Goal: Information Seeking & Learning: Find contact information

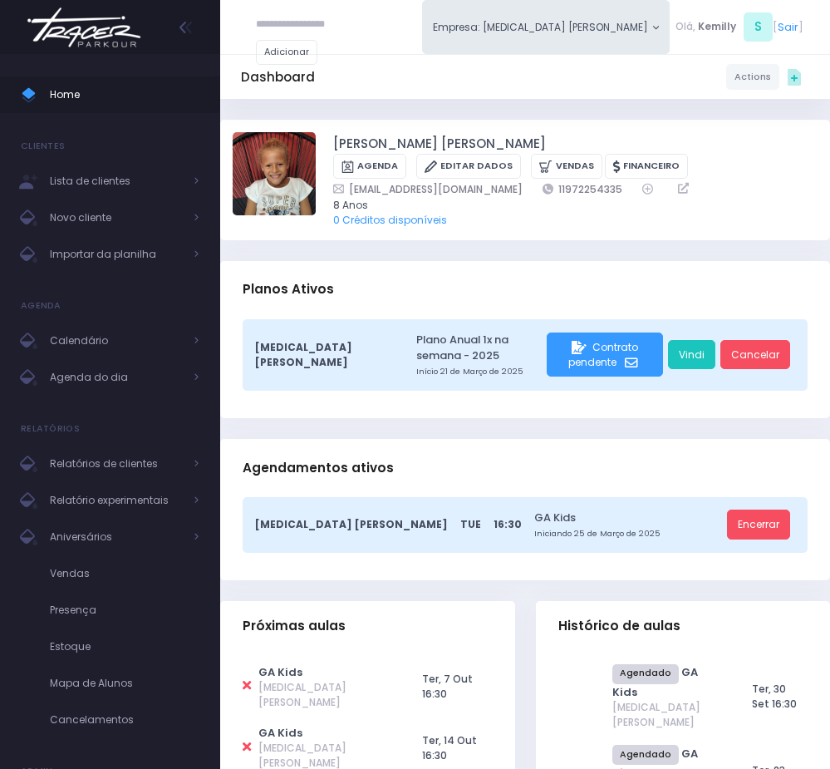
click at [319, 15] on input "text" at bounding box center [306, 25] width 100 height 30
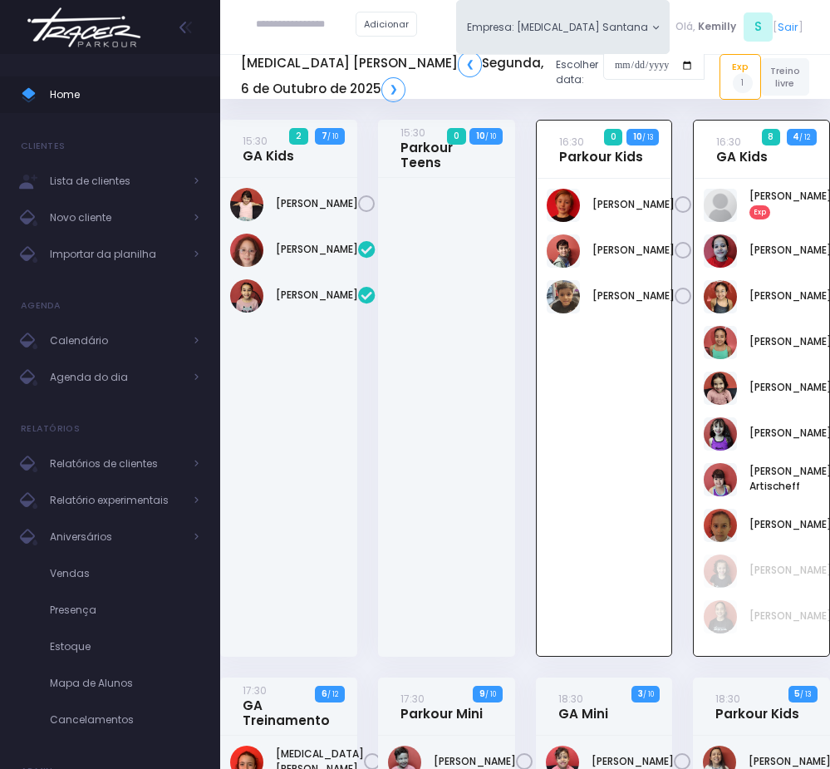
click at [273, 21] on input "text" at bounding box center [306, 25] width 100 height 30
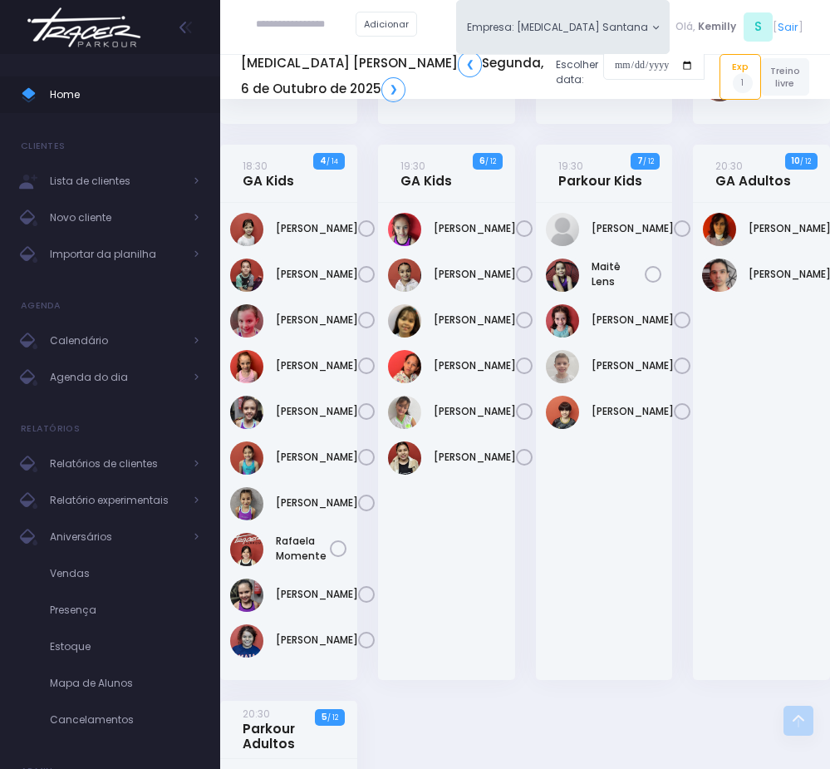
scroll to position [1122, 0]
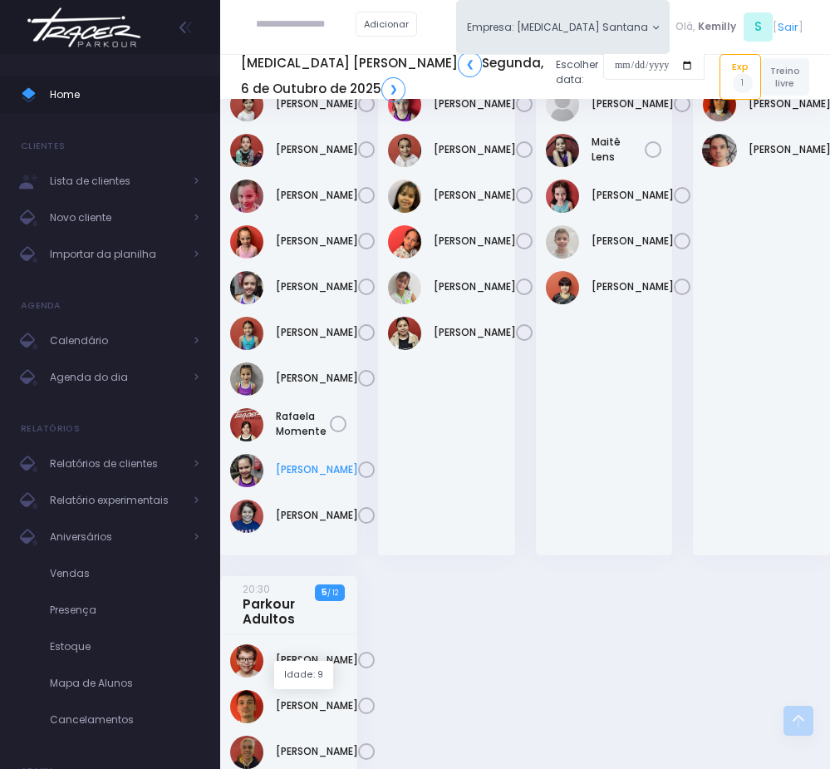
click at [283, 477] on link "Sofia Pelegrino" at bounding box center [317, 469] width 82 height 15
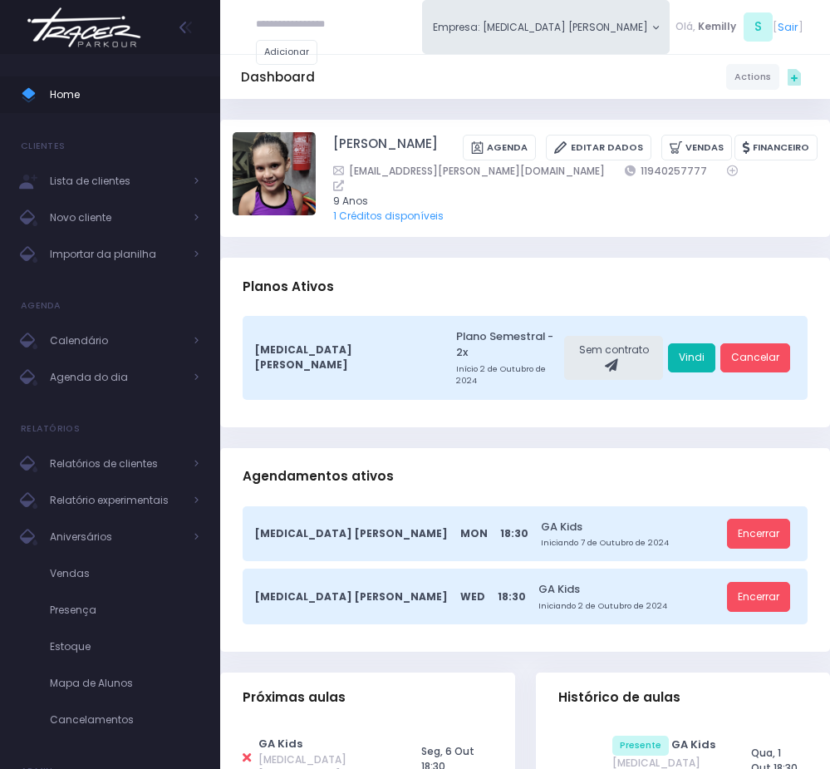
click at [691, 350] on link "Vindi" at bounding box center [691, 358] width 47 height 30
drag, startPoint x: 490, startPoint y: 248, endPoint x: 339, endPoint y: 282, distance: 154.3
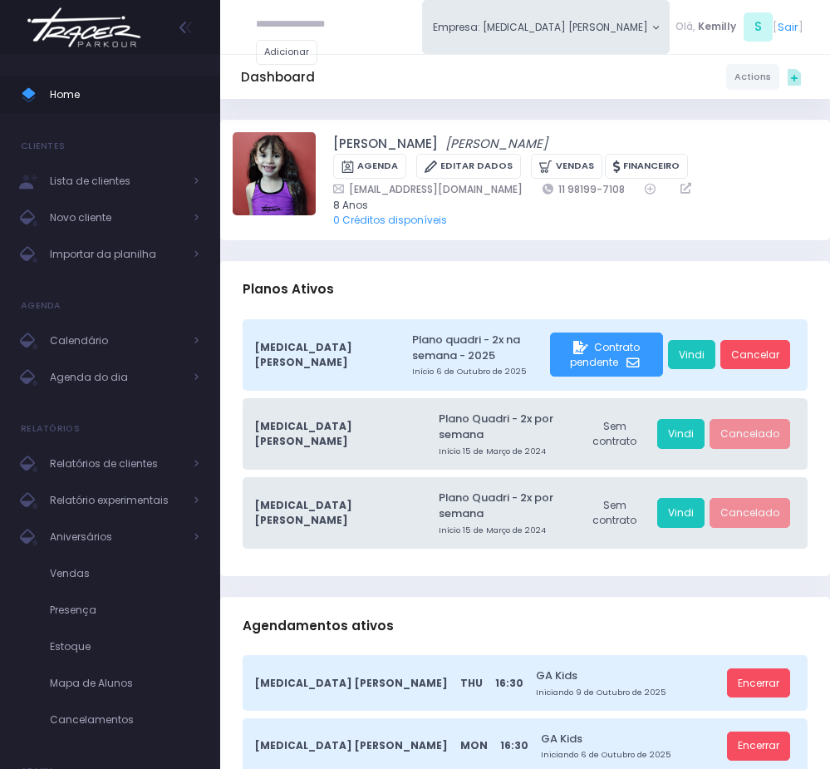
click at [334, 274] on div "Planos Ativos" at bounding box center [525, 290] width 610 height 58
click at [294, 27] on input "text" at bounding box center [306, 25] width 100 height 30
click at [313, 20] on input "**********" at bounding box center [306, 25] width 100 height 30
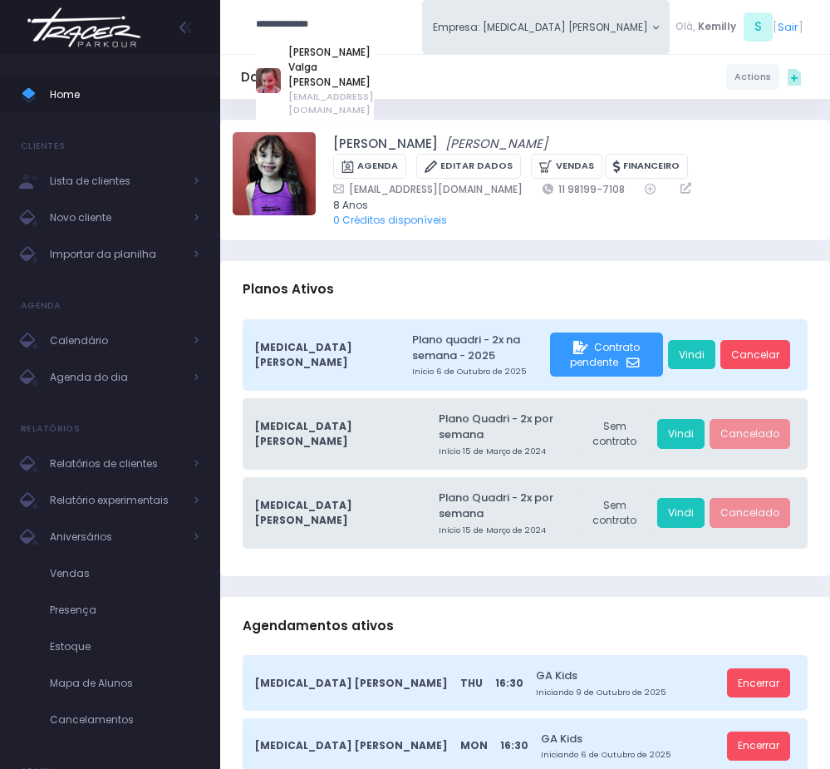
click at [365, 90] on span "[EMAIL_ADDRESS][DOMAIN_NAME]" at bounding box center [331, 103] width 86 height 27
type input "**********"
click at [355, 71] on div "Dashboard Actions Choose Label: Customer Partner Suplier Member Staff Add new" at bounding box center [525, 77] width 610 height 30
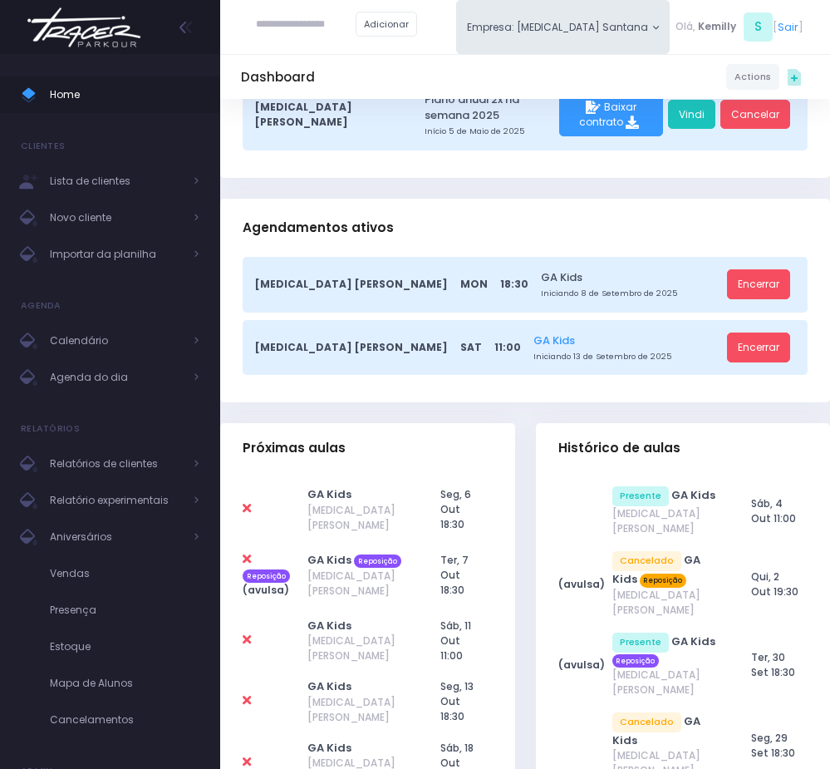
scroll to position [249, 0]
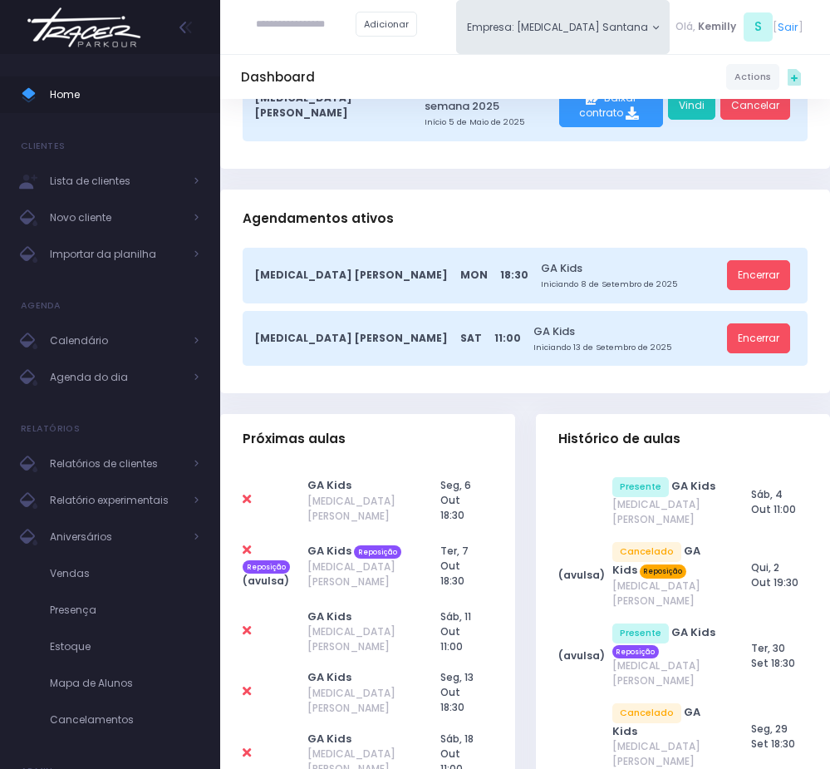
click at [245, 544] on icon at bounding box center [247, 550] width 8 height 12
type input "**********"
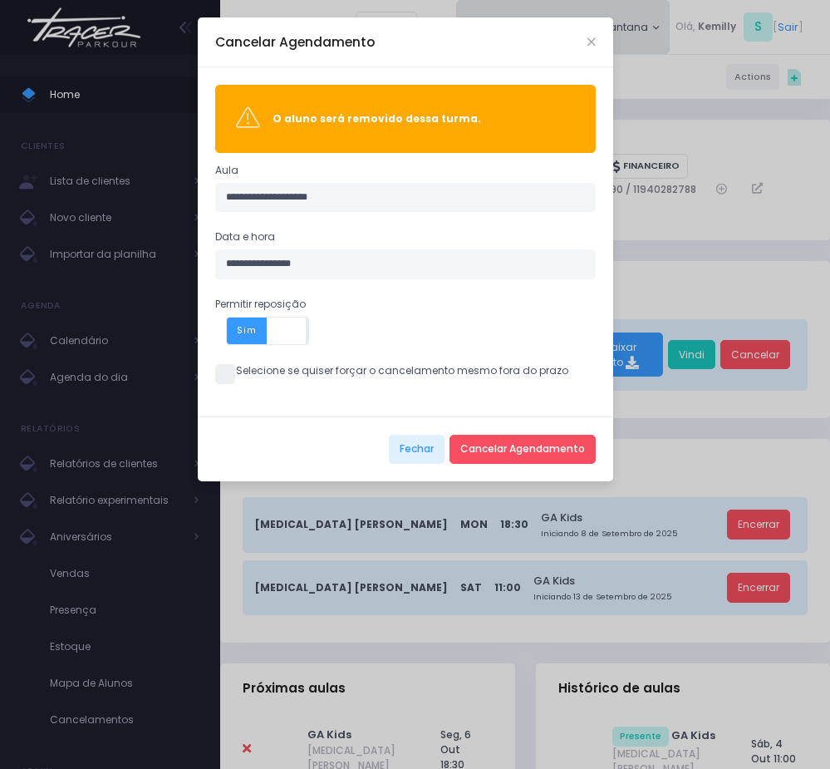
click at [223, 380] on span at bounding box center [225, 374] width 20 height 20
click at [529, 459] on button "Cancelar Agendamento" at bounding box center [523, 450] width 146 height 30
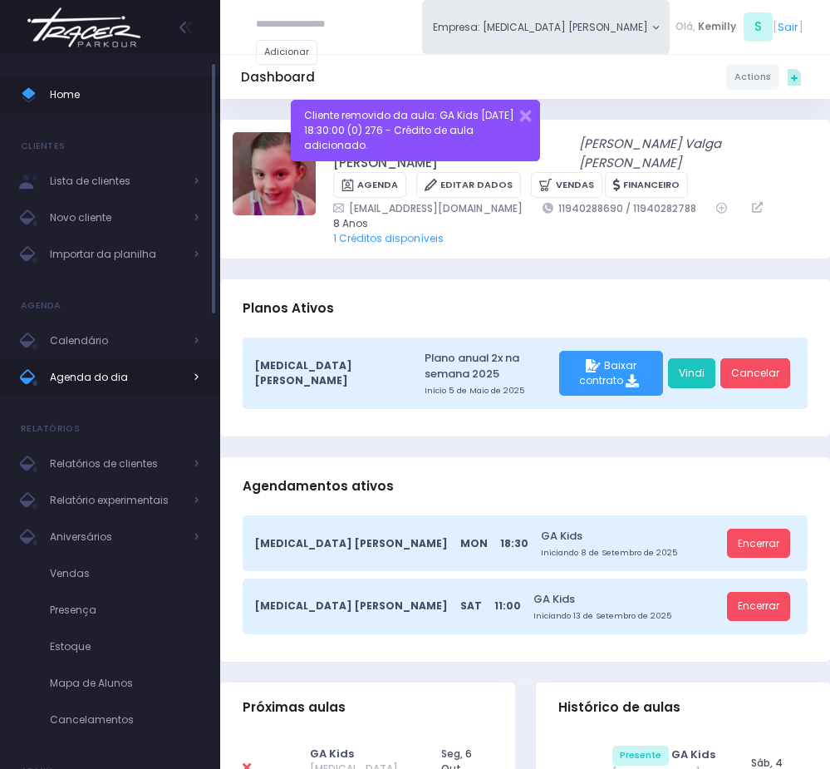
click at [142, 370] on span "Agenda do dia" at bounding box center [116, 378] width 133 height 22
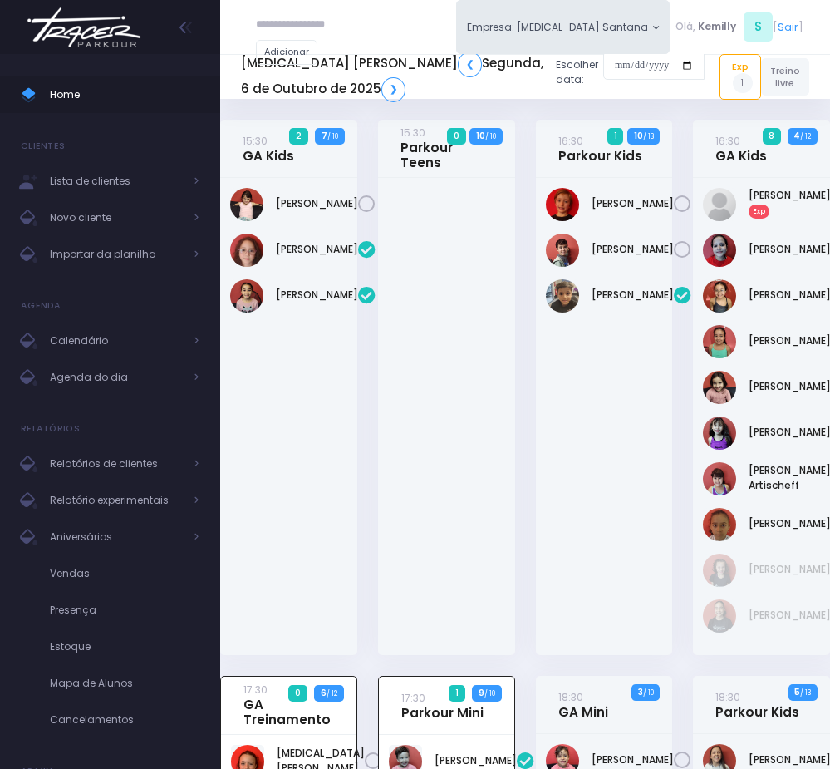
scroll to position [718, 0]
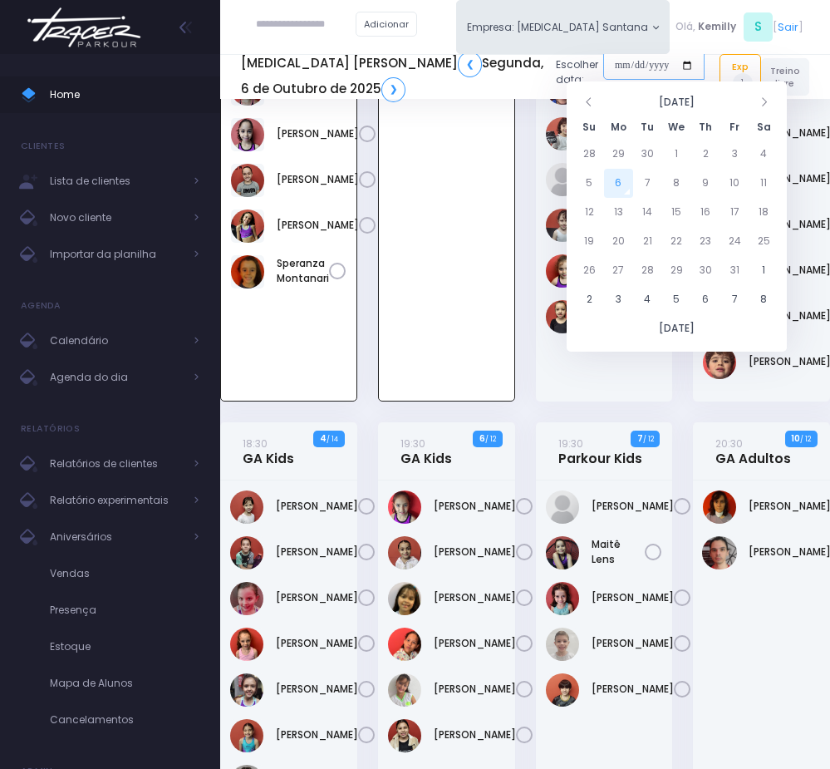
click at [603, 65] on input "date" at bounding box center [653, 66] width 101 height 30
click at [683, 187] on td "8" at bounding box center [676, 183] width 29 height 29
type input "**********"
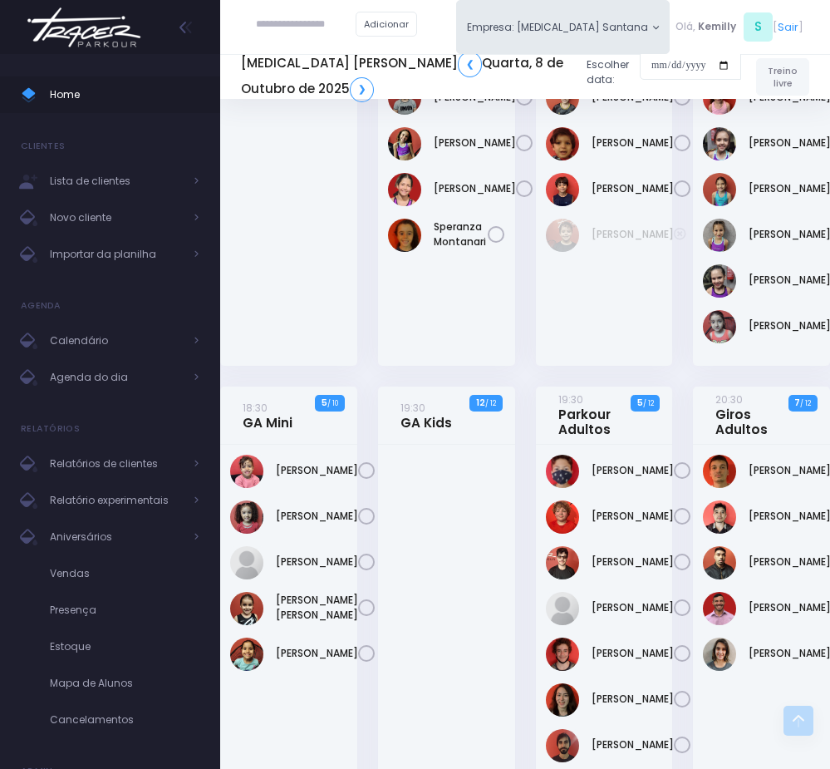
scroll to position [623, 0]
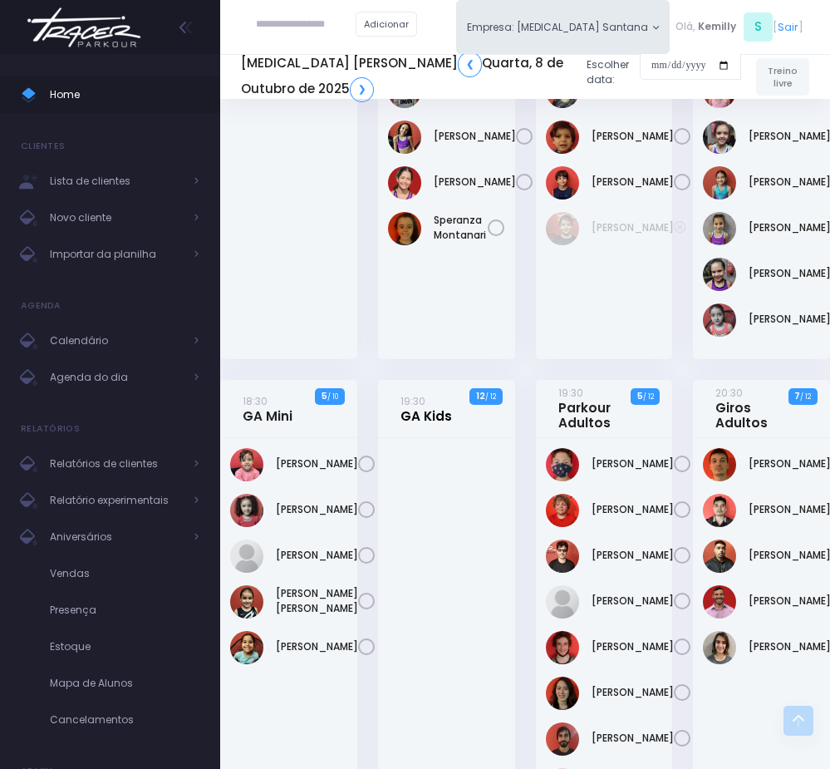
click at [432, 424] on link "19:30 GA Kids" at bounding box center [427, 408] width 52 height 31
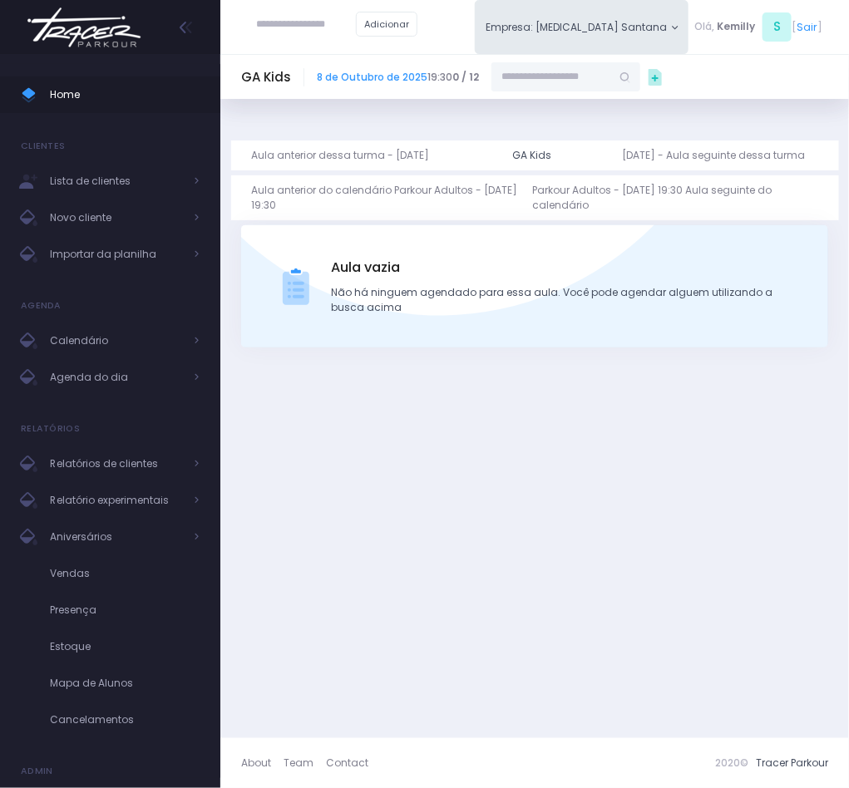
click at [559, 72] on input "text" at bounding box center [551, 77] width 120 height 30
paste input "**********"
click at [552, 98] on link "Isabela Maximiano Valga Neves" at bounding box center [567, 103] width 87 height 15
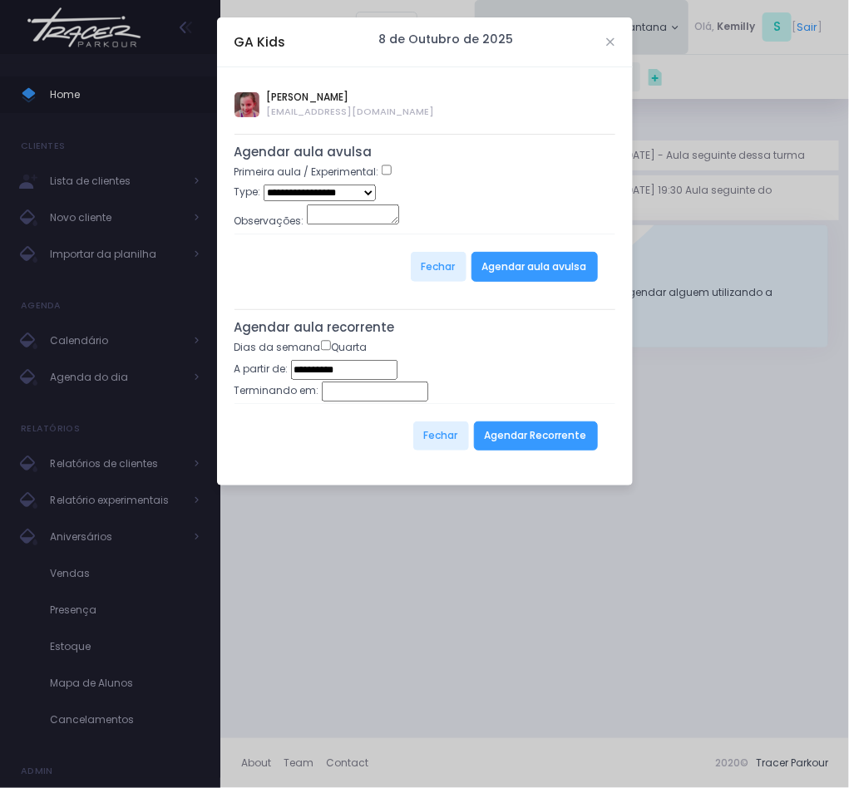
type input "**********"
click at [369, 190] on select "**********" at bounding box center [319, 193] width 112 height 16
select select "*"
click at [263, 186] on select "**********" at bounding box center [319, 193] width 112 height 16
click at [576, 247] on div "Fechar Agendar aula avulsa" at bounding box center [424, 267] width 381 height 66
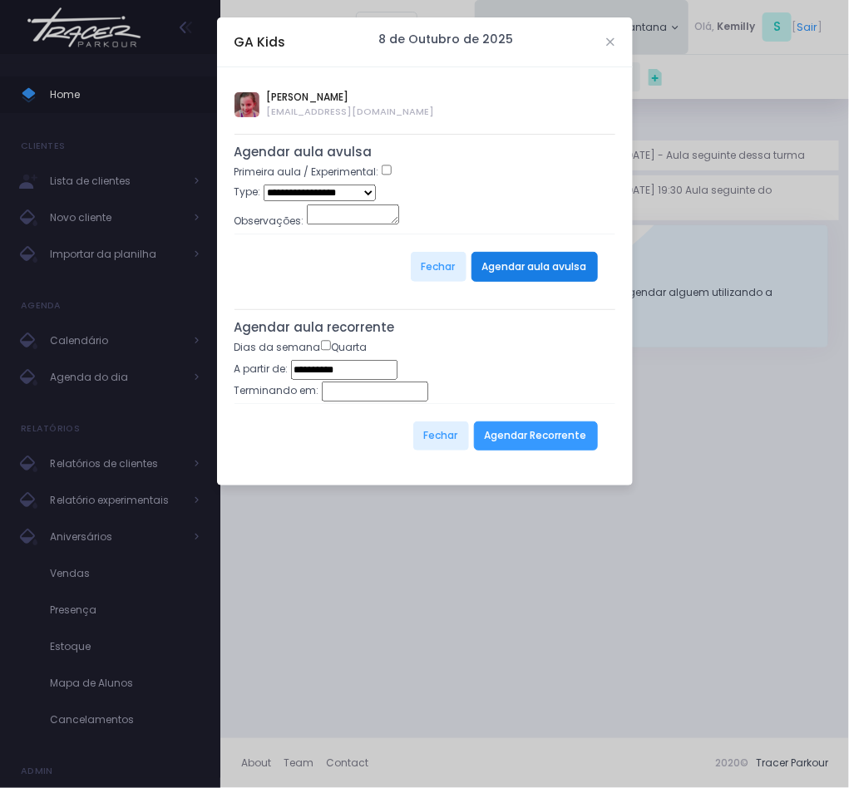
click at [552, 270] on button "Agendar aula avulsa" at bounding box center [534, 267] width 126 height 30
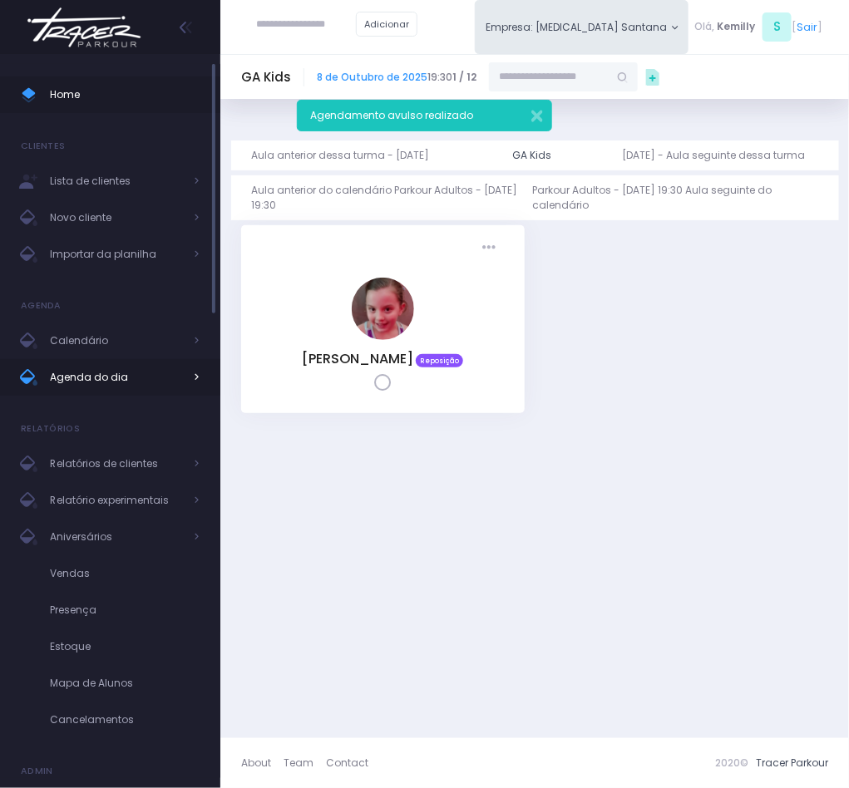
click at [107, 379] on span "Agenda do dia" at bounding box center [116, 378] width 133 height 22
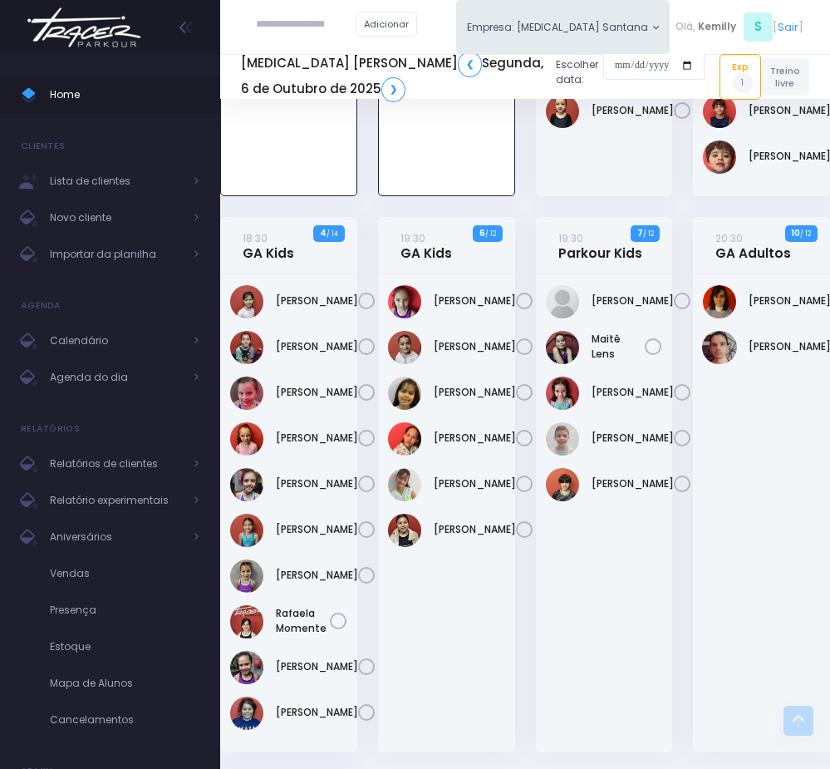
scroll to position [968, 0]
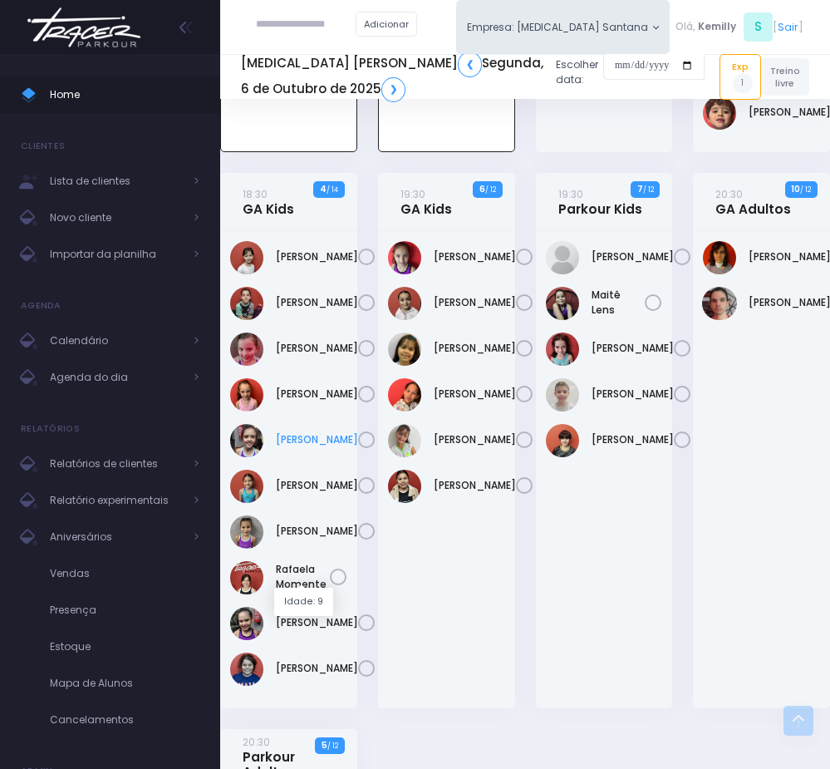
click at [294, 447] on link "Maria Cecília Utimi De Sousa" at bounding box center [317, 439] width 82 height 15
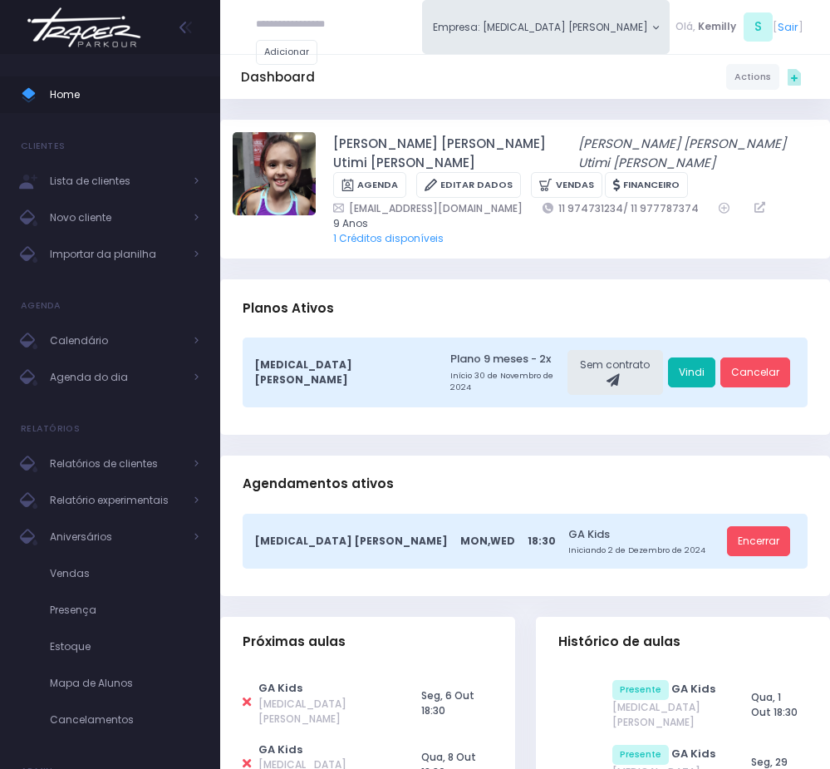
click at [697, 357] on link "Vindi" at bounding box center [691, 372] width 47 height 30
click at [108, 395] on link "Agenda do dia" at bounding box center [110, 377] width 220 height 37
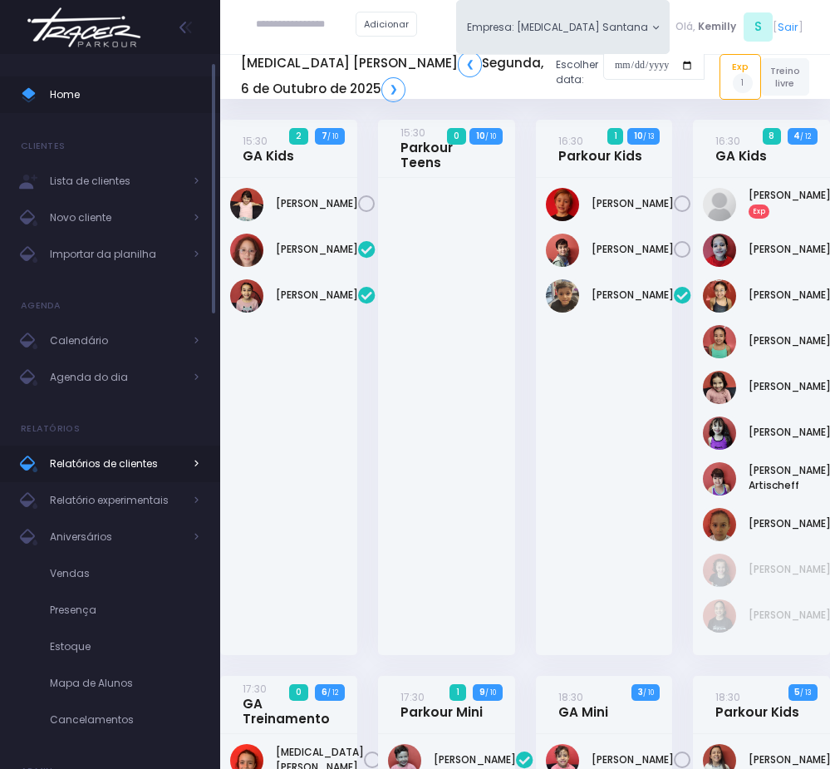
click at [126, 466] on span "Relatórios de clientes" at bounding box center [116, 464] width 133 height 22
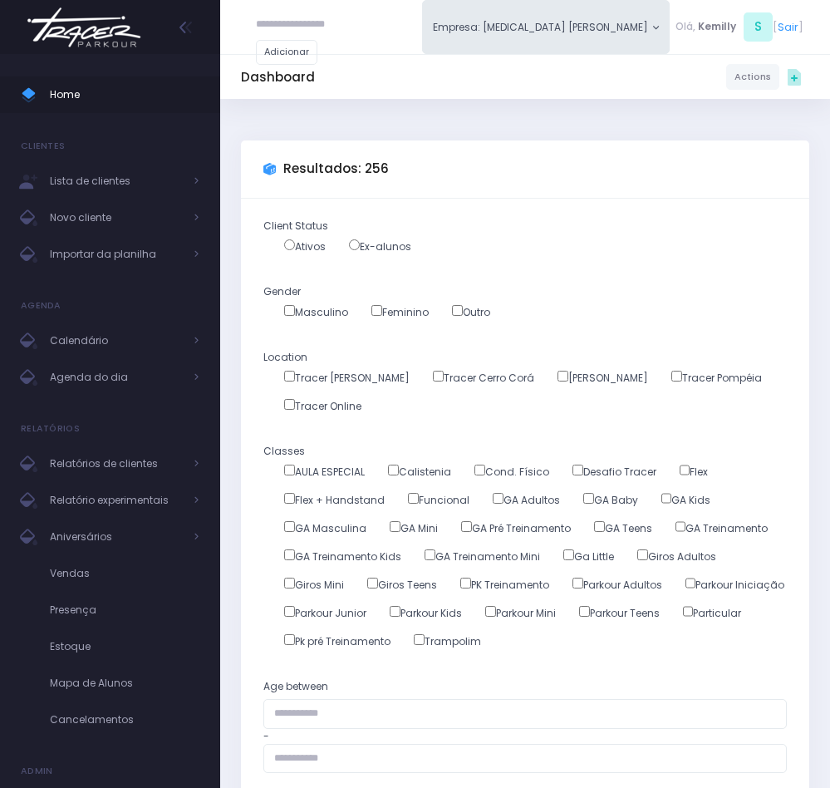
click at [280, 313] on div "Masculino" at bounding box center [305, 315] width 85 height 20
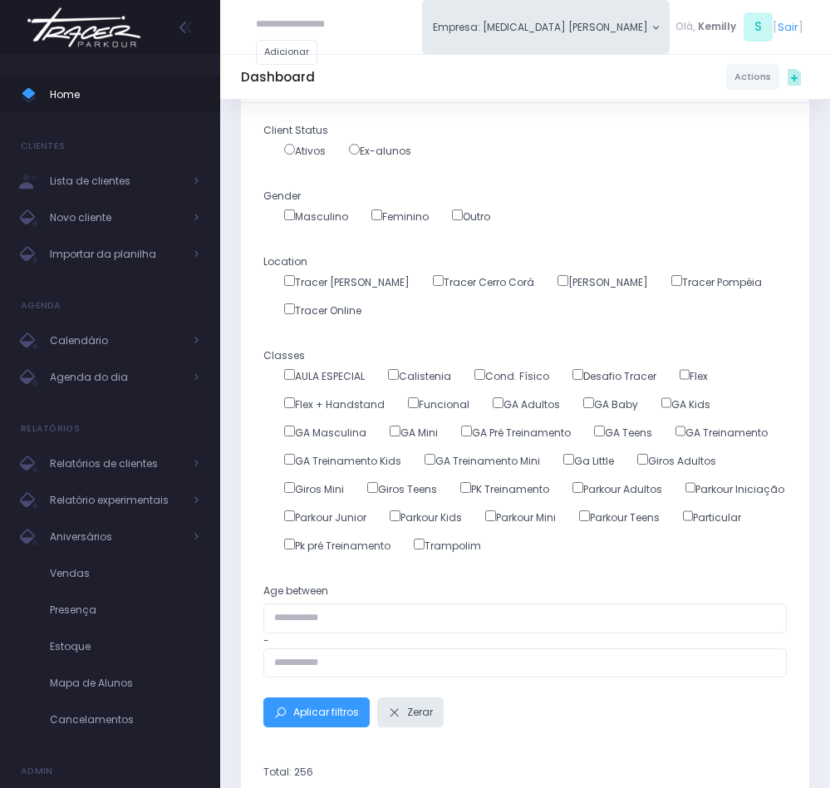
scroll to position [125, 0]
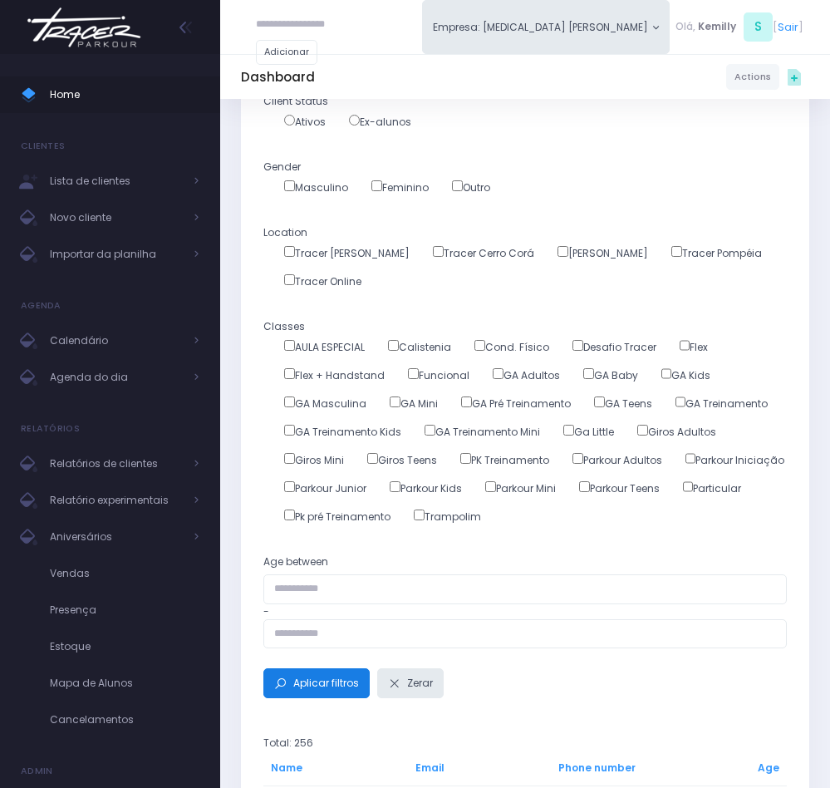
click at [312, 690] on span "Aplicar filtros" at bounding box center [326, 683] width 66 height 14
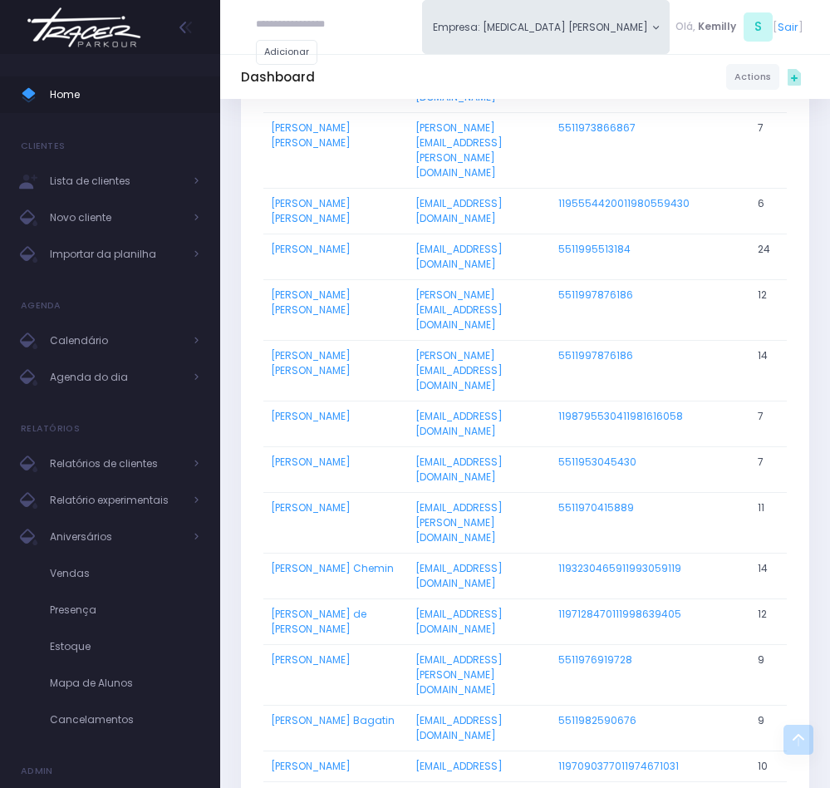
scroll to position [1621, 0]
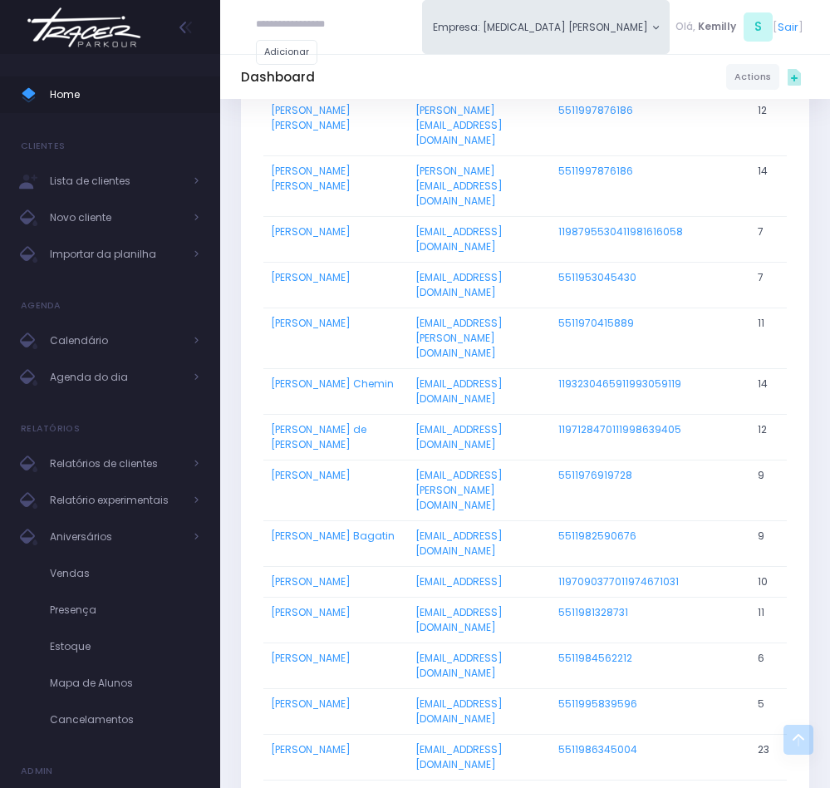
click at [300, 16] on input "text" at bounding box center [306, 25] width 100 height 30
paste input "**********"
type input "**********"
click at [300, 16] on input "**********" at bounding box center [306, 25] width 100 height 30
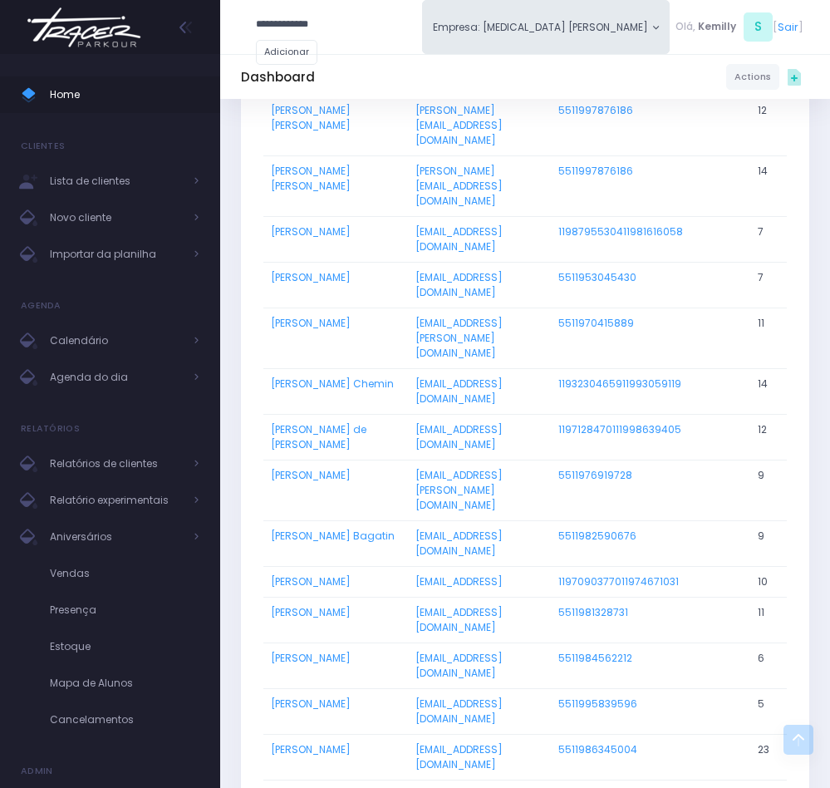
click at [300, 16] on input "**********" at bounding box center [306, 25] width 100 height 30
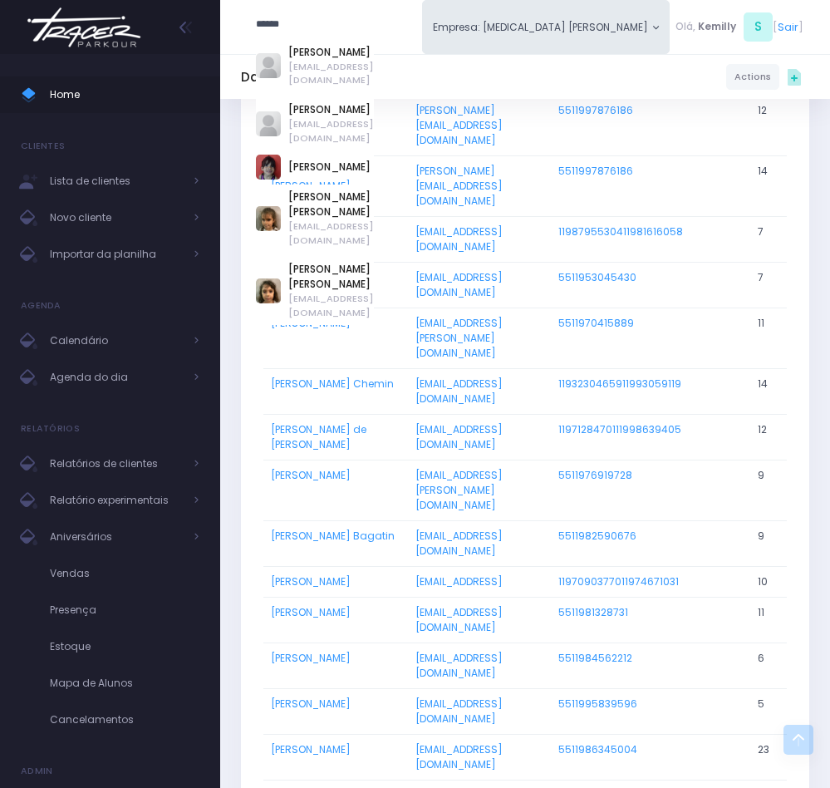
click at [258, 26] on input "******" at bounding box center [306, 25] width 100 height 30
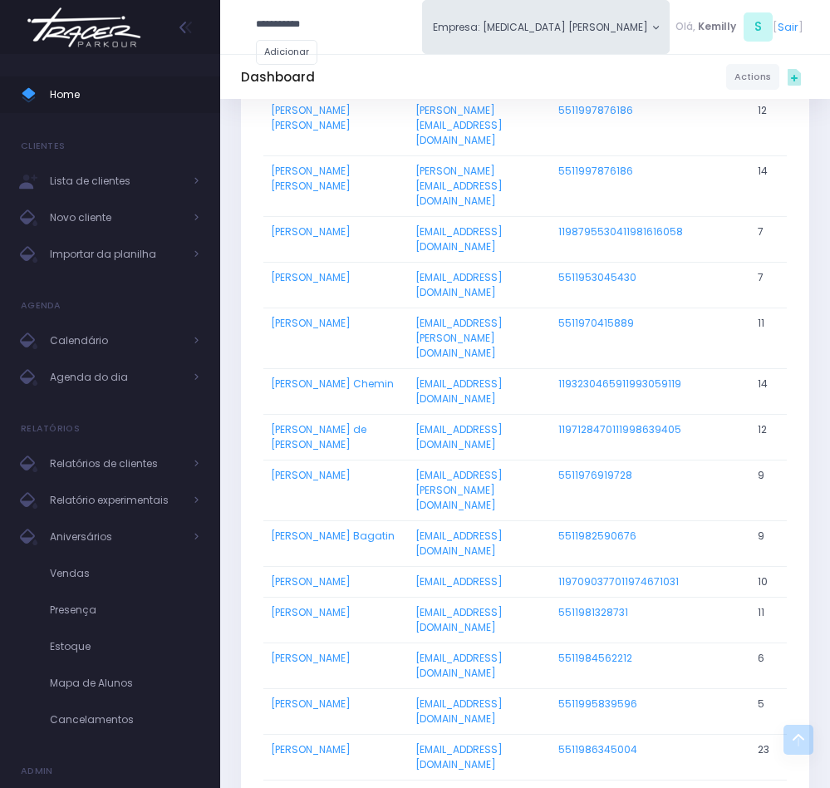
type input "**********"
click at [350, 48] on link "[PERSON_NAME]" at bounding box center [331, 52] width 86 height 15
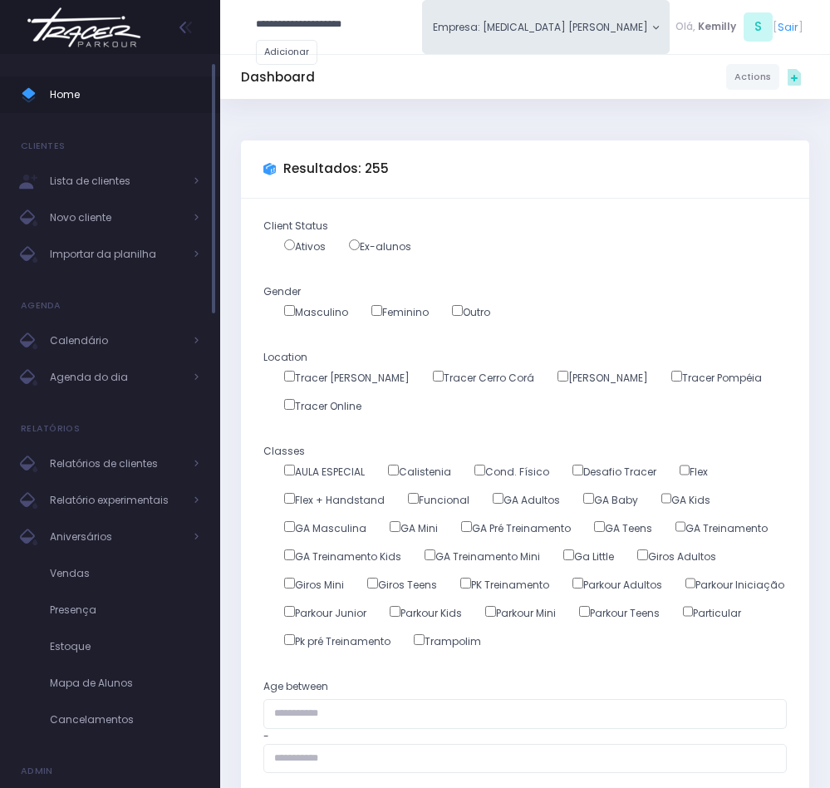
type input "**********"
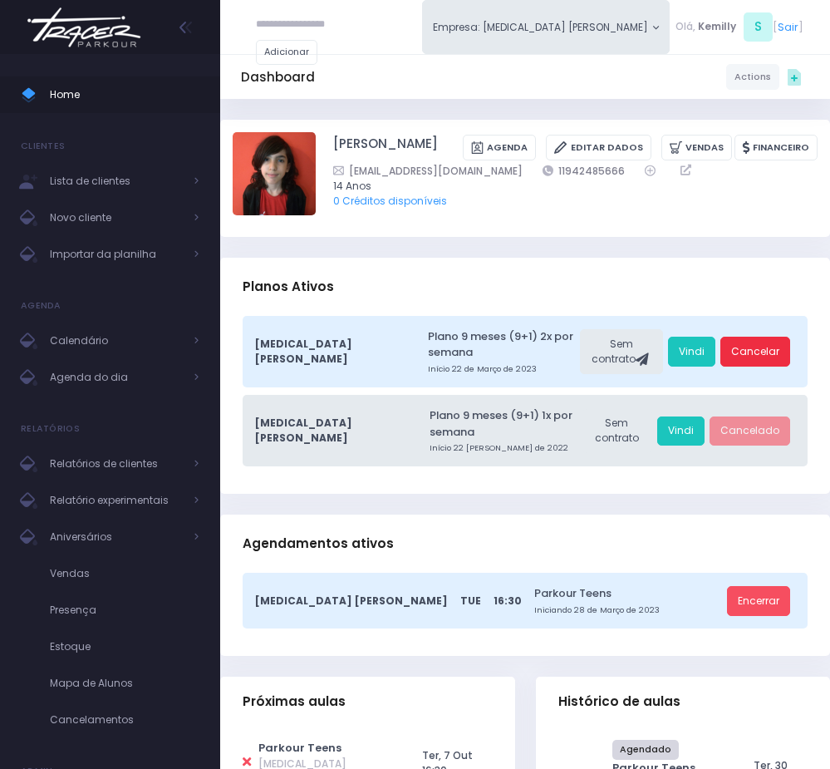
click at [776, 344] on link "Cancelar" at bounding box center [756, 352] width 70 height 30
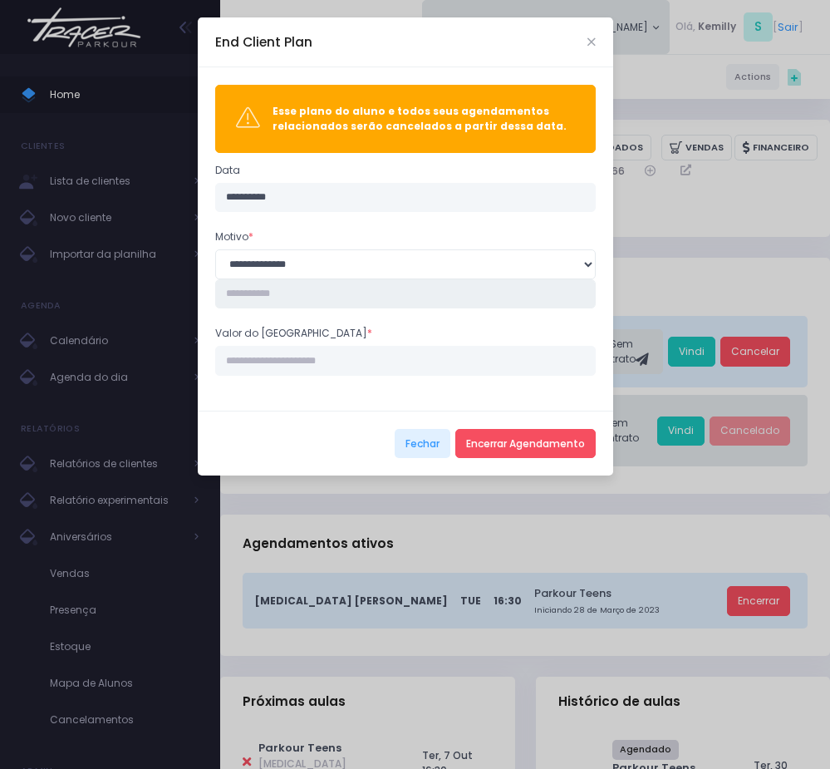
click at [329, 302] on input "text" at bounding box center [405, 294] width 381 height 30
type input "**********"
click at [307, 352] on input "Valor do estorno *" at bounding box center [405, 361] width 381 height 30
type input "****"
click at [470, 435] on button "Encerrar Agendamento" at bounding box center [526, 444] width 140 height 30
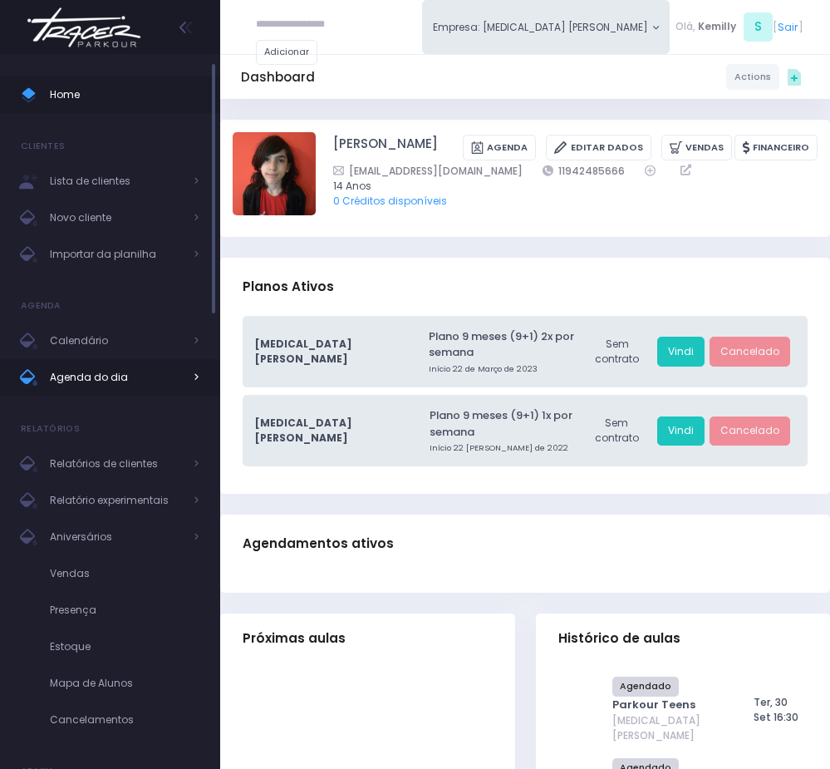
click at [90, 382] on span "Agenda do dia" at bounding box center [116, 378] width 133 height 22
click at [307, 28] on input "text" at bounding box center [306, 25] width 100 height 30
type input "**********"
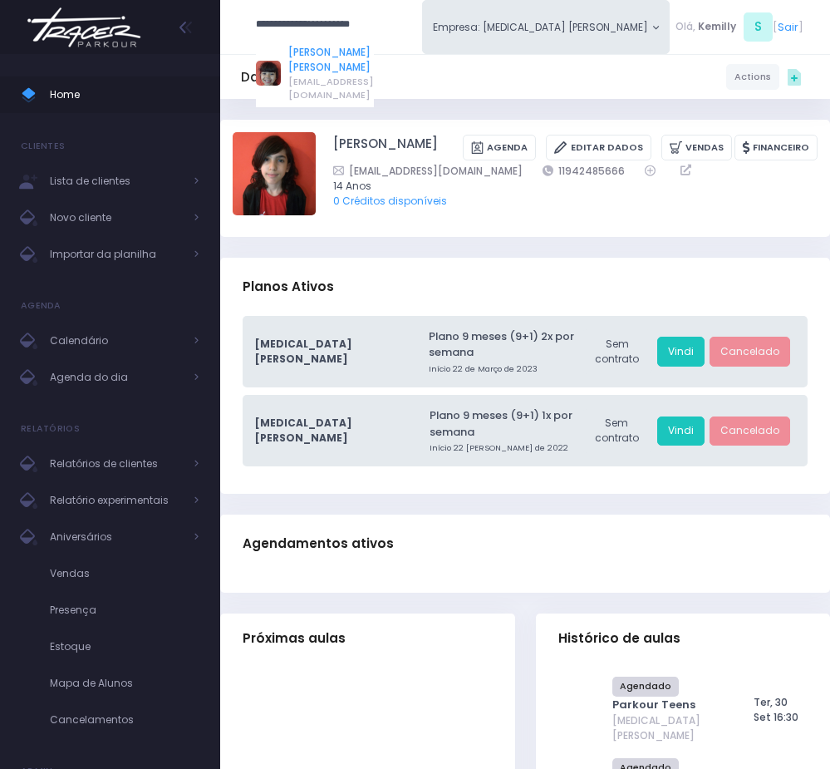
click at [317, 46] on link "[PERSON_NAME] [PERSON_NAME]" at bounding box center [331, 60] width 86 height 30
type input "**********"
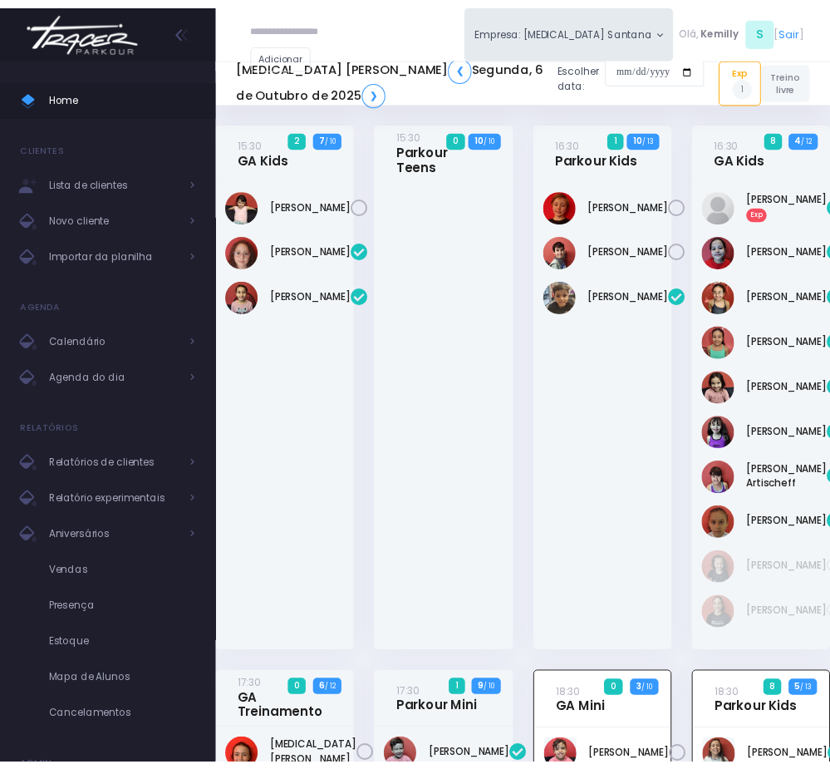
scroll to position [718, 0]
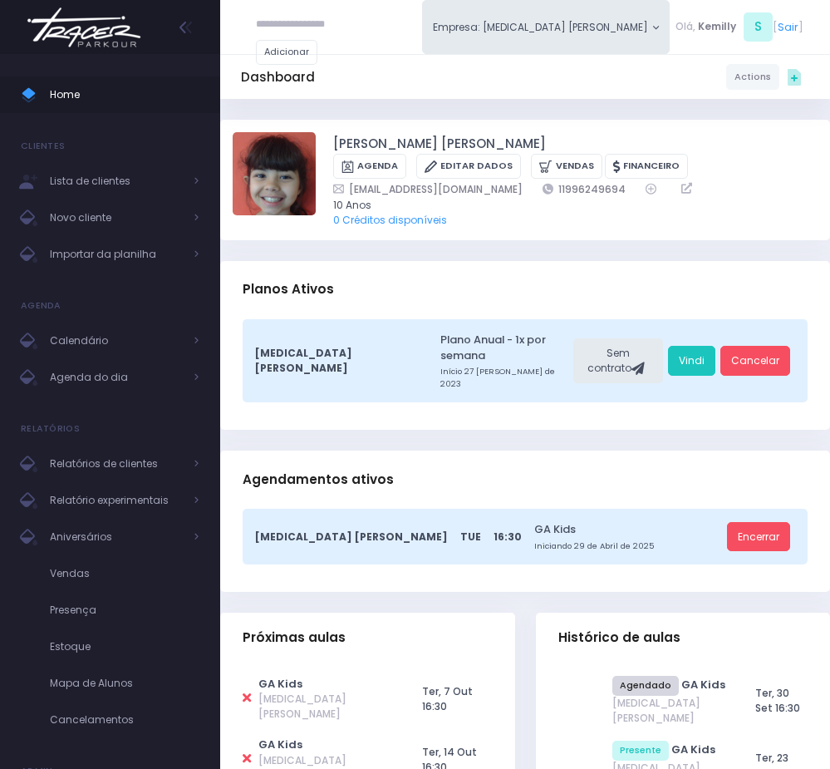
click at [250, 692] on icon at bounding box center [247, 698] width 8 height 12
type input "**********"
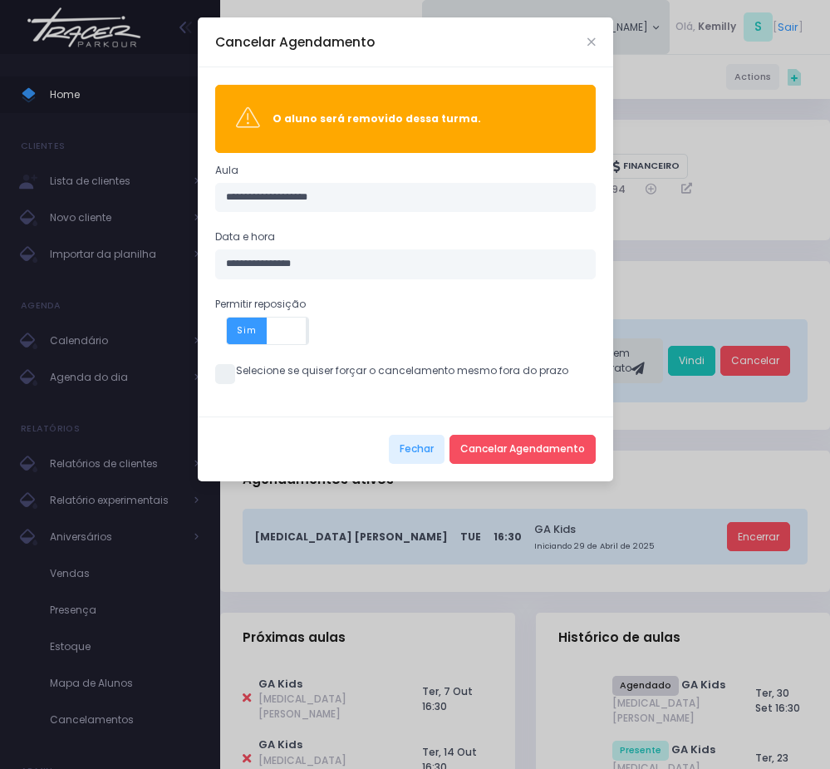
click at [209, 374] on div "**********" at bounding box center [406, 241] width 416 height 348
click at [218, 375] on span at bounding box center [225, 374] width 20 height 20
click at [507, 451] on button "Cancelar Agendamento" at bounding box center [523, 450] width 146 height 30
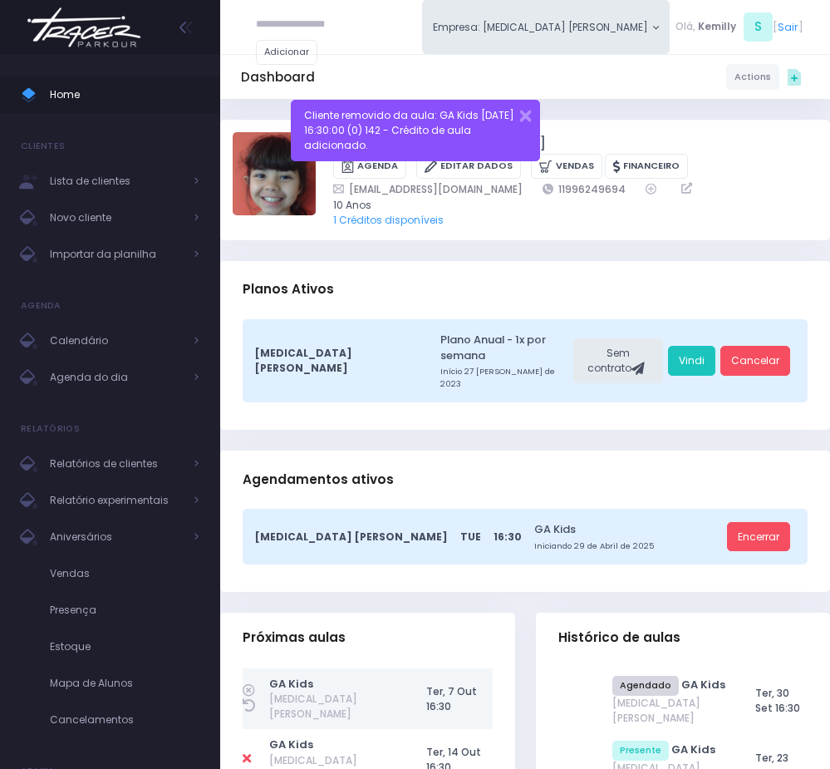
click at [330, 26] on input "text" at bounding box center [306, 25] width 100 height 30
paste input "**********"
click at [302, 15] on input "**********" at bounding box center [306, 25] width 100 height 30
click at [313, 55] on link "Vittória Martins Ferreira" at bounding box center [331, 52] width 86 height 15
type input "**********"
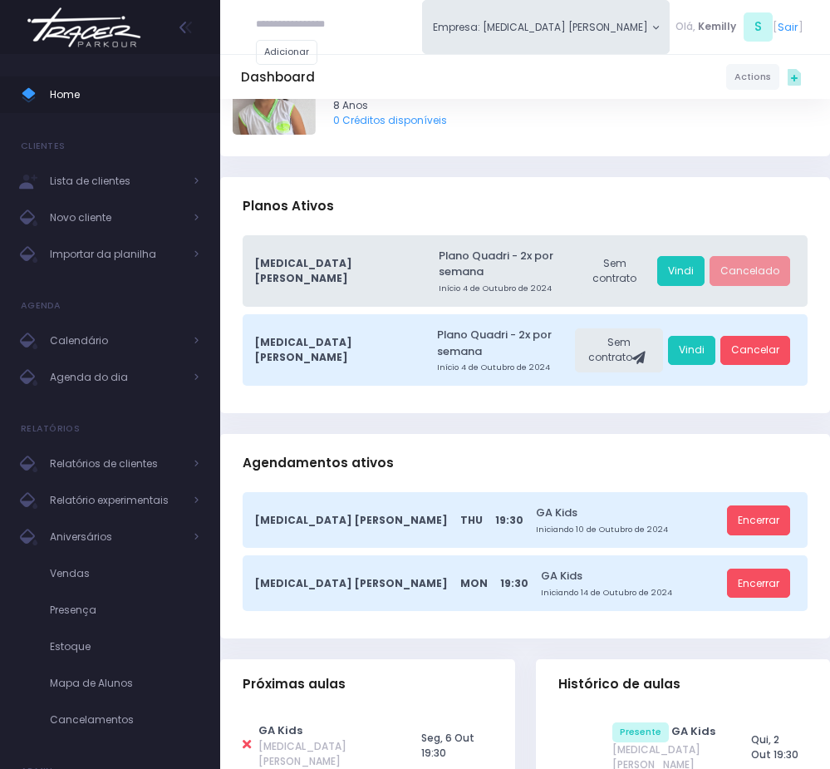
scroll to position [125, 0]
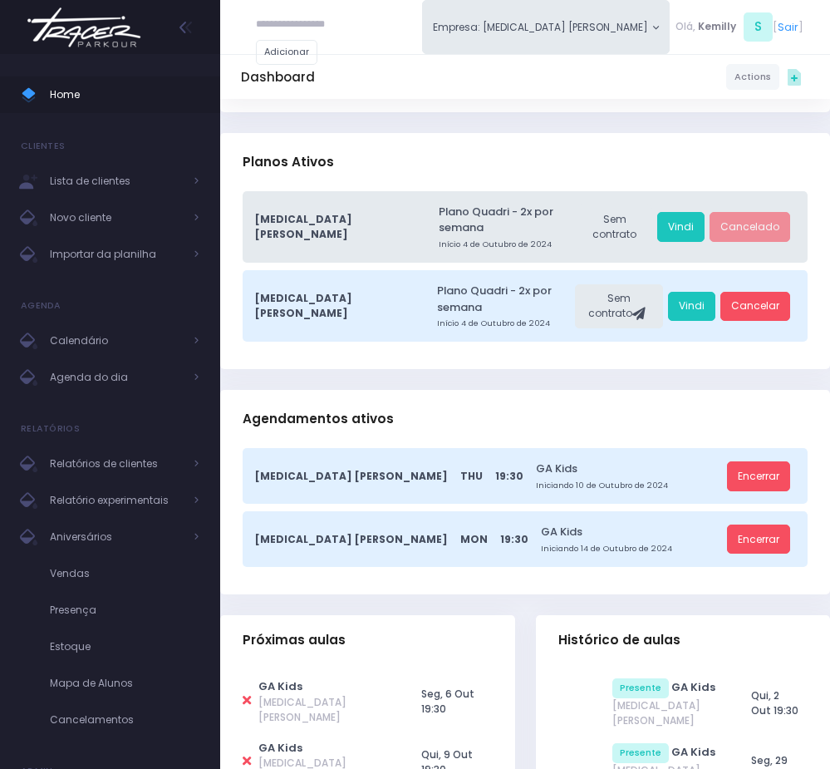
click at [247, 694] on icon at bounding box center [247, 700] width 8 height 12
type input "**********"
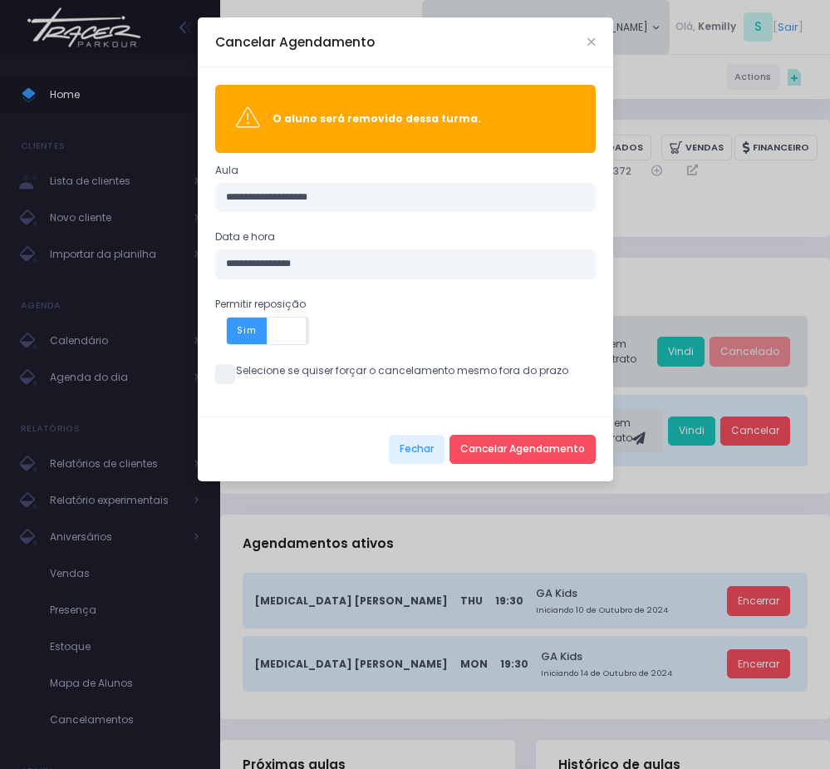
click at [223, 379] on span at bounding box center [225, 374] width 20 height 20
click at [501, 447] on button "Cancelar Agendamento" at bounding box center [523, 450] width 146 height 30
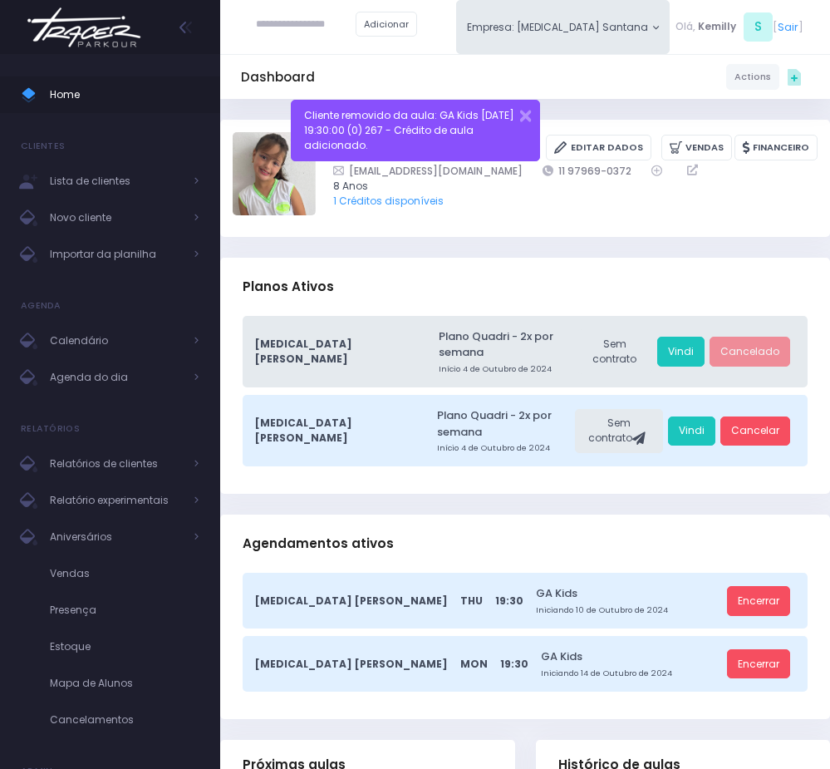
click at [335, 260] on div "Planos Ativos" at bounding box center [525, 287] width 610 height 58
click at [254, 464] on div "[MEDICAL_DATA] [PERSON_NAME] Plano Quadri - 2x por semana Início 4 de Outubro d…" at bounding box center [525, 405] width 610 height 178
click at [484, 12] on div "Adicionar Empresa: [MEDICAL_DATA] Santana [GEOGRAPHIC_DATA][MEDICAL_DATA], S" at bounding box center [525, 27] width 610 height 54
click at [117, 372] on span "Agenda do dia" at bounding box center [116, 378] width 133 height 22
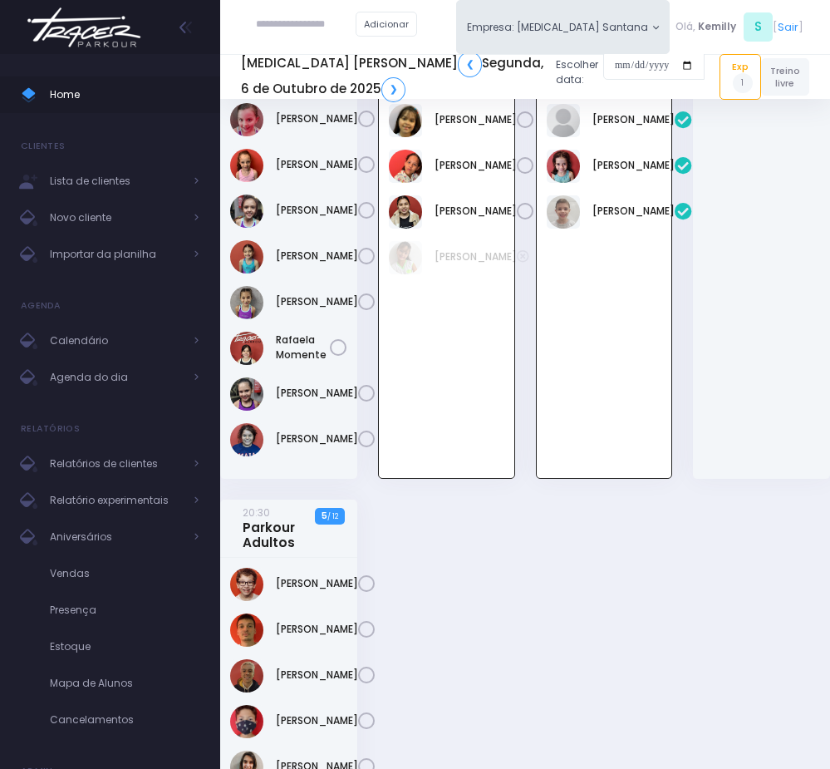
scroll to position [1212, 0]
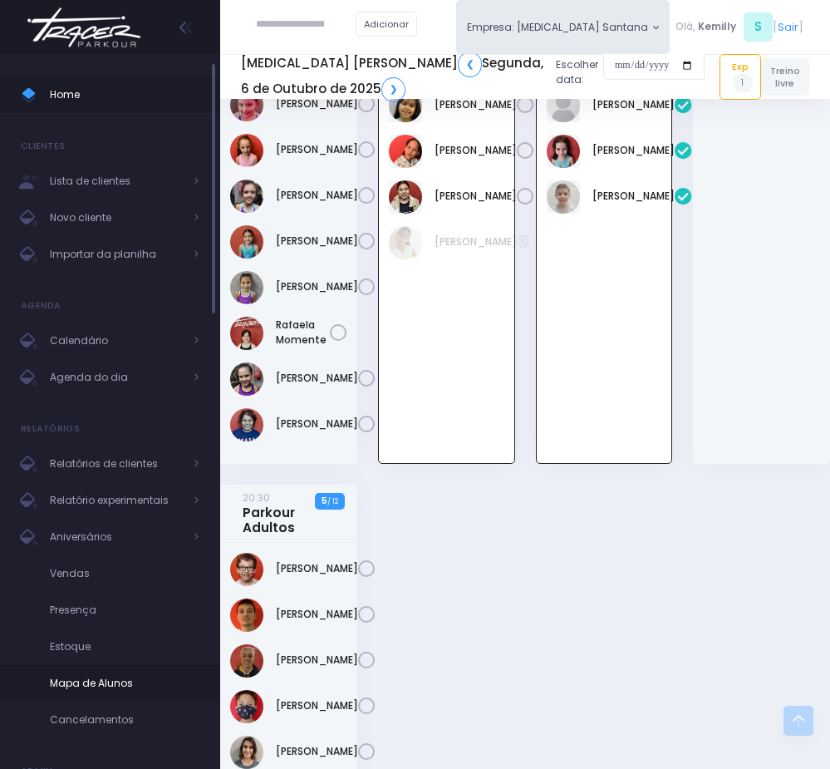
drag, startPoint x: 362, startPoint y: 678, endPoint x: 27, endPoint y: 679, distance: 335.0
click at [362, 678] on div "20:30 Parkour Adultos 5 / 12" at bounding box center [289, 694] width 158 height 419
click at [382, 91] on link "❯" at bounding box center [394, 89] width 24 height 25
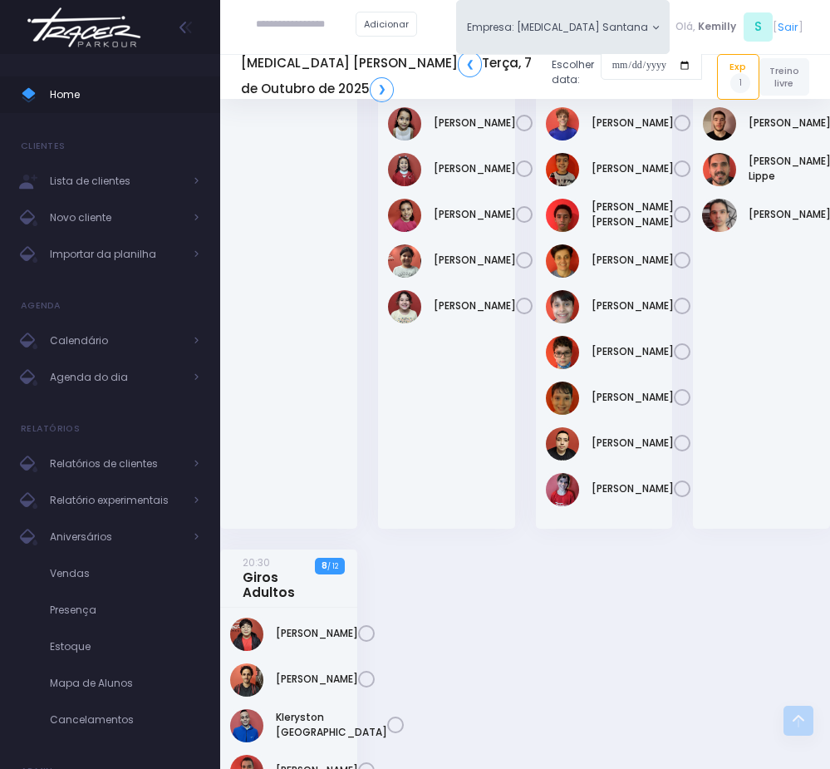
scroll to position [1108, 0]
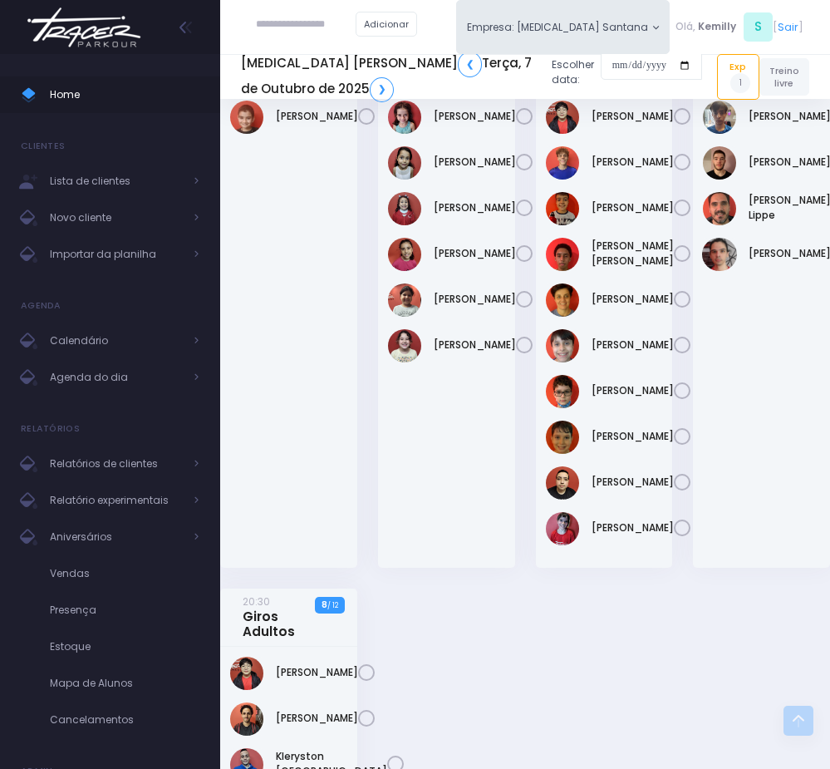
click at [703, 501] on div "Fernando Furlani Rodrigues" at bounding box center [761, 329] width 137 height 477
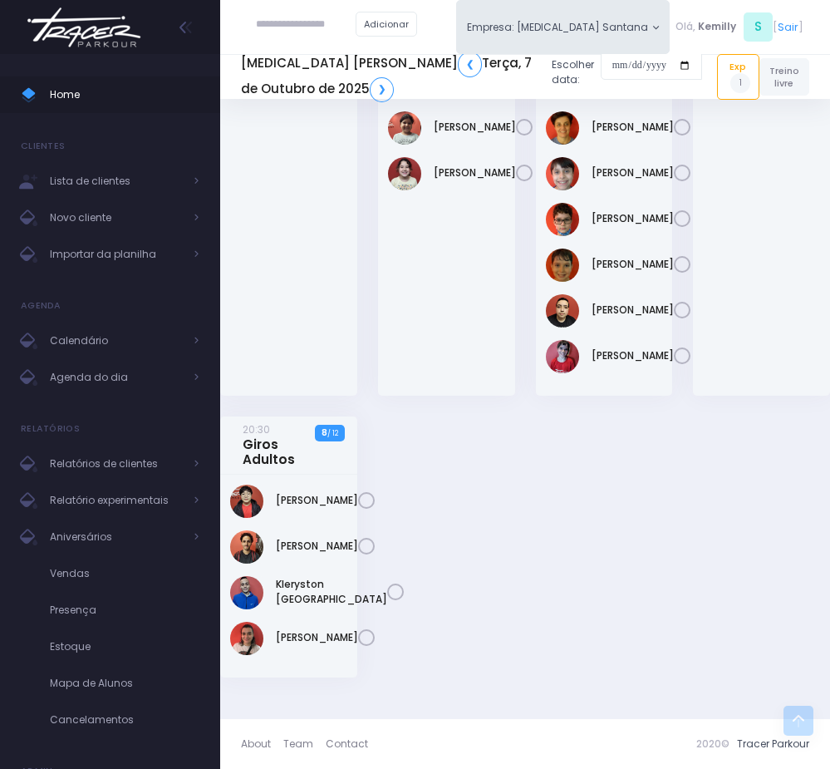
scroll to position [1482, 0]
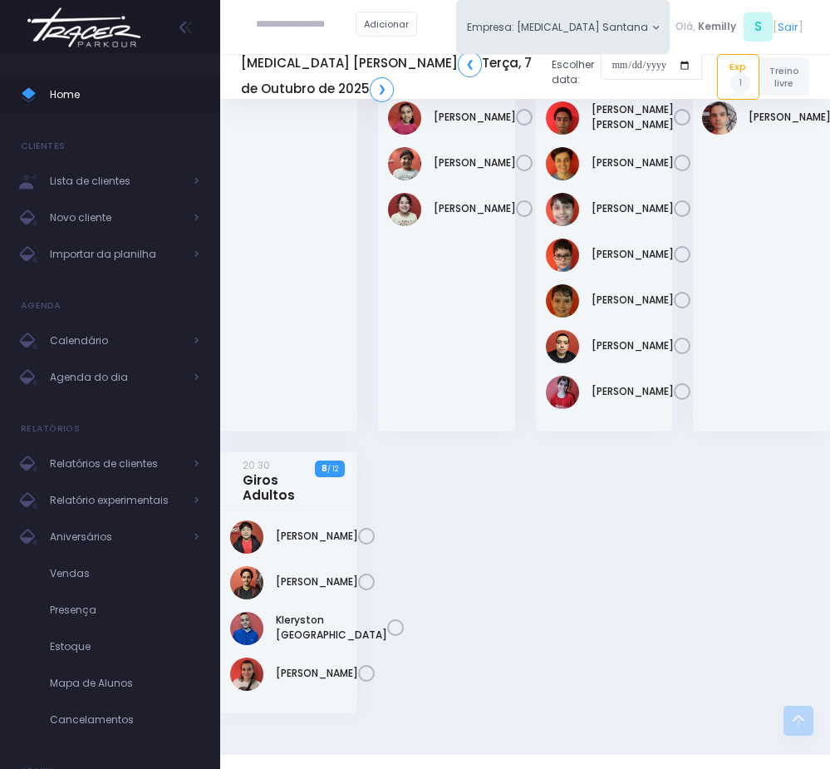
scroll to position [1233, 0]
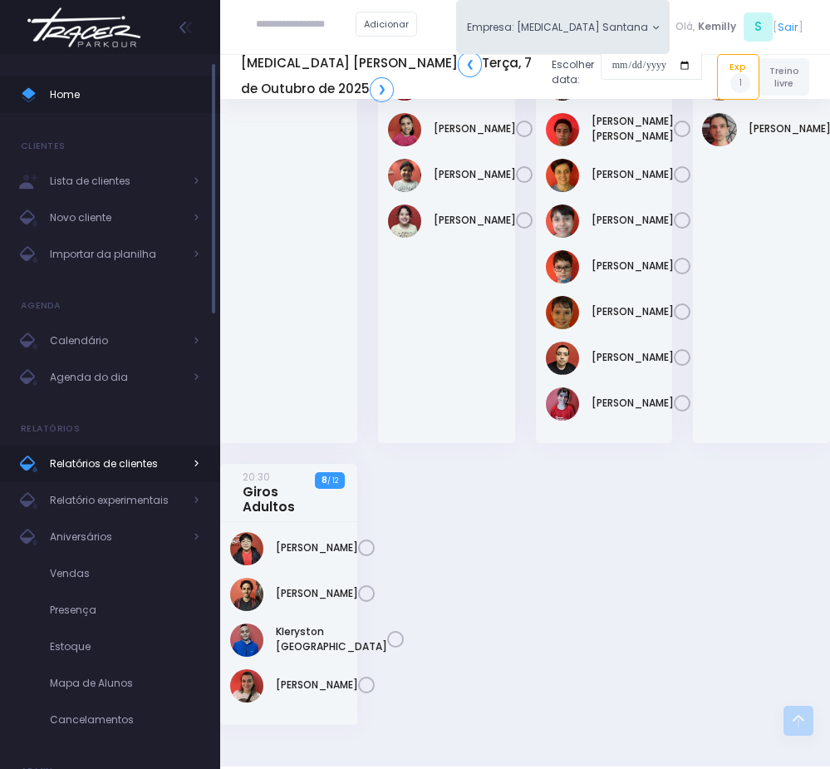
click at [147, 454] on span "Relatórios de clientes" at bounding box center [116, 464] width 133 height 22
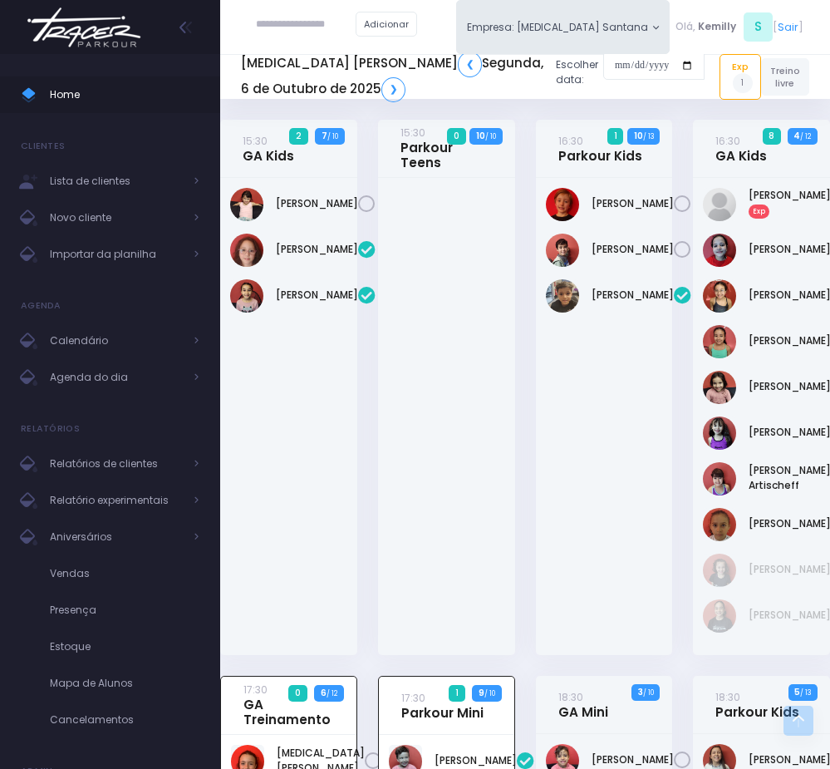
scroll to position [718, 0]
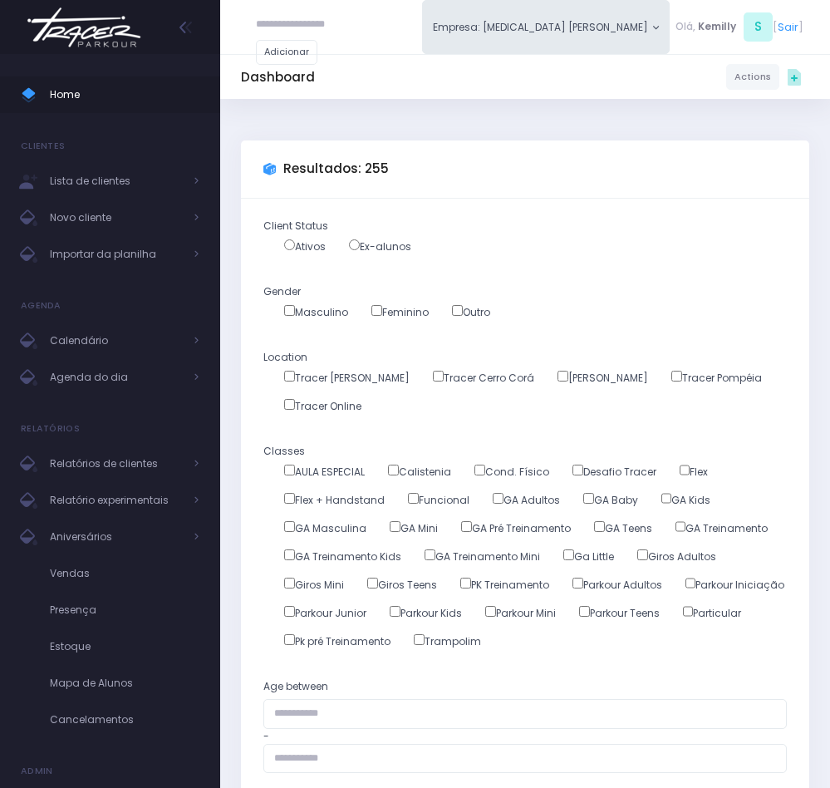
click at [465, 313] on label "Outro" at bounding box center [471, 312] width 38 height 15
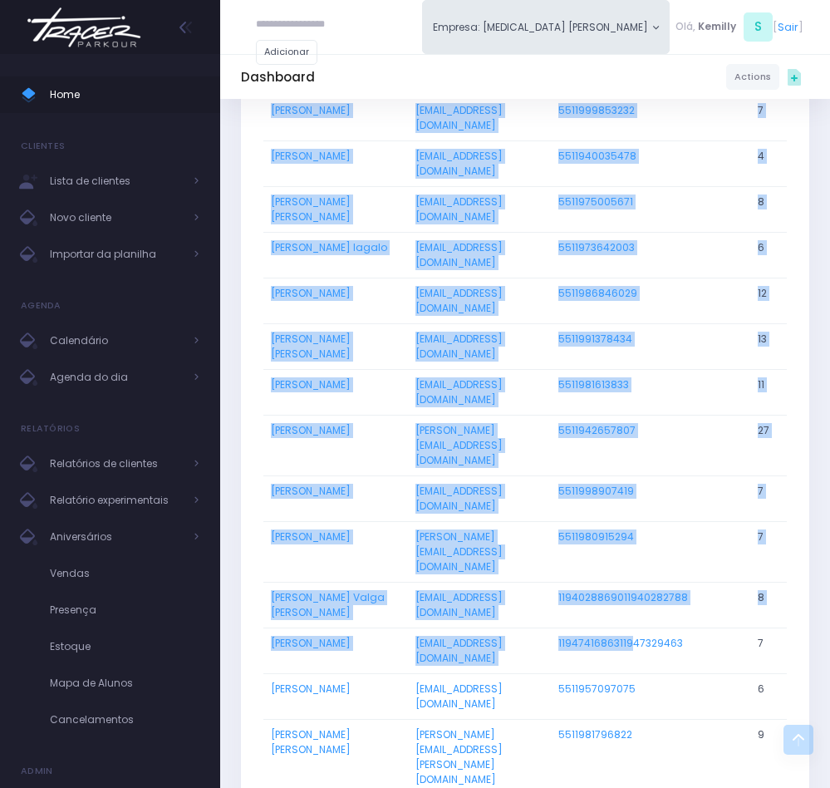
scroll to position [5160, 0]
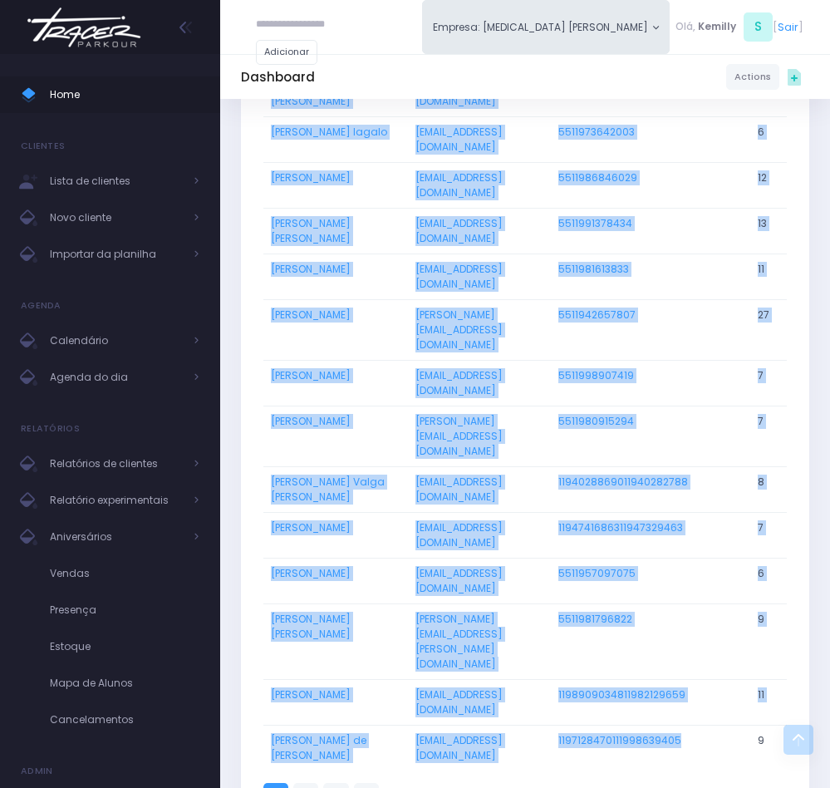
drag, startPoint x: 263, startPoint y: 310, endPoint x: 712, endPoint y: 584, distance: 525.6
copy tbody "LOREMI DOLORS AMETCONSE AD ELITS doeiusmodtempo@incidid.utl 6332354329133 60 Et…"
click at [303, 783] on link "2" at bounding box center [305, 795] width 25 height 25
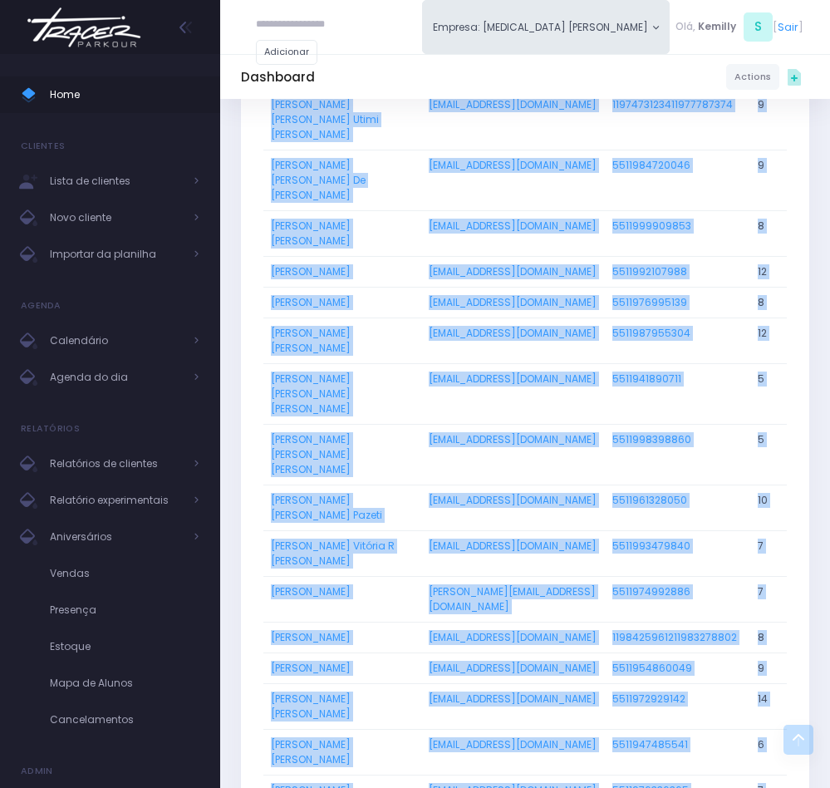
scroll to position [4098, 0]
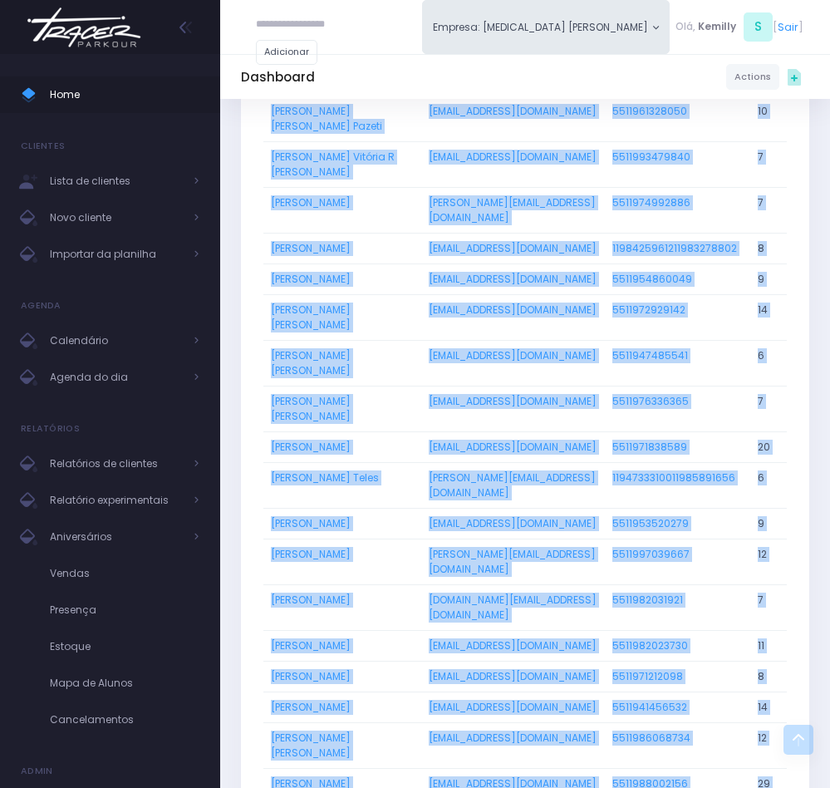
drag, startPoint x: 263, startPoint y: 307, endPoint x: 756, endPoint y: 609, distance: 579.1
copy tbody "Izzie de Souza Santiago Pinheiro vivianesantiago.pinheiro@hotmail.com 551196767…"
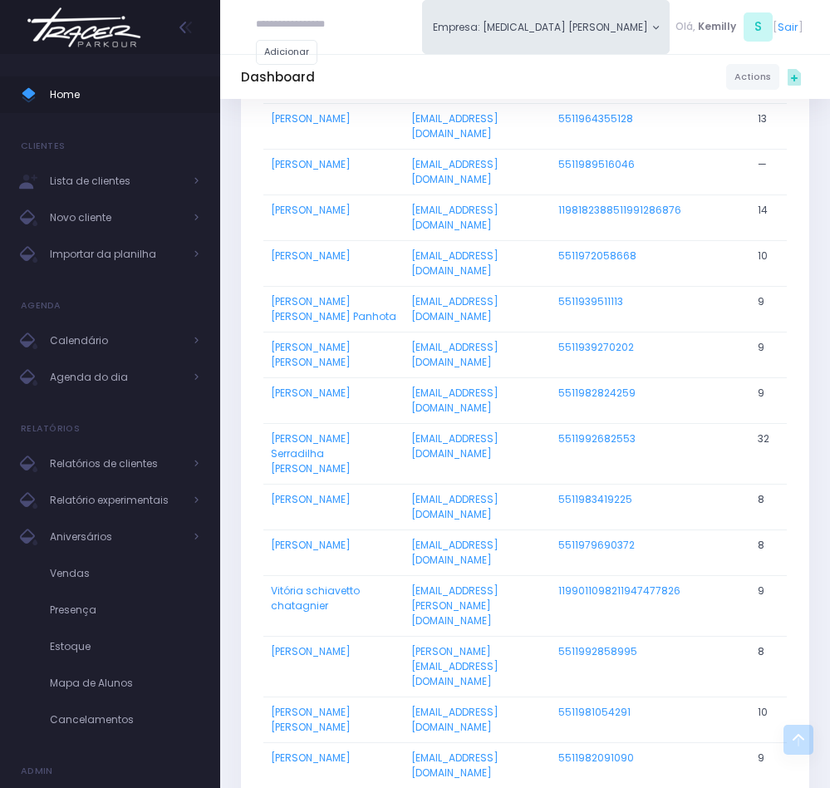
scroll to position [2799, 0]
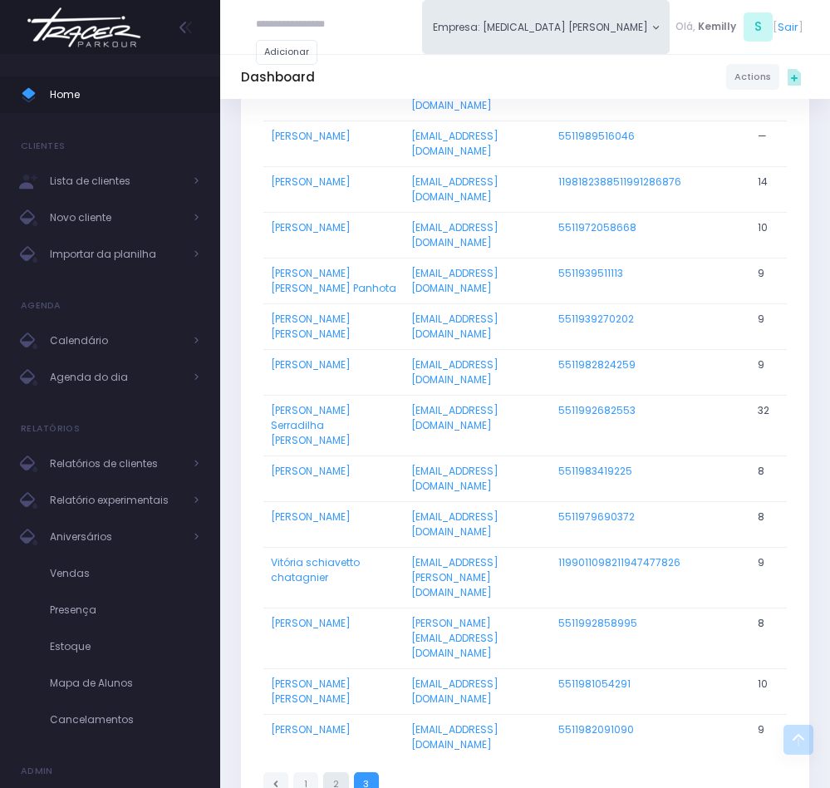
click at [329, 772] on link "2" at bounding box center [335, 784] width 25 height 25
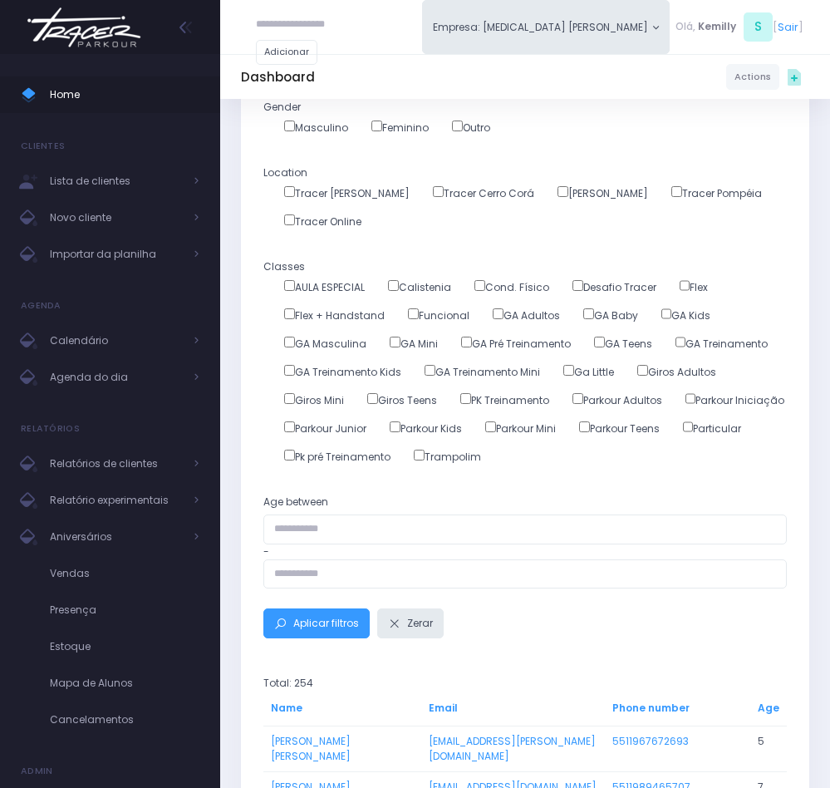
scroll to position [374, 0]
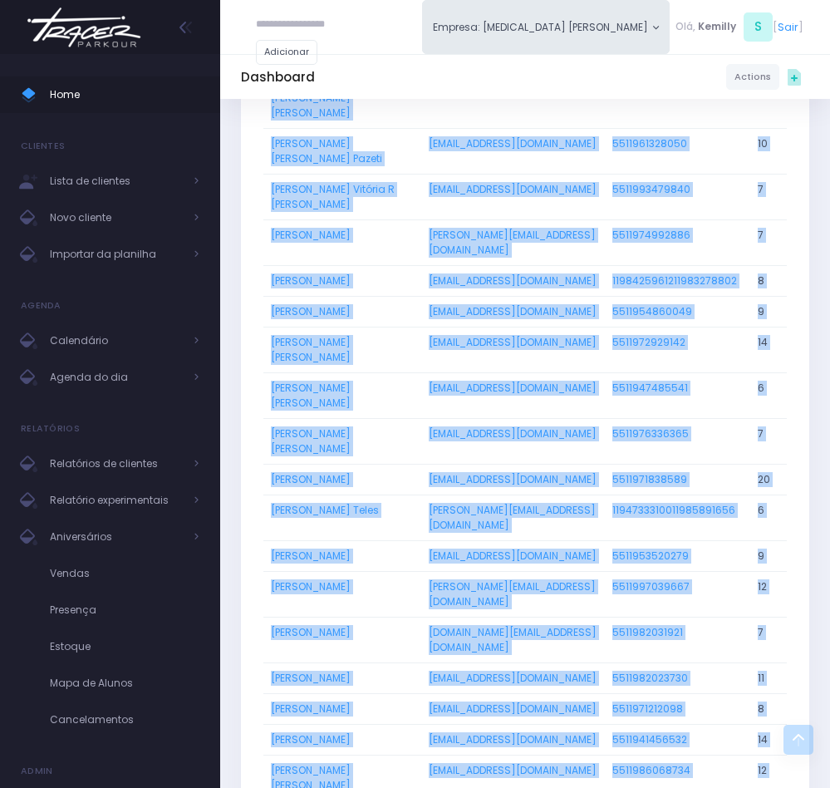
scroll to position [4098, 0]
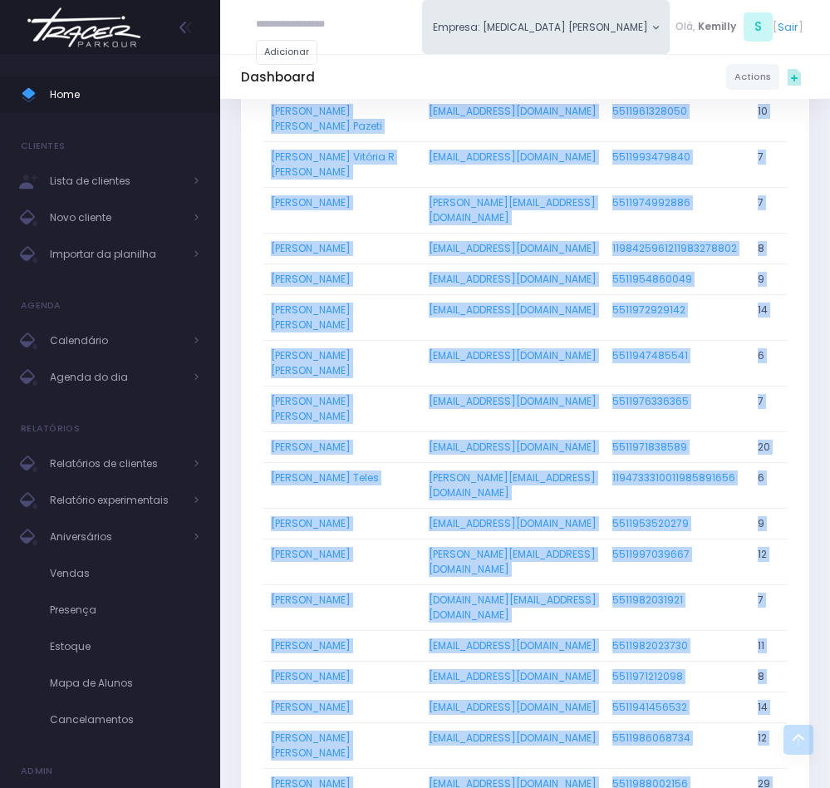
drag, startPoint x: 264, startPoint y: 561, endPoint x: 748, endPoint y: 611, distance: 486.3
copy tbody "Izzie de Souza Santiago Pinheiro vivianesantiago.pinheiro@hotmail.com 551196767…"
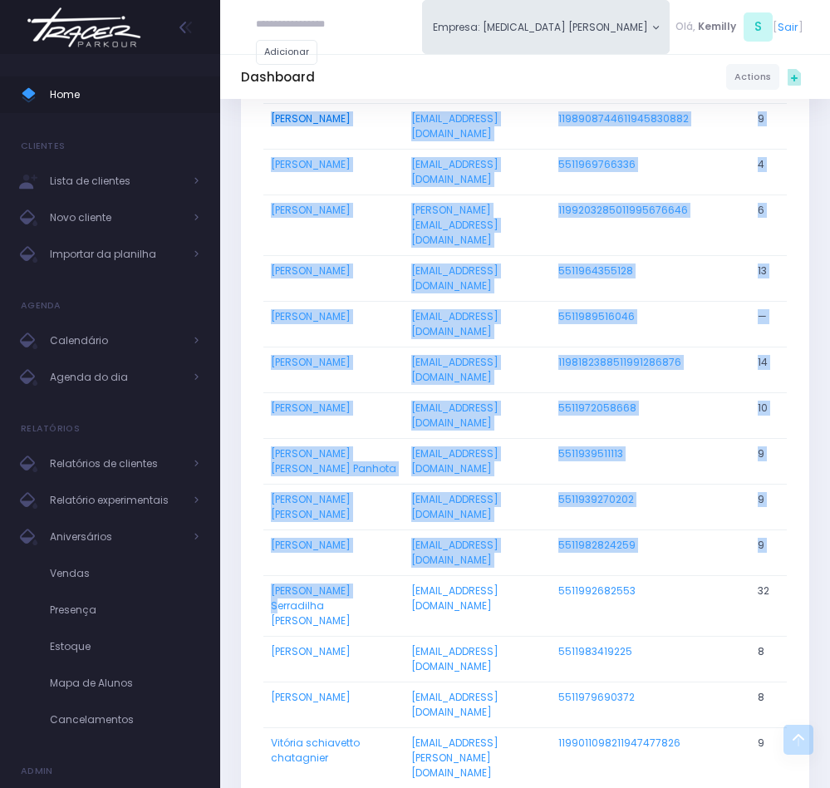
scroll to position [2799, 0]
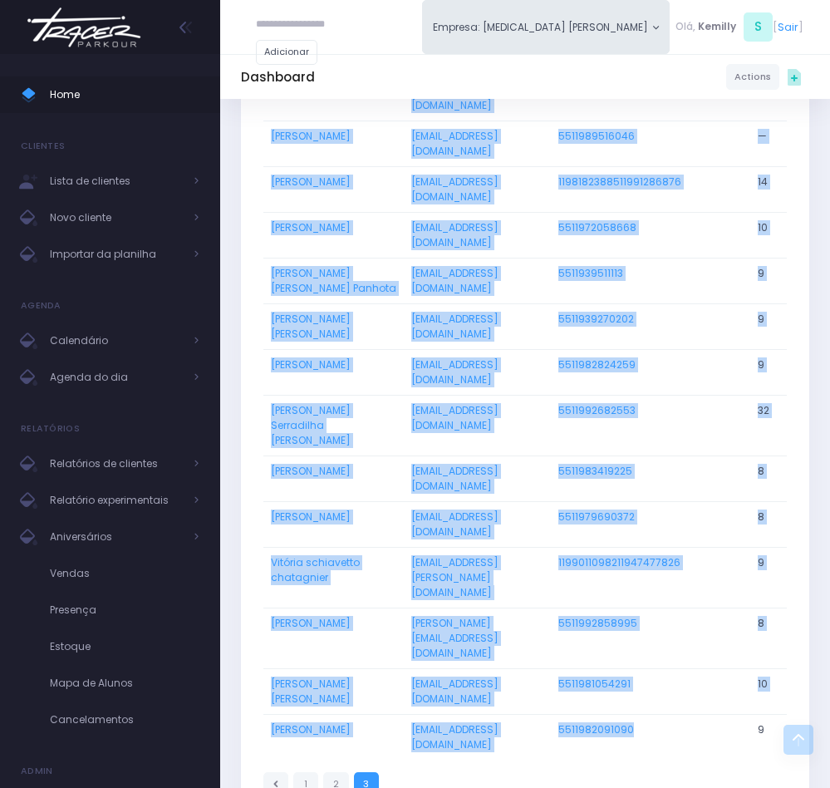
drag, startPoint x: 265, startPoint y: 435, endPoint x: 682, endPoint y: 593, distance: 445.7
copy tbody "Niara Belisário Cruz le_cruzz@hotmail.com 1195227014211984293011 7 Nicolas Nali…"
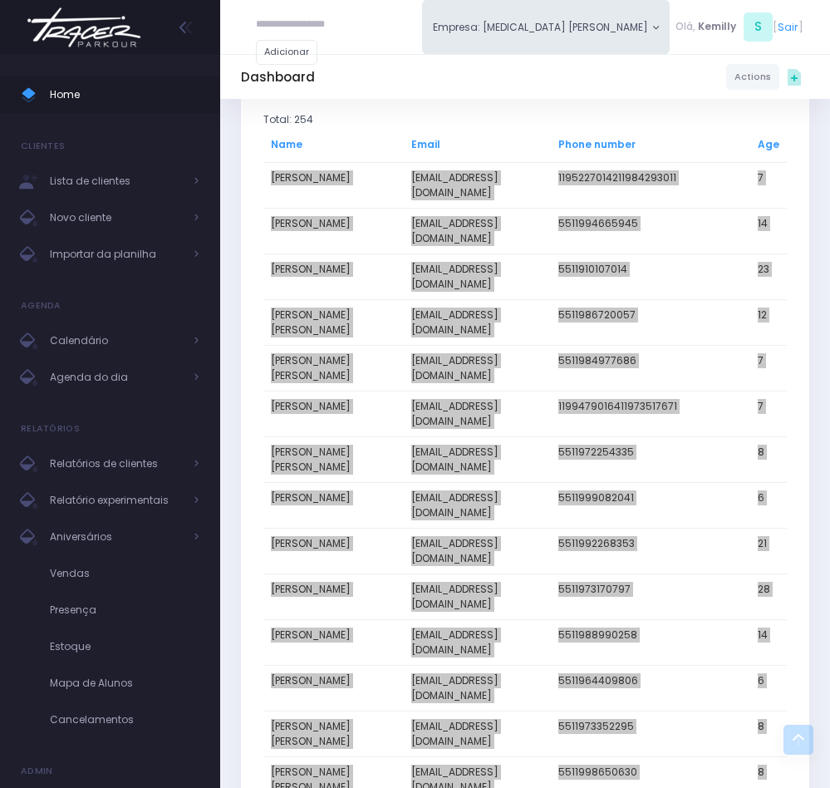
scroll to position [499, 0]
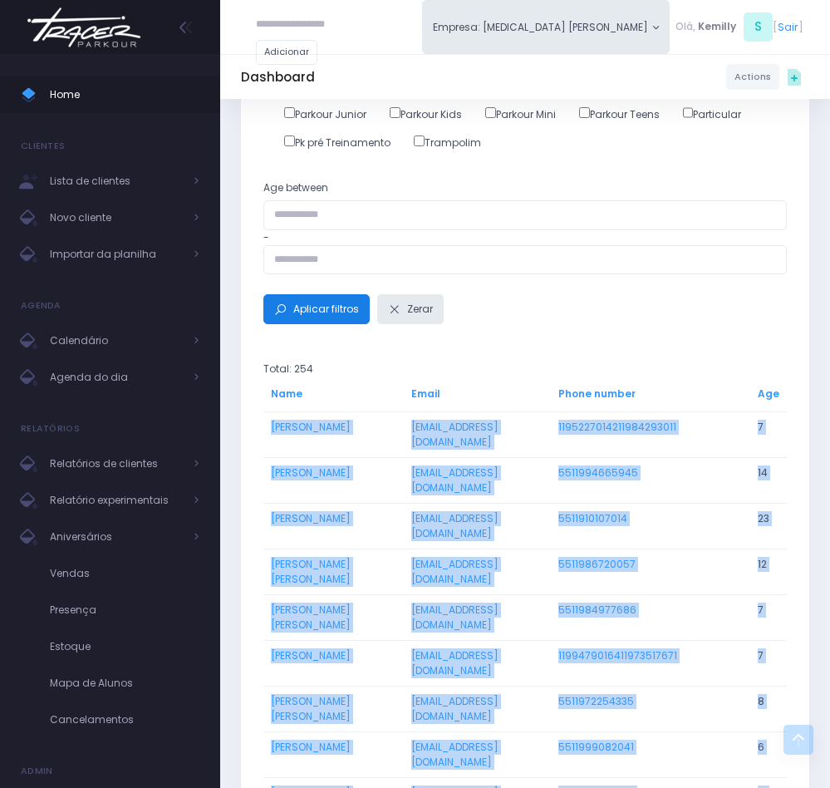
click at [319, 315] on span "Aplicar filtros" at bounding box center [326, 309] width 66 height 14
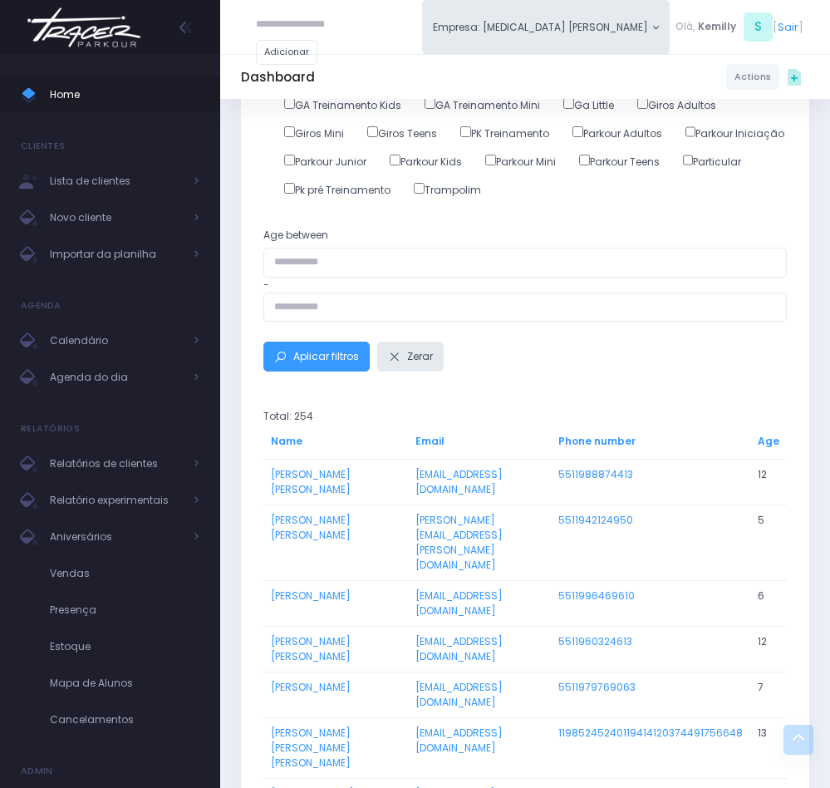
scroll to position [499, 0]
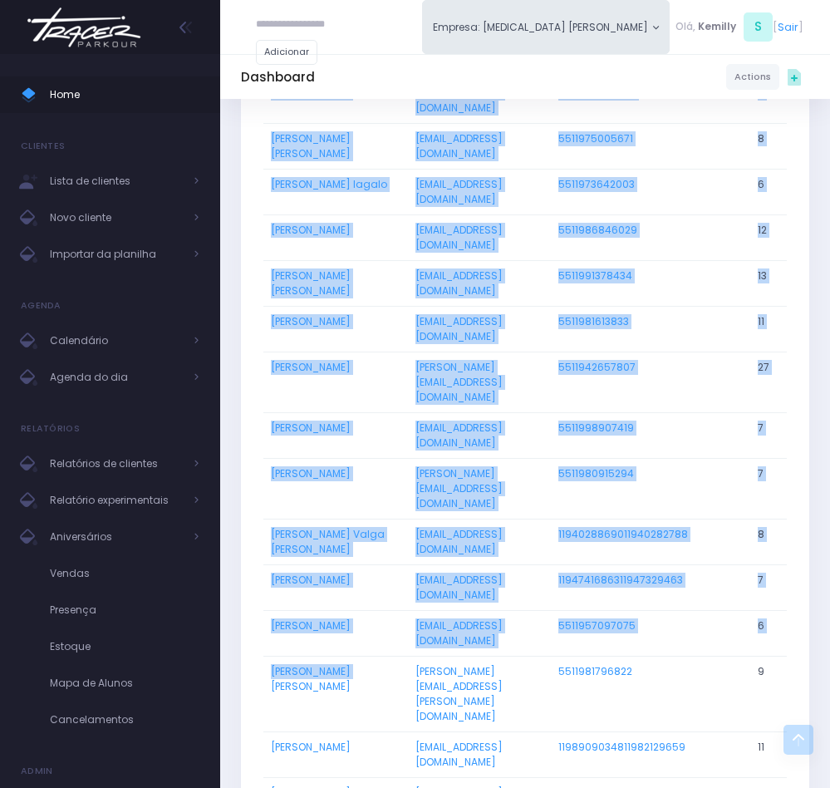
scroll to position [5160, 0]
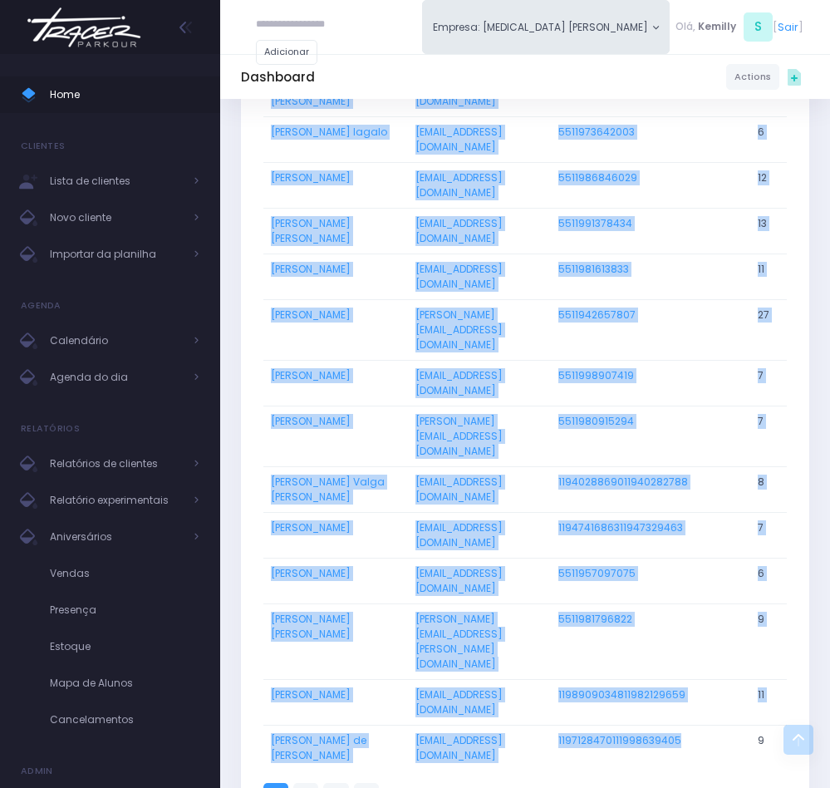
drag, startPoint x: 267, startPoint y: 429, endPoint x: 697, endPoint y: 589, distance: 458.4
copy tbody "AMANDA OLINDA SILVESTRE DE PAIVA anappsilvestre@hotmail.com 5511988874413 12 Al…"
click at [305, 783] on link "2" at bounding box center [305, 795] width 25 height 25
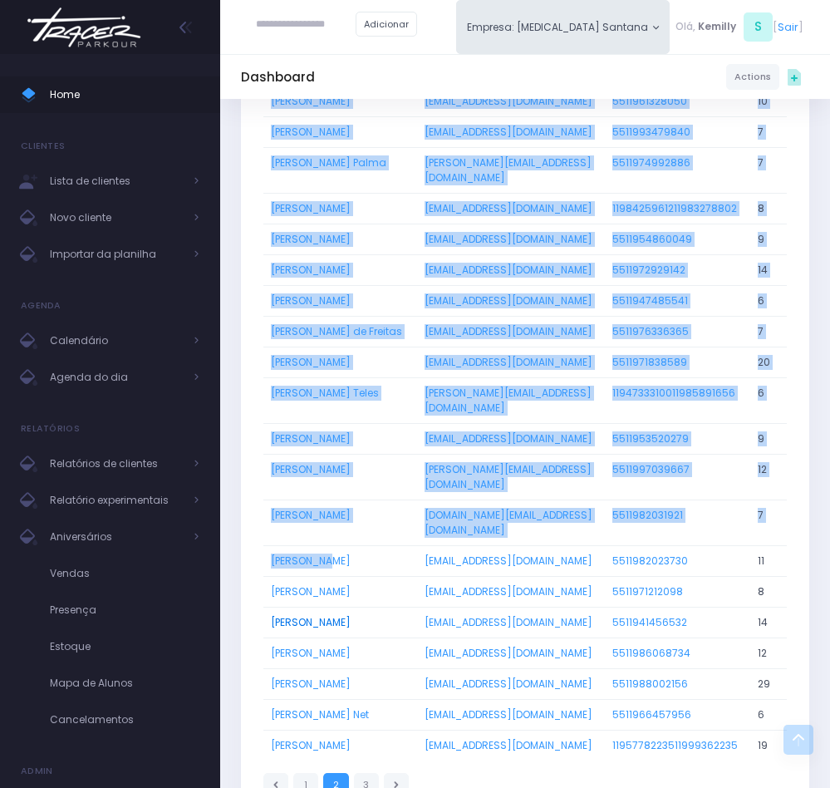
scroll to position [4098, 0]
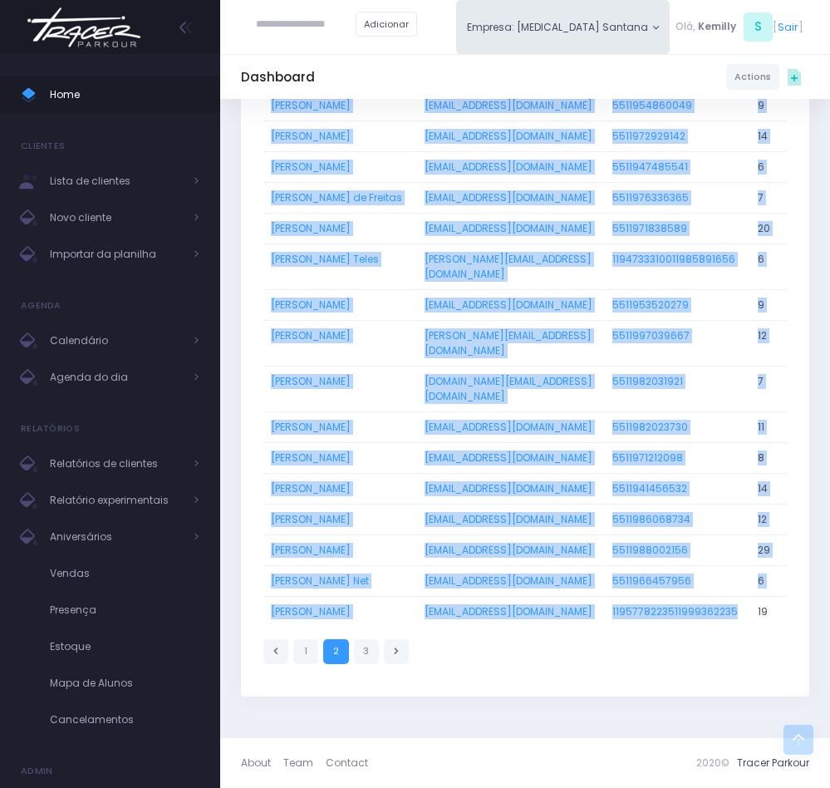
drag, startPoint x: 264, startPoint y: 436, endPoint x: 751, endPoint y: 609, distance: 516.1
copy tbody "Lorem ip Dolor Sitametc Adipisci elitseddoeiusmo.temporin@utlabor.etd 760806296…"
click at [367, 654] on link "3" at bounding box center [366, 651] width 25 height 25
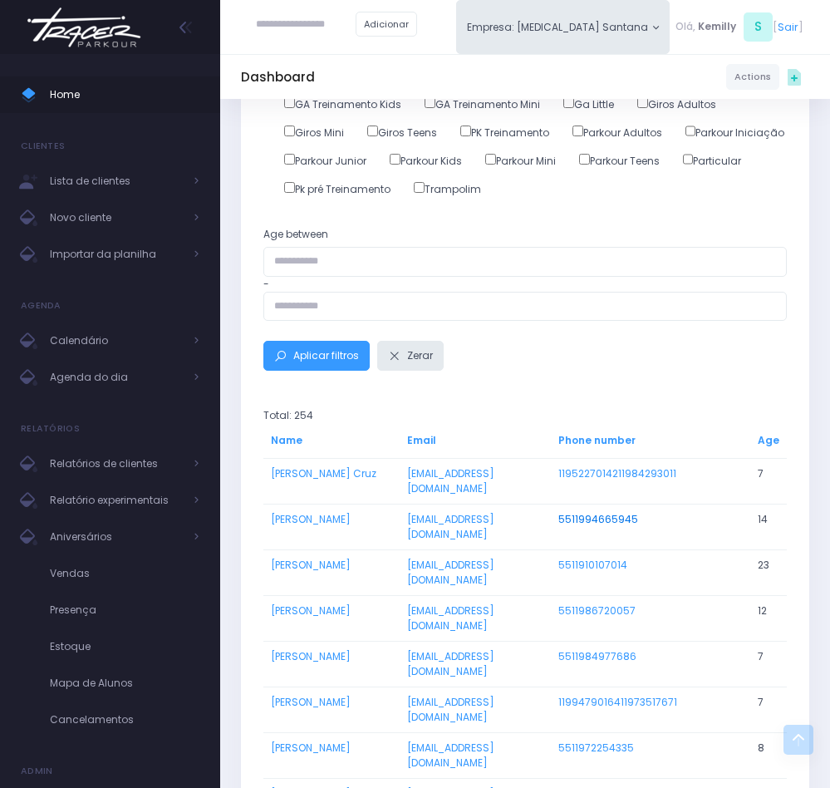
scroll to position [499, 0]
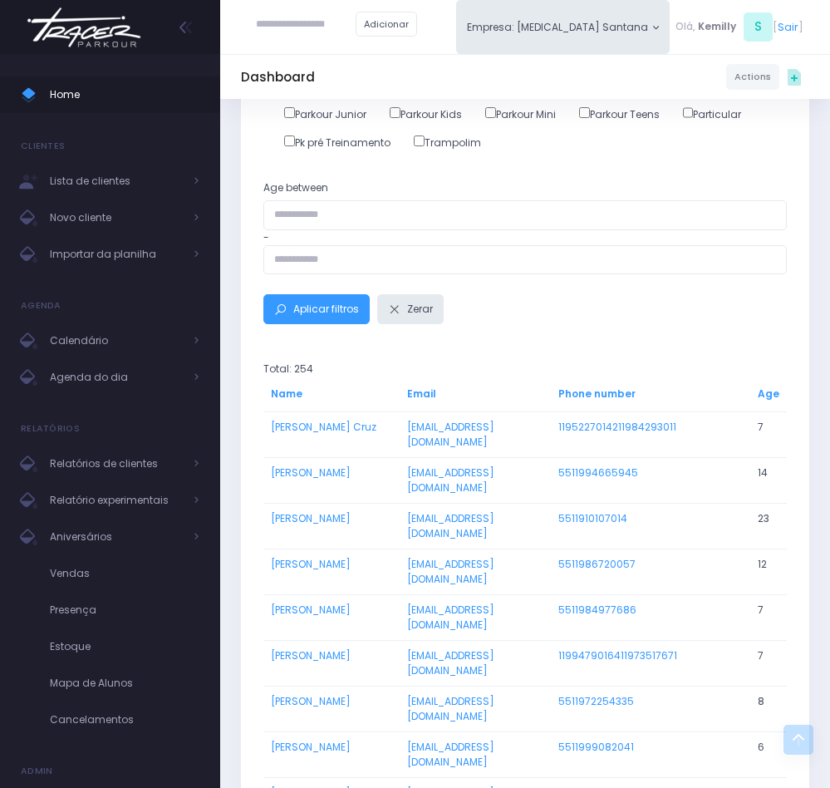
click at [265, 457] on td "Niara Belisário Cruz" at bounding box center [331, 434] width 136 height 46
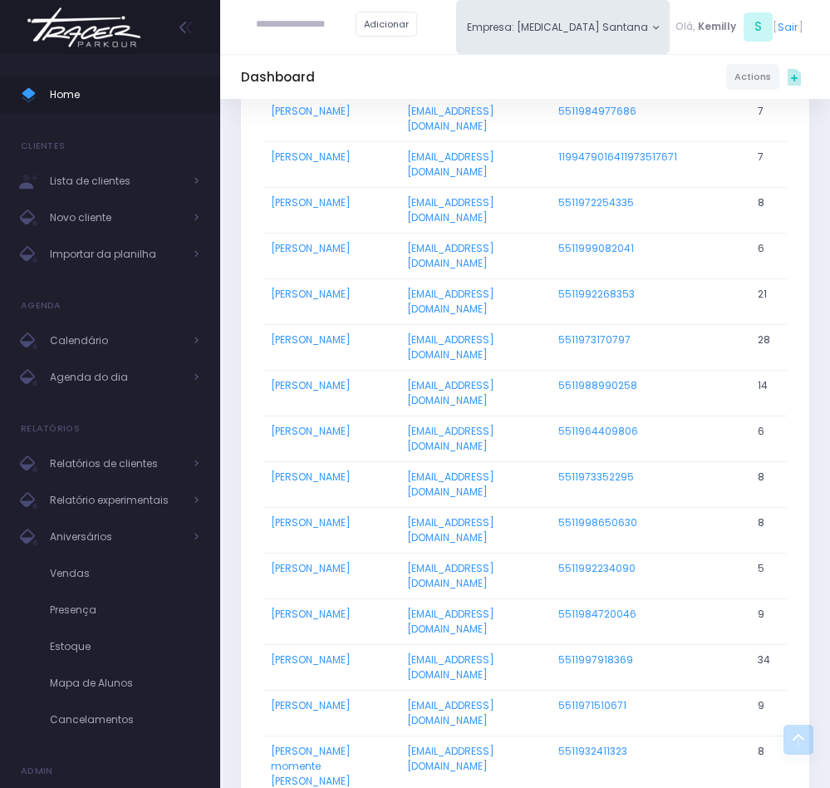
drag, startPoint x: 262, startPoint y: 427, endPoint x: 273, endPoint y: 476, distance: 50.2
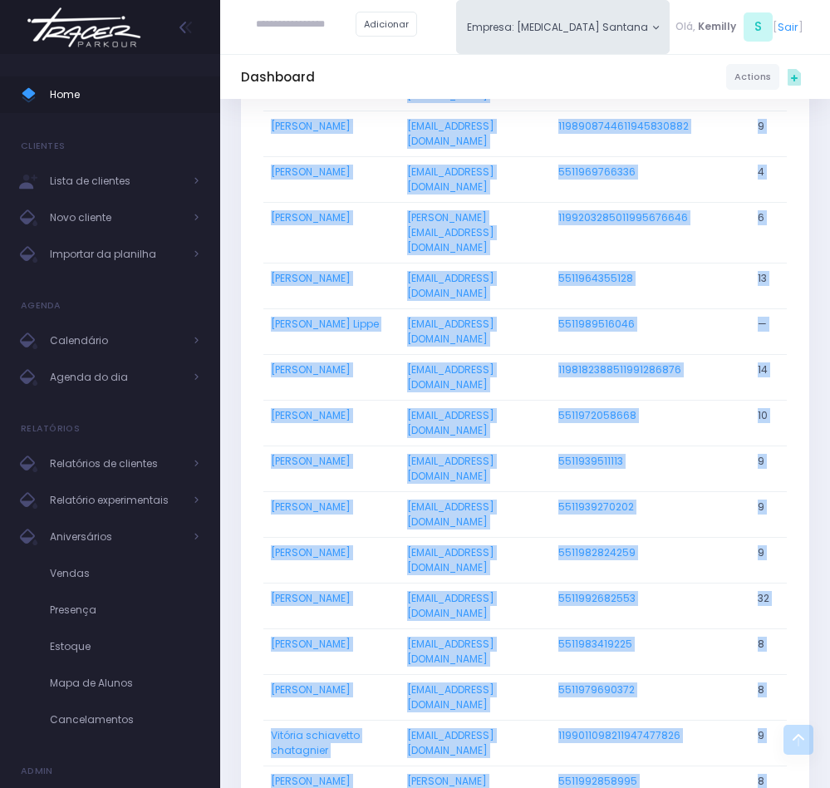
scroll to position [2743, 0]
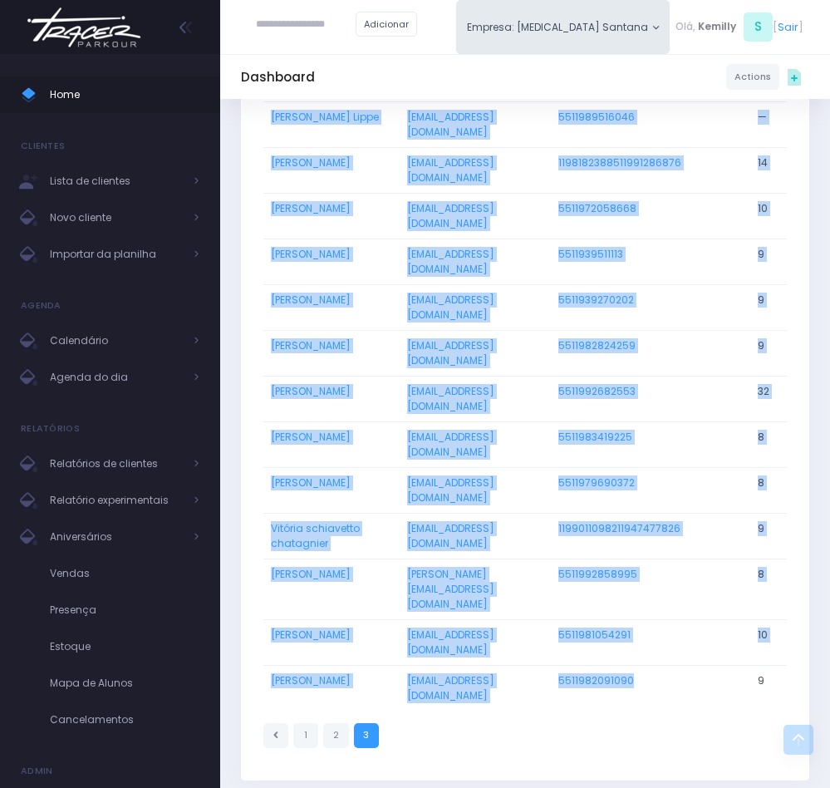
drag, startPoint x: 267, startPoint y: 436, endPoint x: 659, endPoint y: 657, distance: 449.9
copy tbody "Niara Belisário Cruz le_cruzz@hotmail.com 1195227014211984293011 7 Nicolas Nali…"
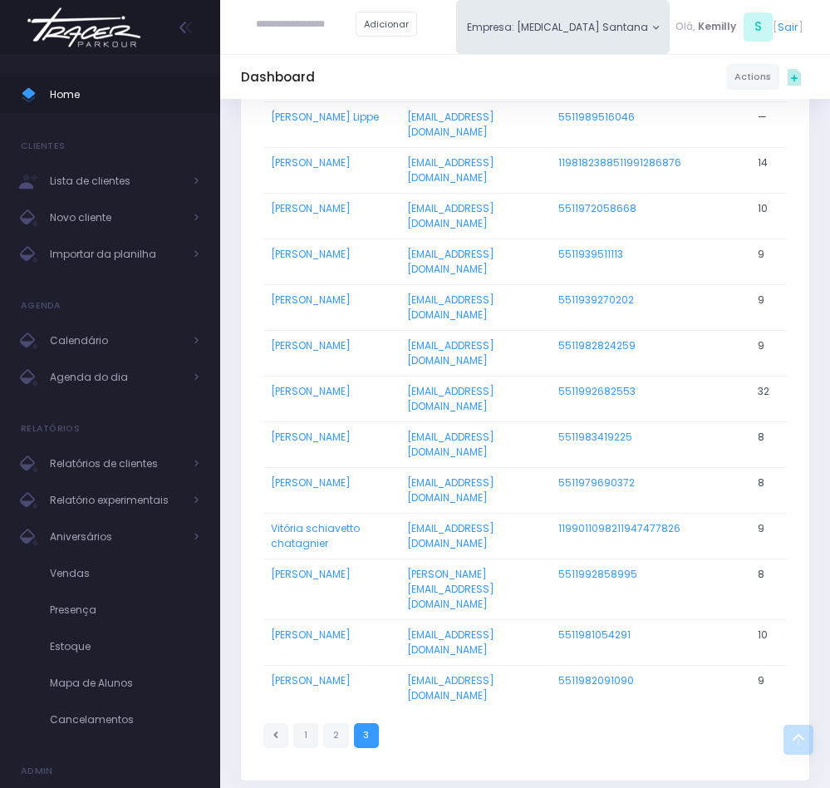
click at [479, 17] on div "Adicionar Empresa: T3 Santana T2 Cerro T3 Santana T4 Pompeia Olá, S" at bounding box center [525, 27] width 610 height 54
drag, startPoint x: 627, startPoint y: 656, endPoint x: 551, endPoint y: 656, distance: 75.6
click at [551, 665] on tr "Íris Possam Matsuhashi matsuhashi23@hotmail.com 5511982091090 9" at bounding box center [525, 688] width 524 height 46
copy tr "5511982091090"
click at [310, 723] on link "1" at bounding box center [305, 735] width 25 height 25
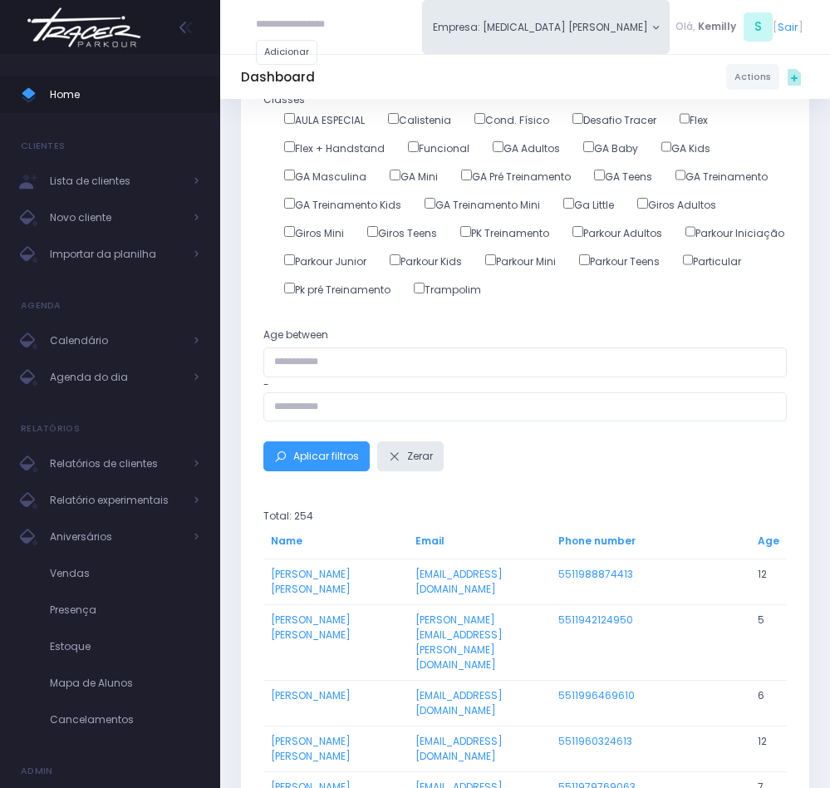
scroll to position [374, 0]
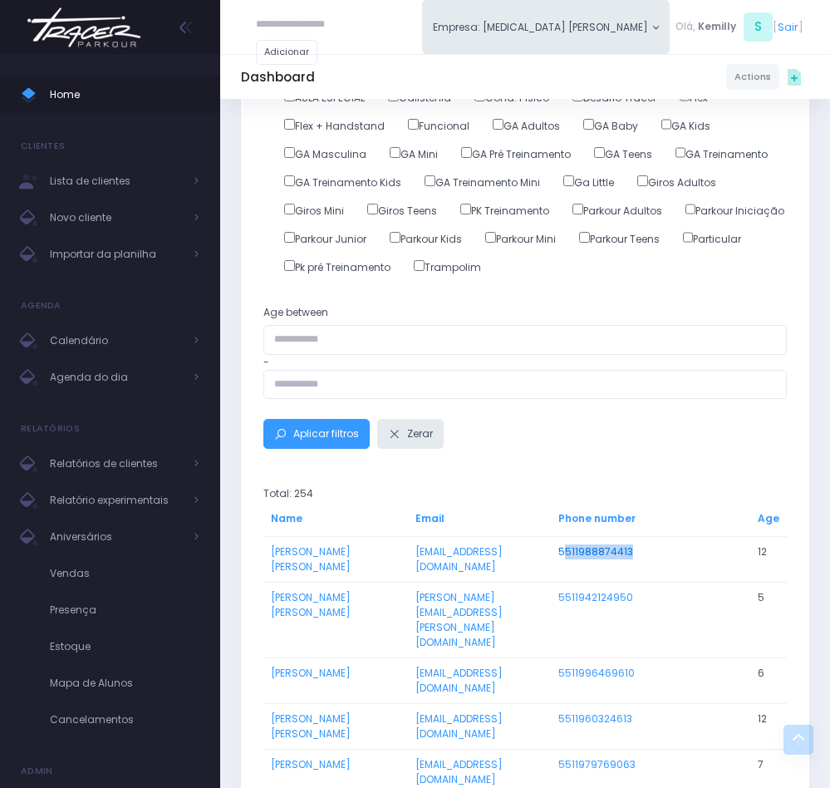
drag, startPoint x: 649, startPoint y: 559, endPoint x: 576, endPoint y: 562, distance: 73.2
click at [576, 562] on td "5511988874413" at bounding box center [650, 559] width 199 height 46
copy link "511988874413"
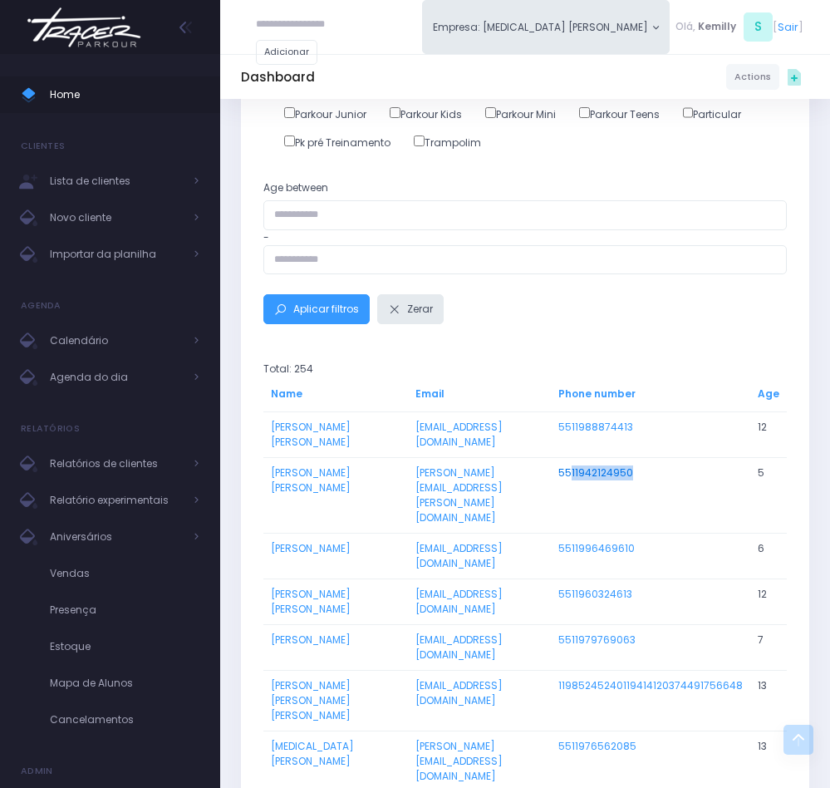
drag, startPoint x: 651, startPoint y: 521, endPoint x: 582, endPoint y: 515, distance: 69.3
click at [582, 515] on td "5511942124950" at bounding box center [650, 495] width 199 height 76
copy link "11942124950"
drag, startPoint x: 653, startPoint y: 556, endPoint x: 584, endPoint y: 557, distance: 69.0
click at [584, 557] on td "5511996469610" at bounding box center [650, 556] width 199 height 46
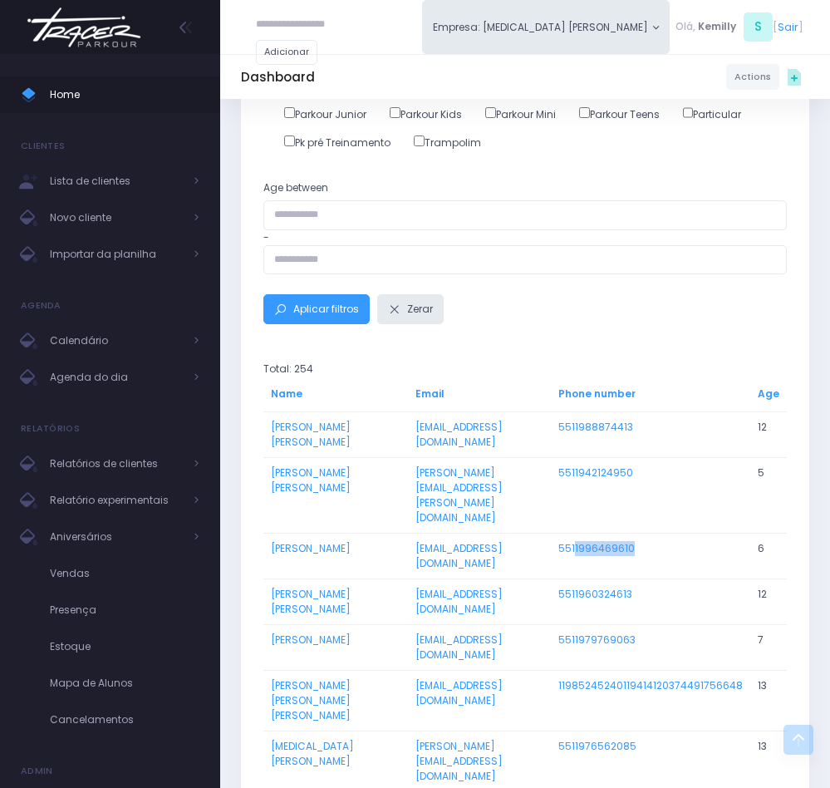
copy link "1996469610"
drag, startPoint x: 647, startPoint y: 618, endPoint x: 584, endPoint y: 621, distance: 63.2
click at [584, 621] on td "5511960324613" at bounding box center [650, 602] width 199 height 46
copy link "1960324613"
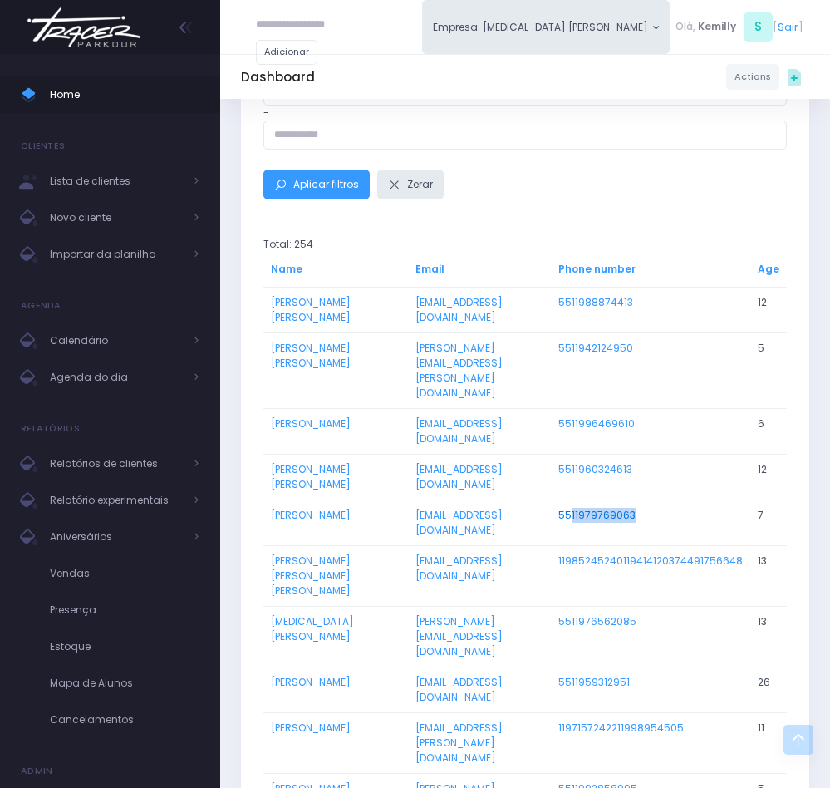
drag, startPoint x: 658, startPoint y: 567, endPoint x: 579, endPoint y: 569, distance: 79.8
click at [579, 545] on td "5511979769063" at bounding box center [650, 523] width 199 height 46
copy link "11979769063"
drag, startPoint x: 748, startPoint y: 613, endPoint x: 567, endPoint y: 614, distance: 181.2
click at [567, 606] on td "11985245240119414120374491756648" at bounding box center [650, 575] width 199 height 61
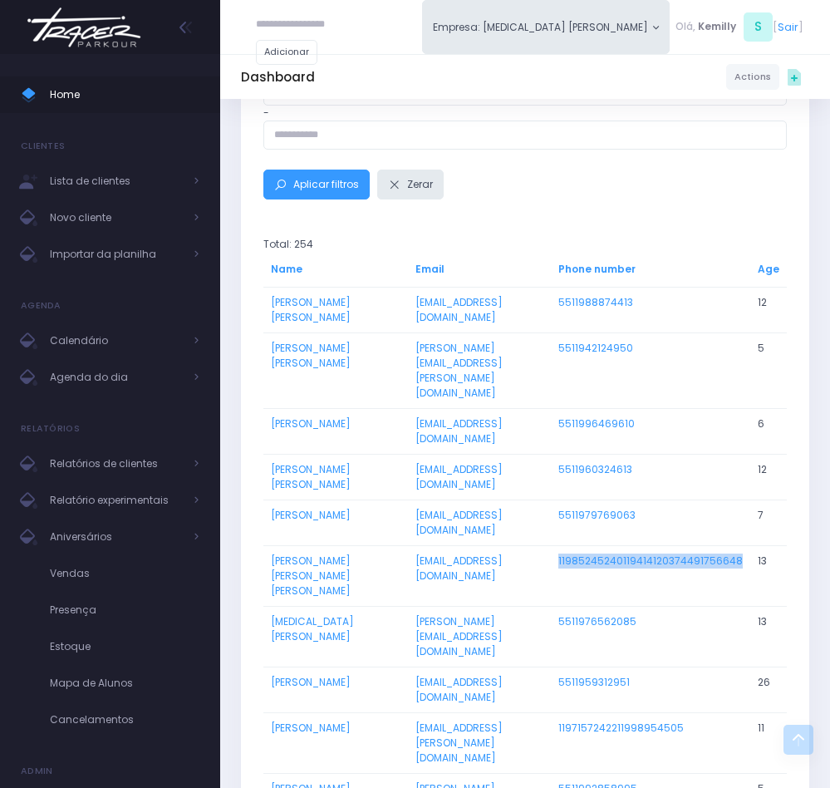
copy link "11985245240119414120374491756648"
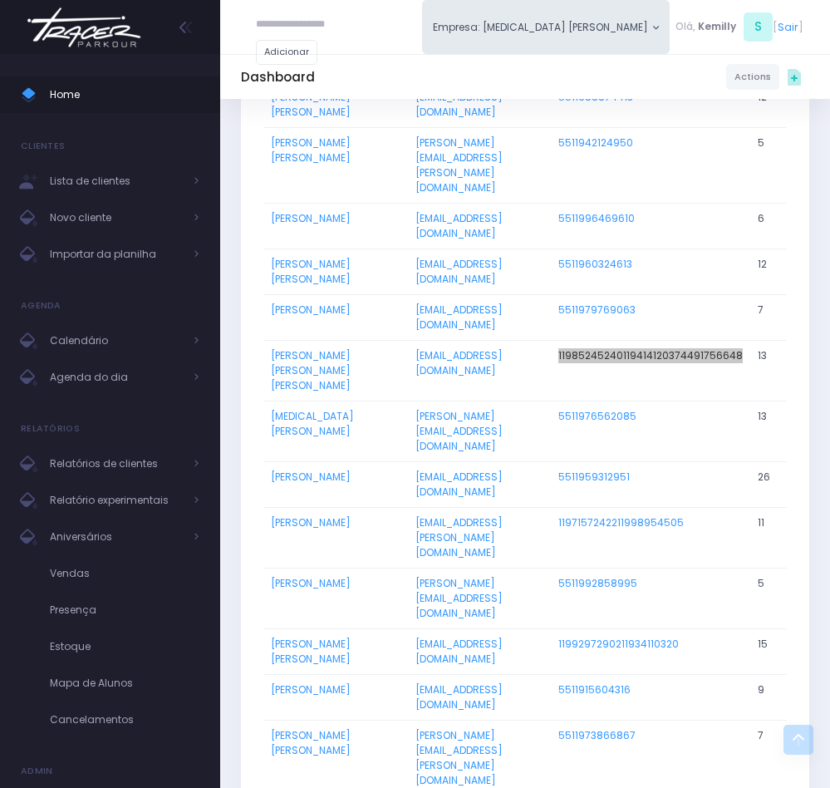
scroll to position [873, 0]
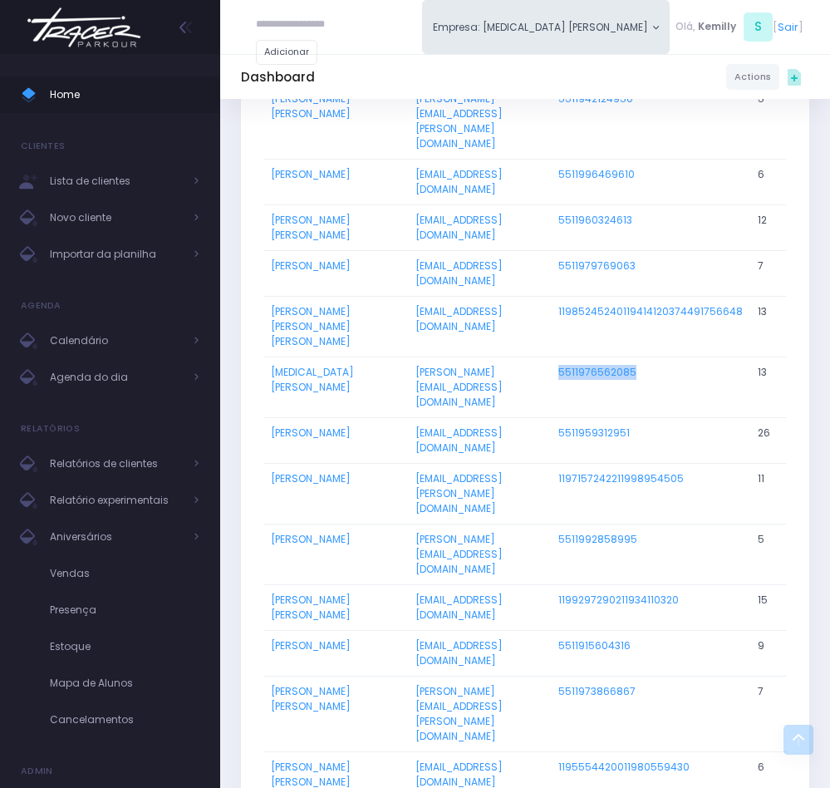
drag, startPoint x: 657, startPoint y: 421, endPoint x: 564, endPoint y: 427, distance: 92.4
click at [564, 417] on td "5511976562085" at bounding box center [650, 387] width 199 height 61
copy link "5511976562085"
drag, startPoint x: 649, startPoint y: 487, endPoint x: 554, endPoint y: 482, distance: 94.9
click at [554, 463] on tr "[PERSON_NAME] [EMAIL_ADDRESS][DOMAIN_NAME] 5511959312951 26" at bounding box center [525, 440] width 524 height 46
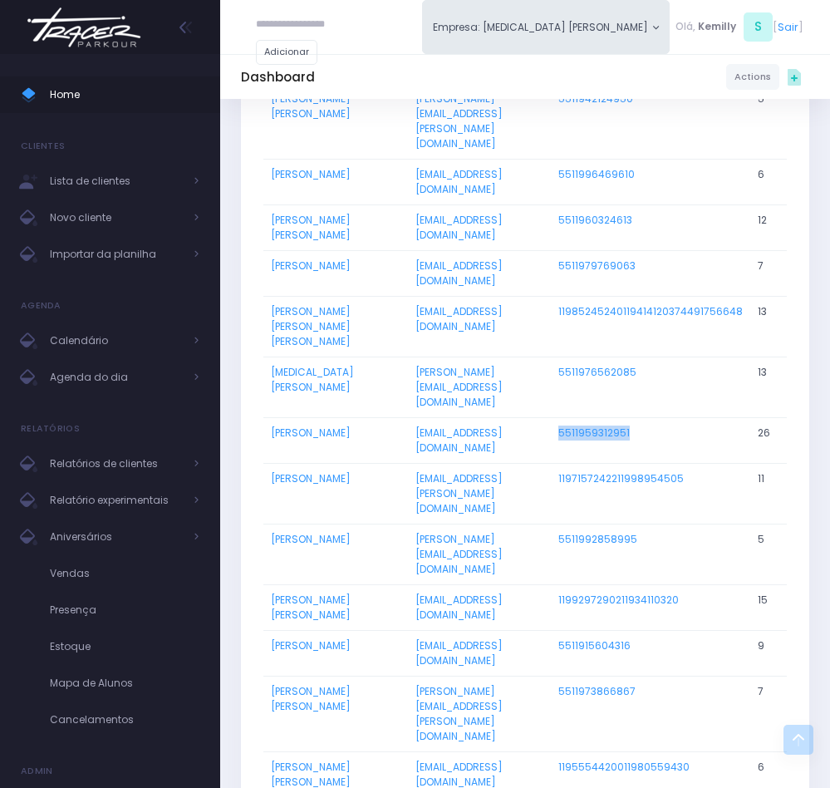
copy tr "5511959312951"
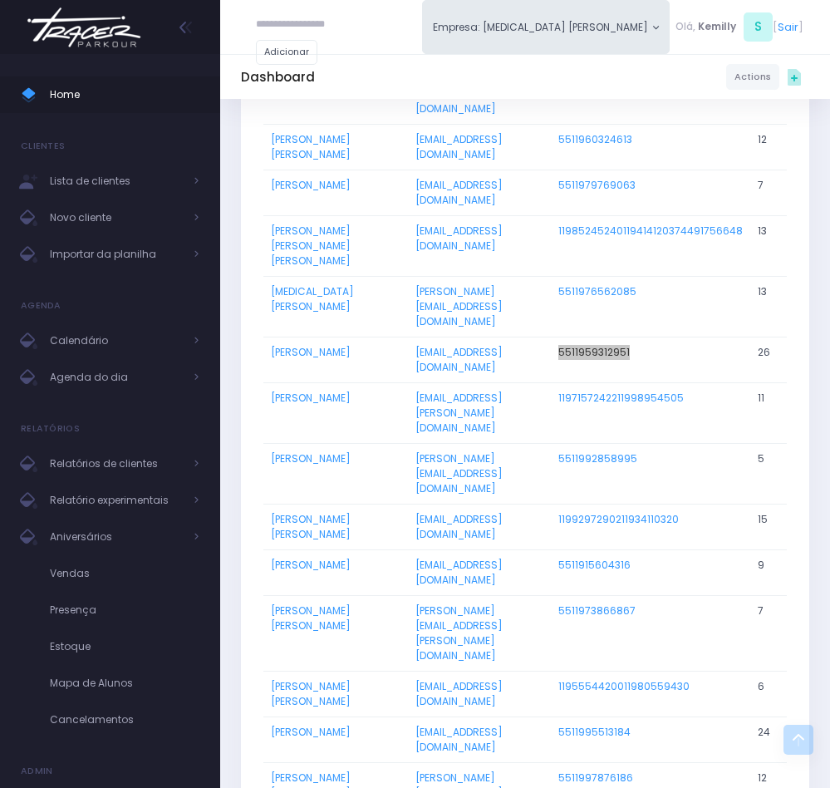
scroll to position [997, 0]
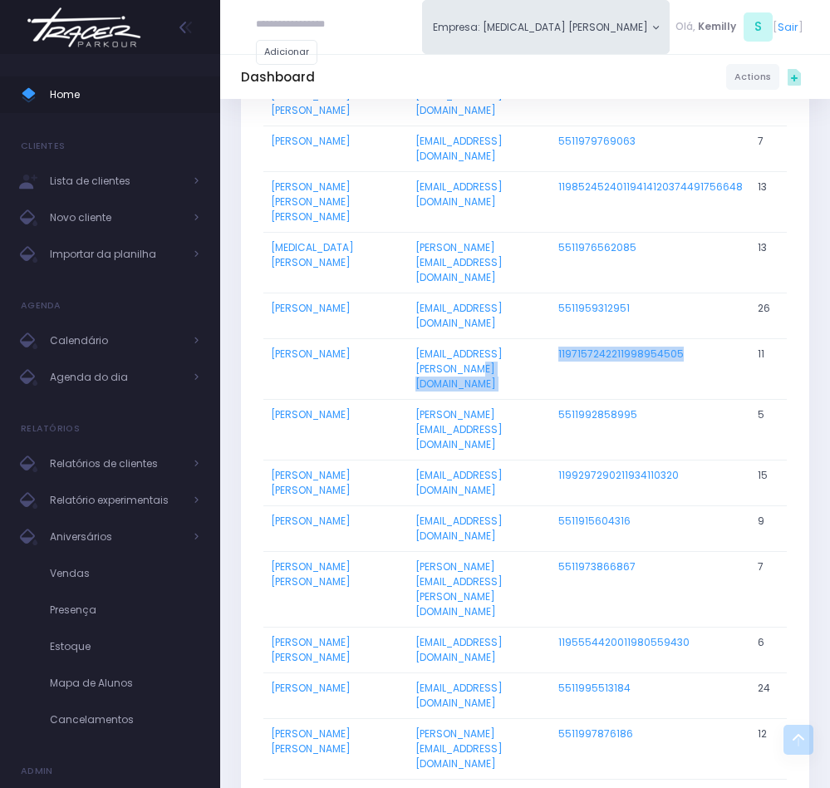
drag, startPoint x: 684, startPoint y: 411, endPoint x: 556, endPoint y: 404, distance: 128.2
click at [556, 399] on tr "[PERSON_NAME] Sobral [EMAIL_ADDRESS][PERSON_NAME][DOMAIN_NAME] 1197157242211998…" at bounding box center [525, 368] width 524 height 61
copy tr "1197157242211998954505"
drag, startPoint x: 679, startPoint y: 466, endPoint x: 551, endPoint y: 452, distance: 128.8
click at [551, 452] on tr "[PERSON_NAME] [PERSON_NAME][EMAIL_ADDRESS][DOMAIN_NAME] 5511992858995 5" at bounding box center [525, 429] width 524 height 61
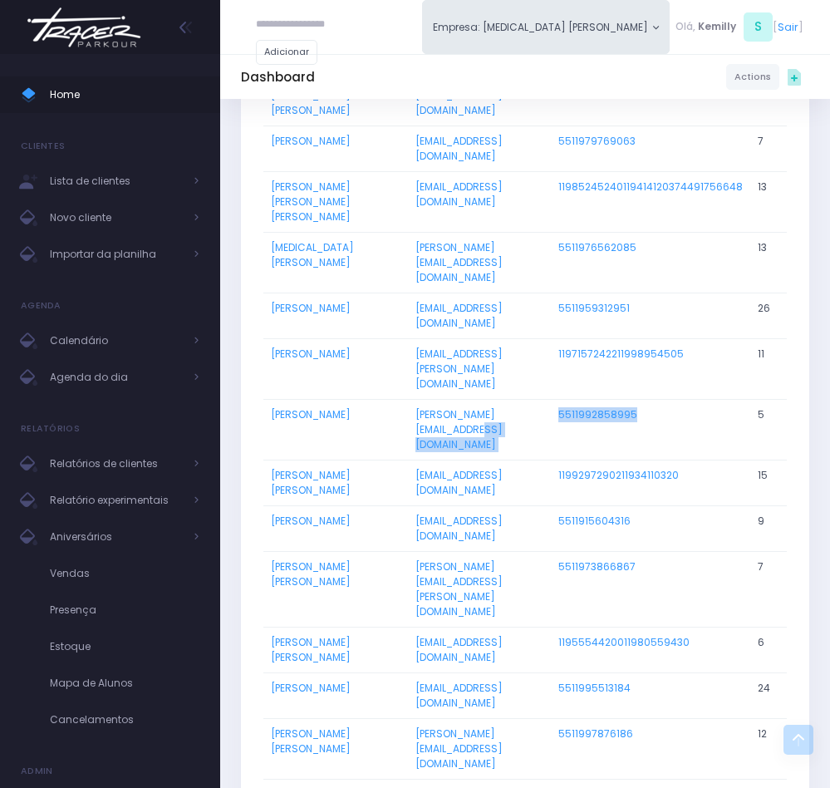
copy tr "5511992858995"
drag, startPoint x: 699, startPoint y: 504, endPoint x: 559, endPoint y: 505, distance: 139.6
click at [559, 505] on tr "[PERSON_NAME] [PERSON_NAME] [EMAIL_ADDRESS][DOMAIN_NAME] 1199297290211934110320…" at bounding box center [525, 483] width 524 height 46
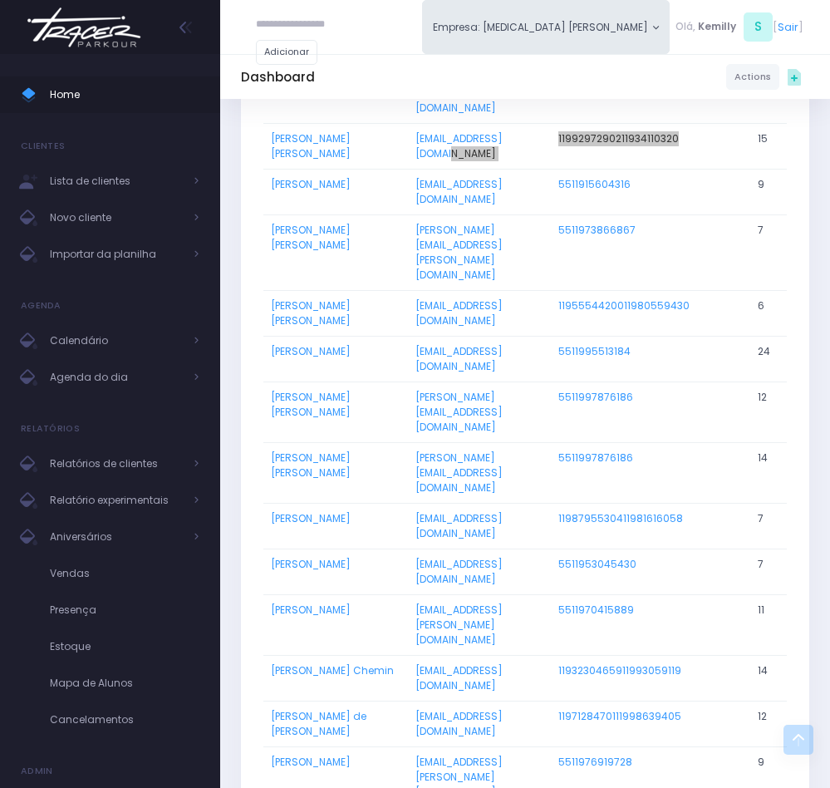
scroll to position [1372, 0]
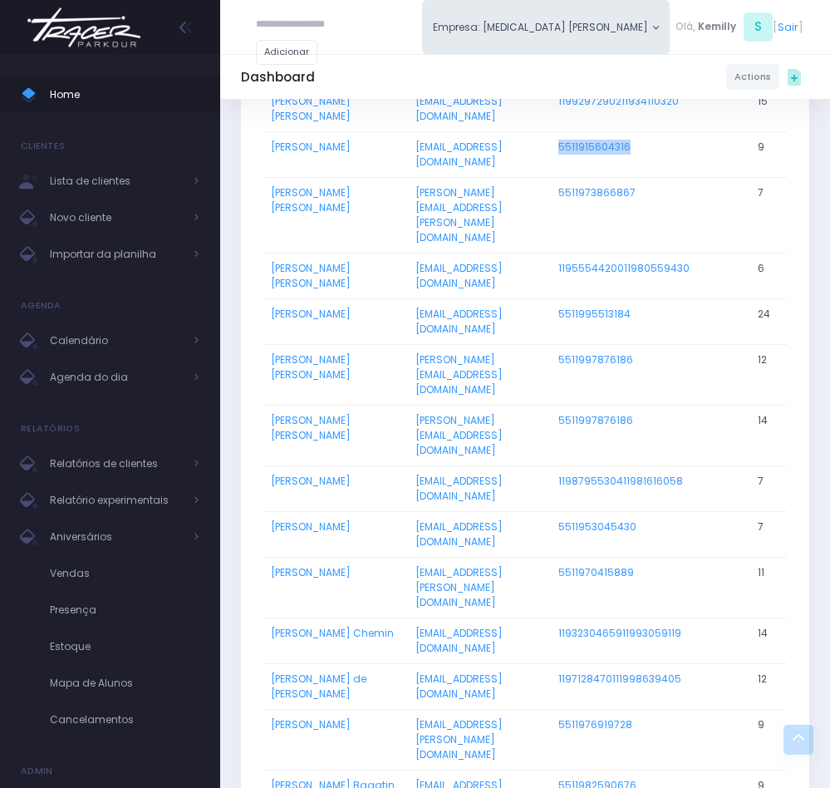
drag, startPoint x: 644, startPoint y: 172, endPoint x: 561, endPoint y: 172, distance: 83.1
click at [561, 172] on td "5511915604316" at bounding box center [650, 154] width 199 height 46
drag, startPoint x: 589, startPoint y: 225, endPoint x: 559, endPoint y: 224, distance: 29.9
click at [559, 224] on tr "[PERSON_NAME] [PERSON_NAME] Lima [EMAIL_ADDRESS][PERSON_NAME][DOMAIN_NAME] 5511…" at bounding box center [525, 215] width 524 height 76
drag, startPoint x: 721, startPoint y: 288, endPoint x: 571, endPoint y: 280, distance: 150.6
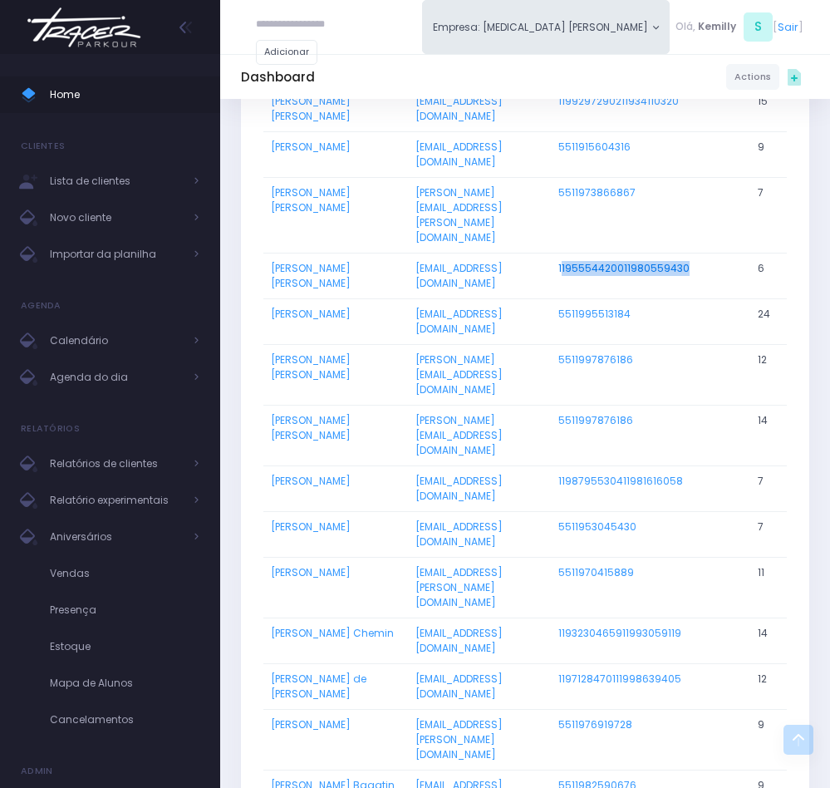
click at [571, 280] on td "1195554420011980559430" at bounding box center [650, 276] width 199 height 46
drag, startPoint x: 651, startPoint y: 339, endPoint x: 564, endPoint y: 337, distance: 87.3
click at [564, 337] on td "5511995513184" at bounding box center [650, 321] width 199 height 46
click at [648, 344] on td "5511995513184" at bounding box center [650, 321] width 199 height 46
drag, startPoint x: 648, startPoint y: 345, endPoint x: 557, endPoint y: 342, distance: 91.5
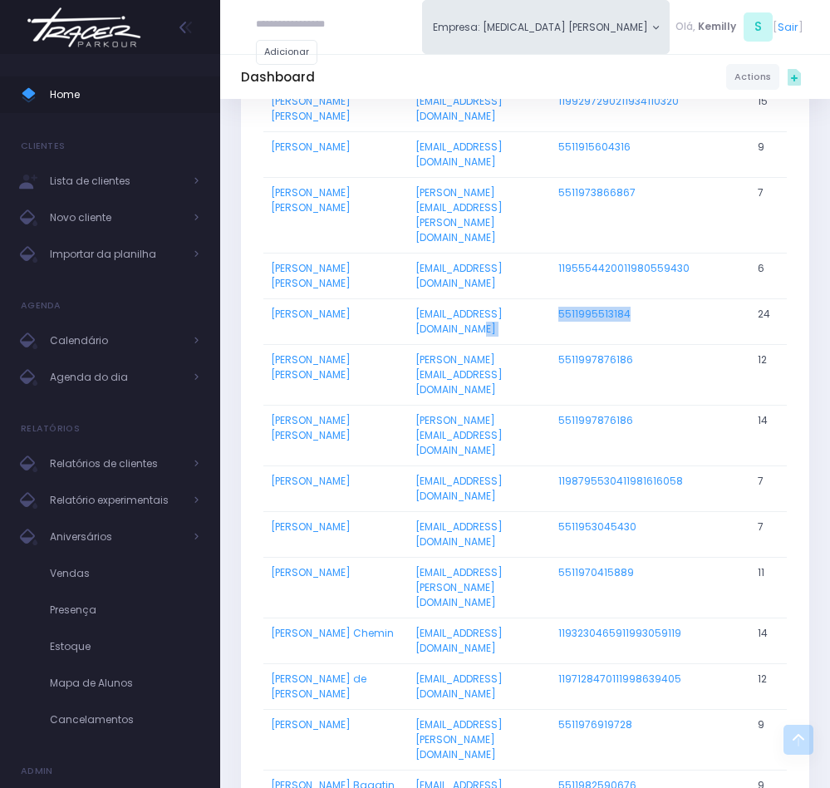
click at [557, 342] on tr "[PERSON_NAME] [EMAIL_ADDRESS][DOMAIN_NAME] 5511995513184 24" at bounding box center [525, 321] width 524 height 46
drag, startPoint x: 643, startPoint y: 410, endPoint x: 561, endPoint y: 404, distance: 82.5
click at [561, 404] on td "5511997876186" at bounding box center [650, 374] width 199 height 61
drag, startPoint x: 652, startPoint y: 446, endPoint x: 546, endPoint y: 446, distance: 105.6
click at [546, 446] on tr "[PERSON_NAME] Silva [EMAIL_ADDRESS][DOMAIN_NAME] 5511997876186 14" at bounding box center [525, 435] width 524 height 61
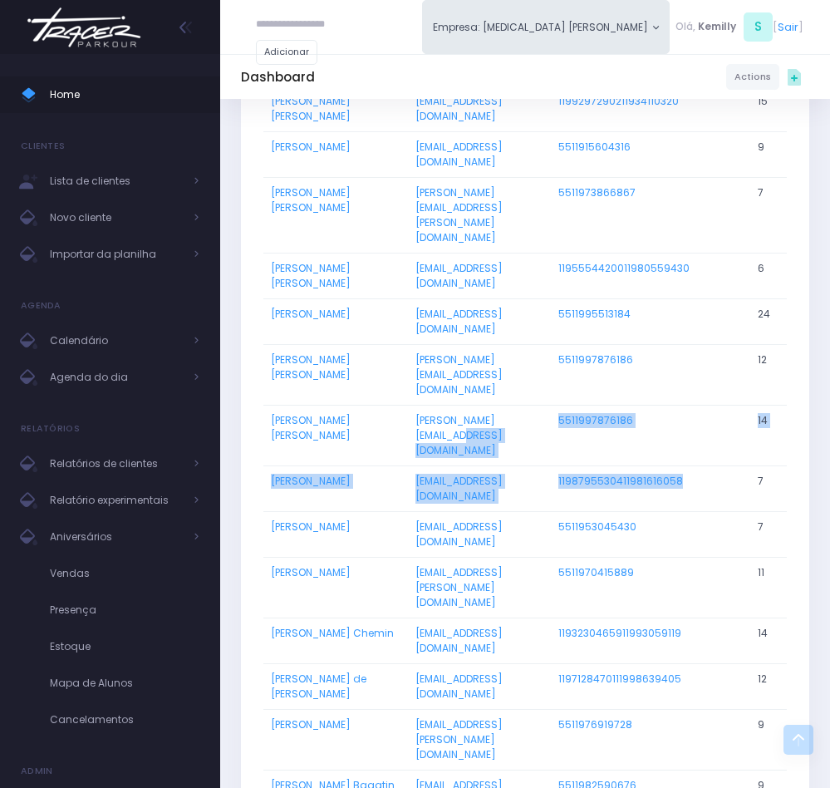
drag, startPoint x: 698, startPoint y: 494, endPoint x: 552, endPoint y: 481, distance: 146.8
click at [728, 501] on td "1198795530411981616058" at bounding box center [650, 488] width 199 height 46
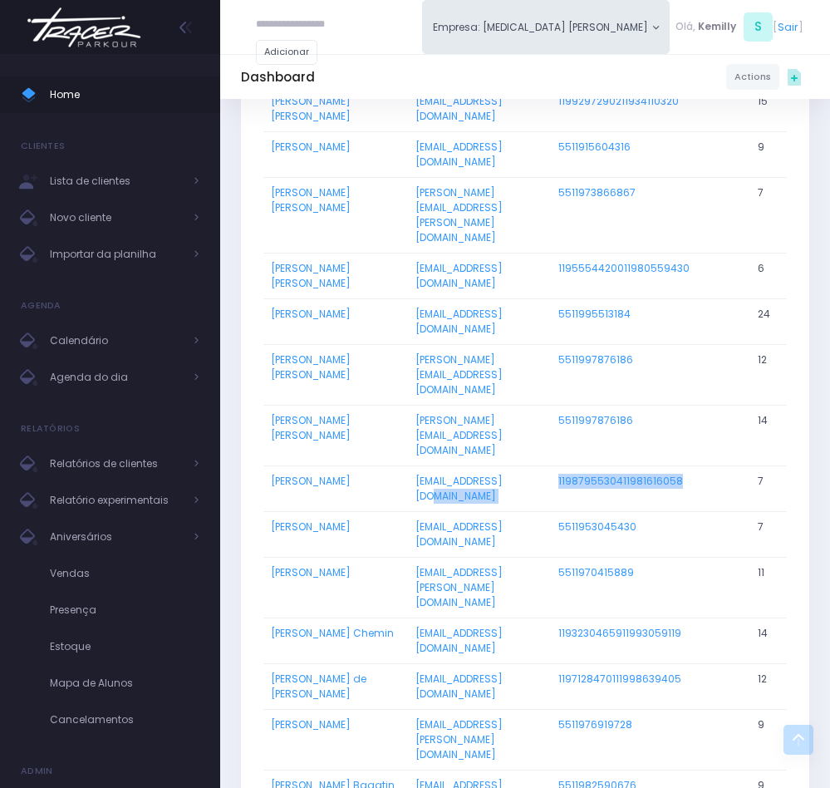
drag, startPoint x: 706, startPoint y: 501, endPoint x: 557, endPoint y: 490, distance: 149.2
click at [557, 490] on tr "[PERSON_NAME] [EMAIL_ADDRESS][DOMAIN_NAME] 1198795530411981616058 7" at bounding box center [525, 488] width 524 height 46
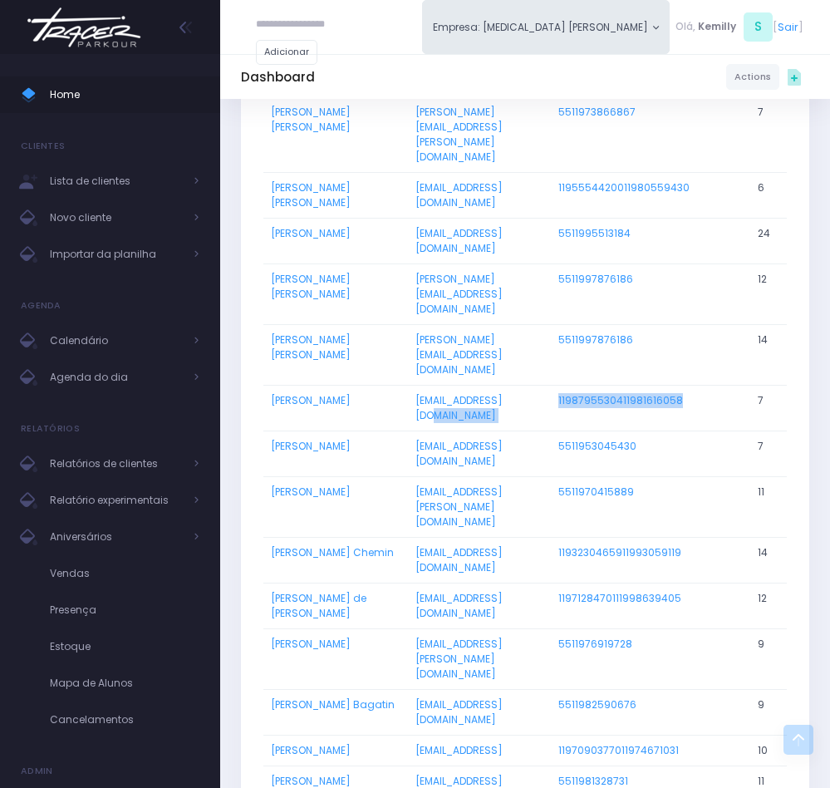
scroll to position [1496, 0]
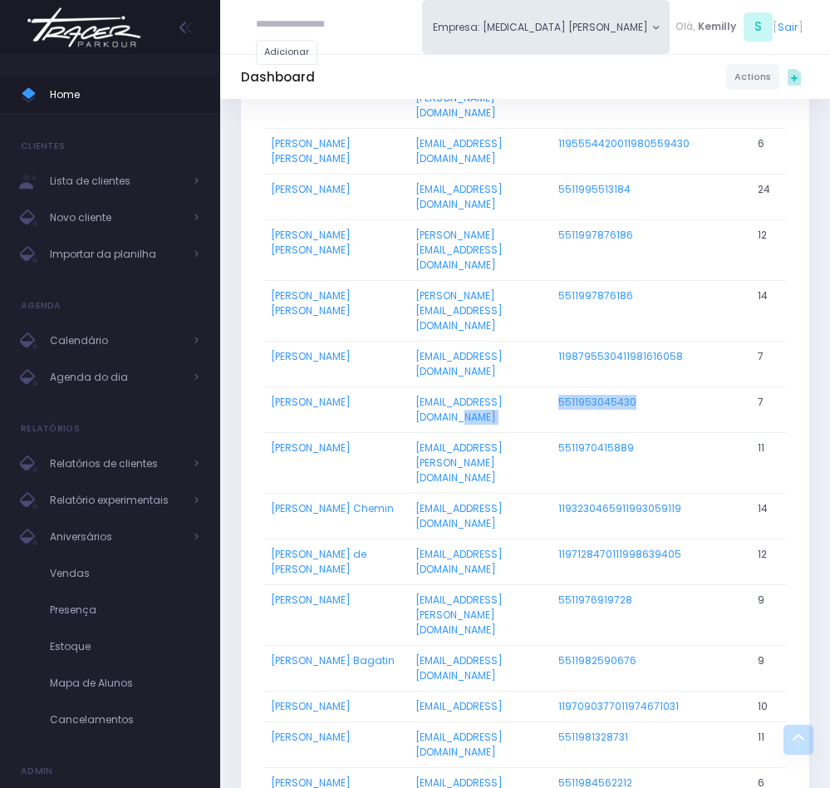
drag, startPoint x: 666, startPoint y: 424, endPoint x: 552, endPoint y: 424, distance: 113.9
click at [552, 424] on tr "[PERSON_NAME] [EMAIL_ADDRESS][DOMAIN_NAME] 5511953045430 7" at bounding box center [525, 410] width 524 height 46
drag, startPoint x: 644, startPoint y: 475, endPoint x: 559, endPoint y: 482, distance: 85.9
click at [559, 482] on tr "[PERSON_NAME] [EMAIL_ADDRESS][PERSON_NAME][DOMAIN_NAME] 5511970415889 11" at bounding box center [525, 462] width 524 height 61
drag, startPoint x: 697, startPoint y: 507, endPoint x: 562, endPoint y: 505, distance: 134.7
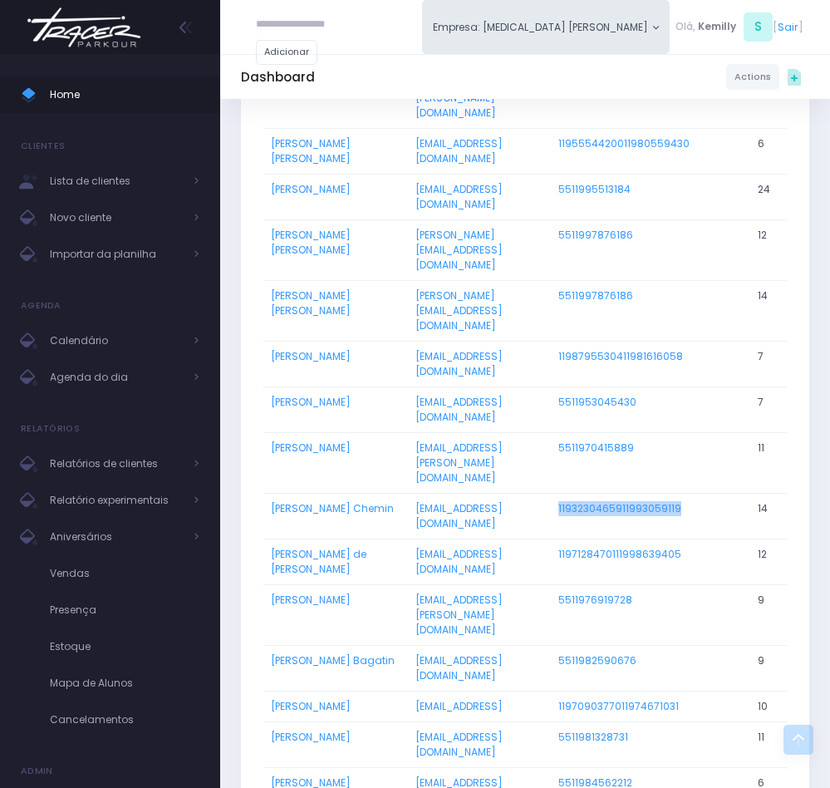
click at [562, 505] on td "1193230465911993059119" at bounding box center [650, 516] width 199 height 46
drag, startPoint x: 636, startPoint y: 556, endPoint x: 549, endPoint y: 554, distance: 86.5
click at [549, 554] on tr "[PERSON_NAME] de [PERSON_NAME] [EMAIL_ADDRESS][DOMAIN_NAME] 1197128470111998639…" at bounding box center [525, 562] width 524 height 46
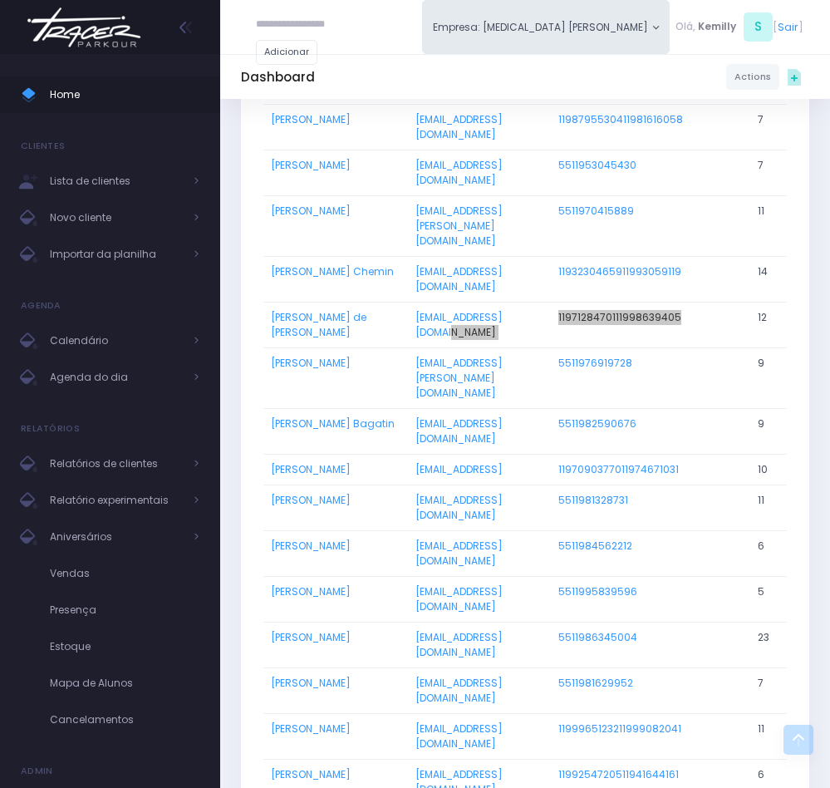
scroll to position [1746, 0]
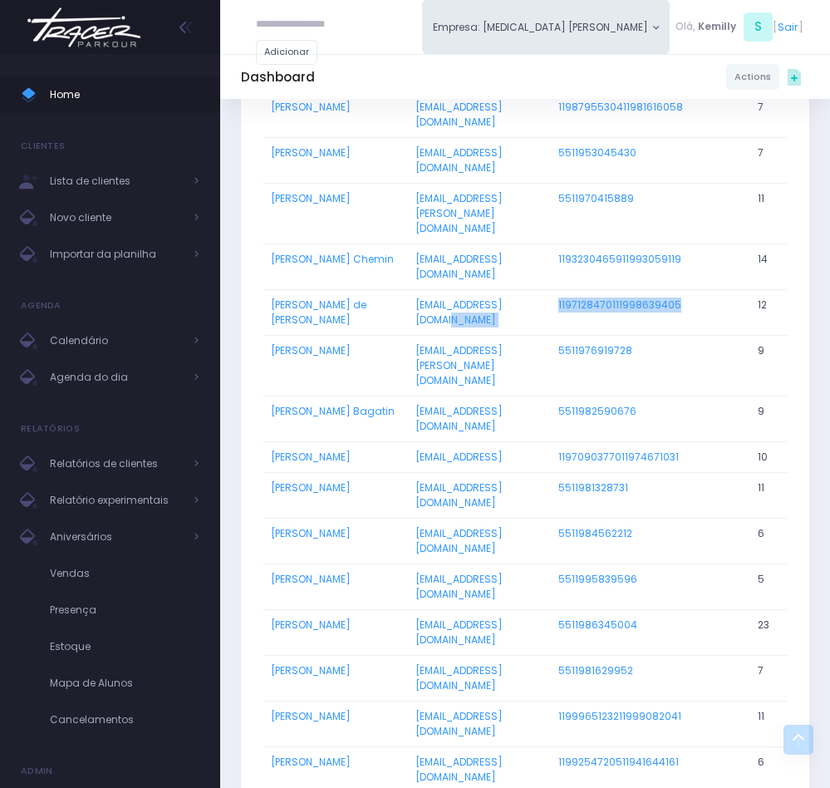
click at [566, 329] on td "1197128470111998639405" at bounding box center [650, 312] width 199 height 46
click at [536, 332] on td "[EMAIL_ADDRESS][DOMAIN_NAME]" at bounding box center [479, 312] width 143 height 46
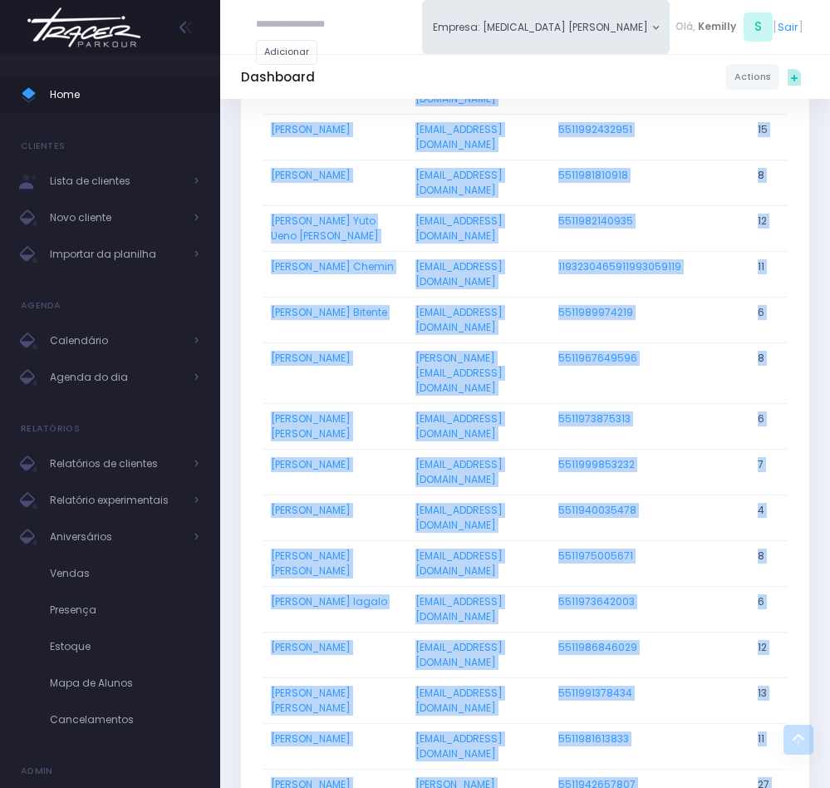
scroll to position [5160, 0]
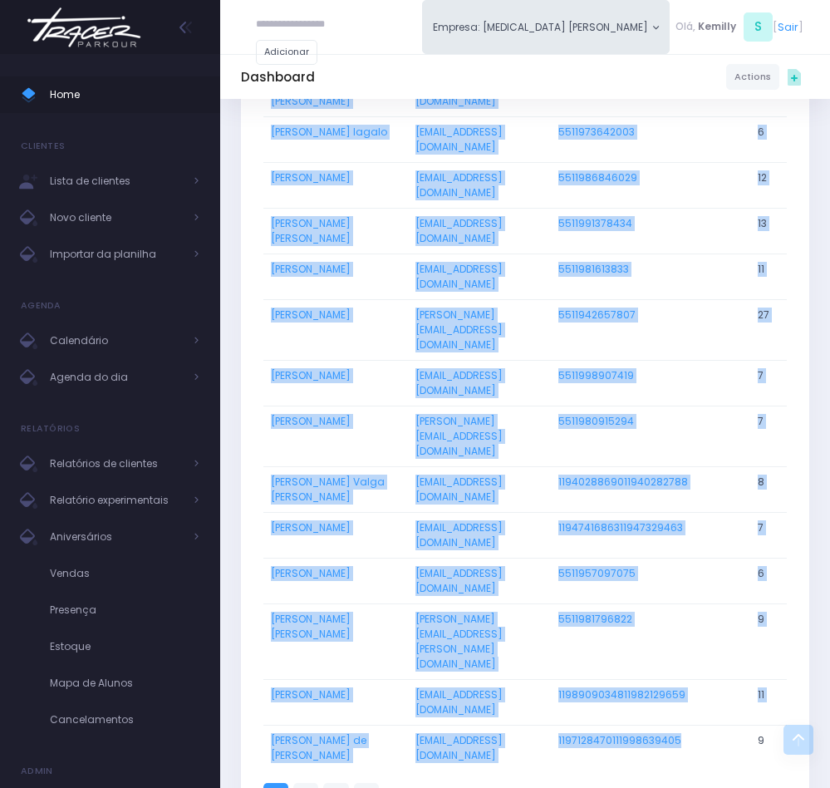
drag, startPoint x: 564, startPoint y: 309, endPoint x: 697, endPoint y: 582, distance: 303.0
click at [454, 299] on td "[PERSON_NAME][EMAIL_ADDRESS][DOMAIN_NAME]" at bounding box center [479, 329] width 143 height 61
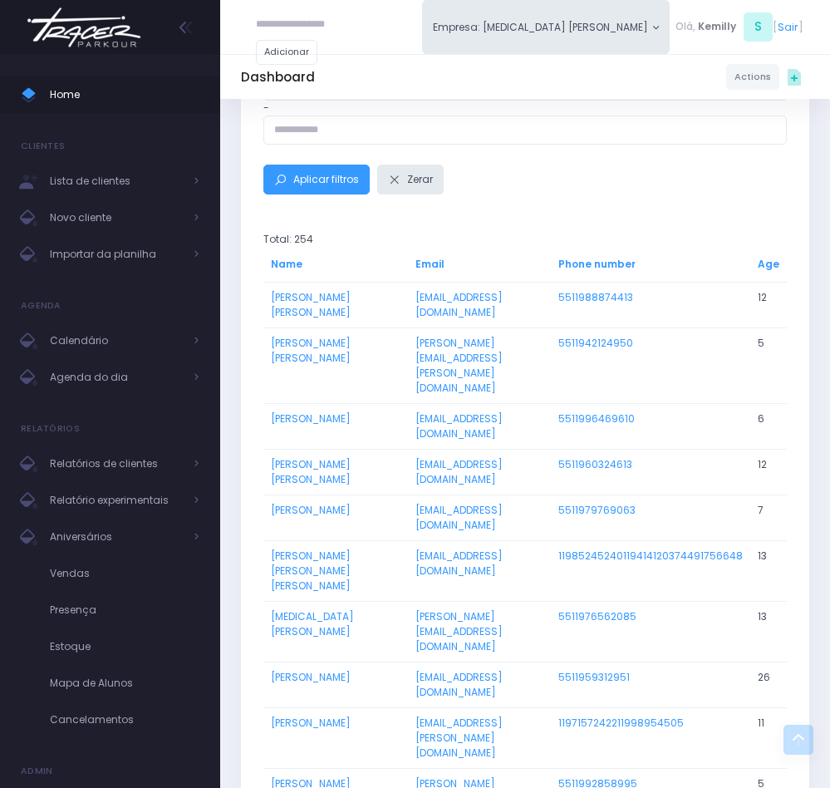
scroll to position [672, 0]
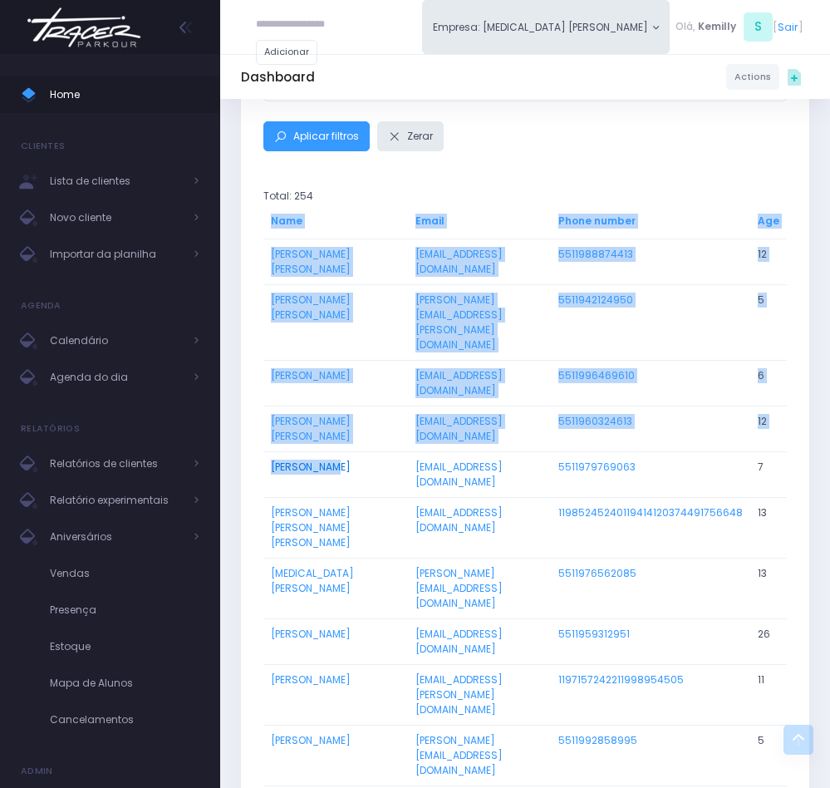
drag, startPoint x: 259, startPoint y: 521, endPoint x: 319, endPoint y: 529, distance: 60.3
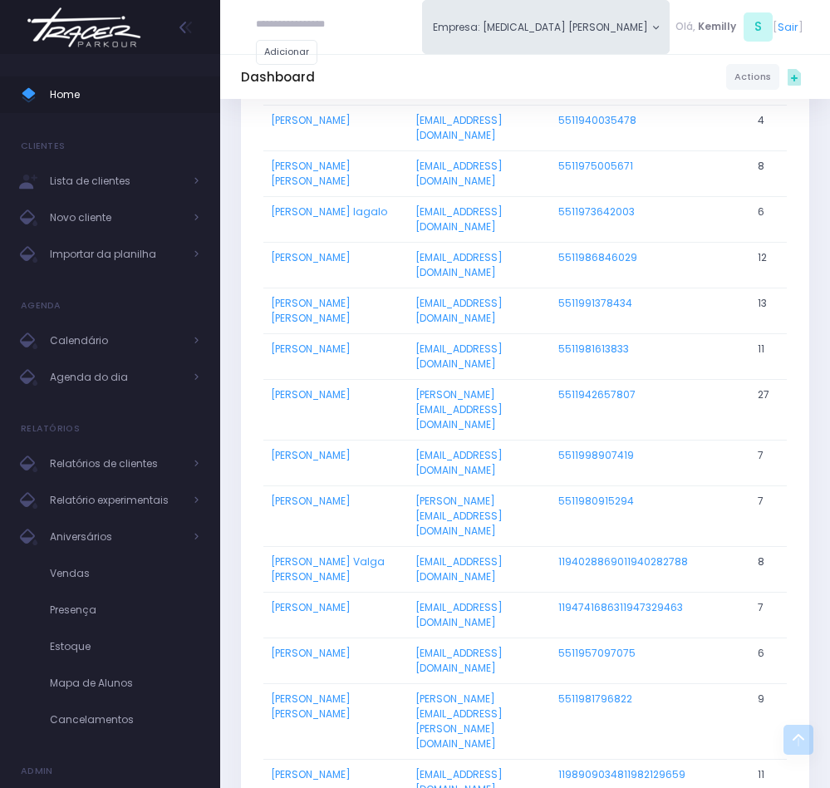
scroll to position [5160, 0]
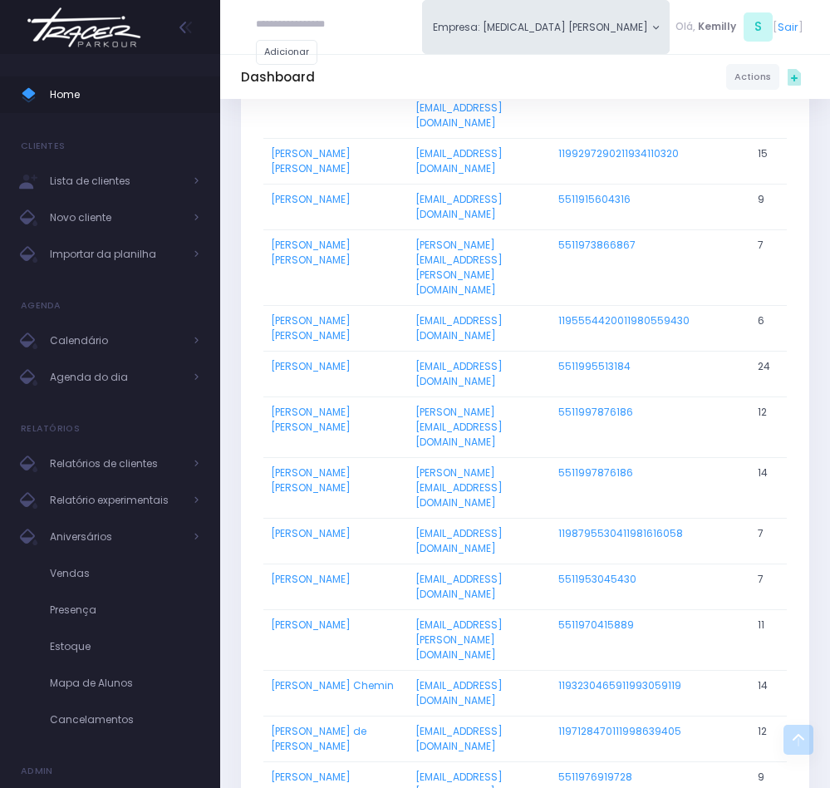
scroll to position [1339, 0]
